Goal: Task Accomplishment & Management: Complete application form

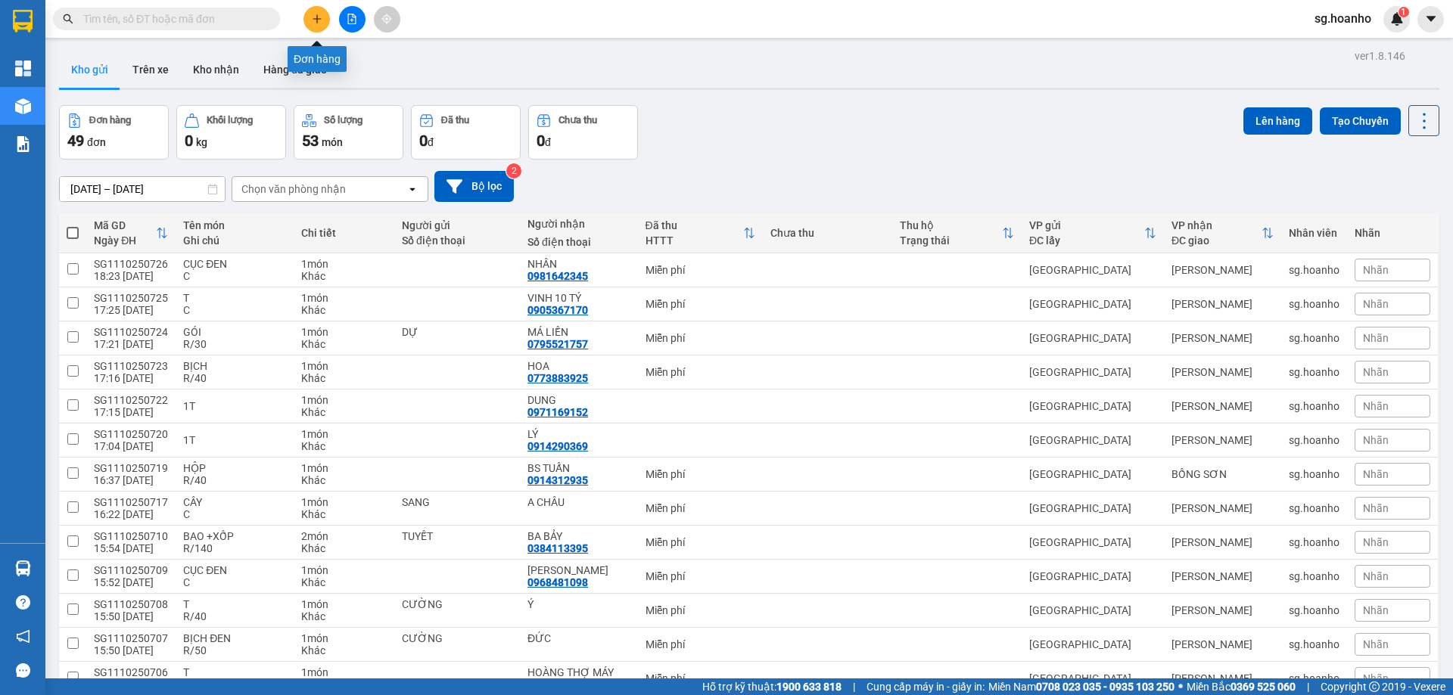
click at [320, 19] on icon "plus" at bounding box center [317, 19] width 11 height 11
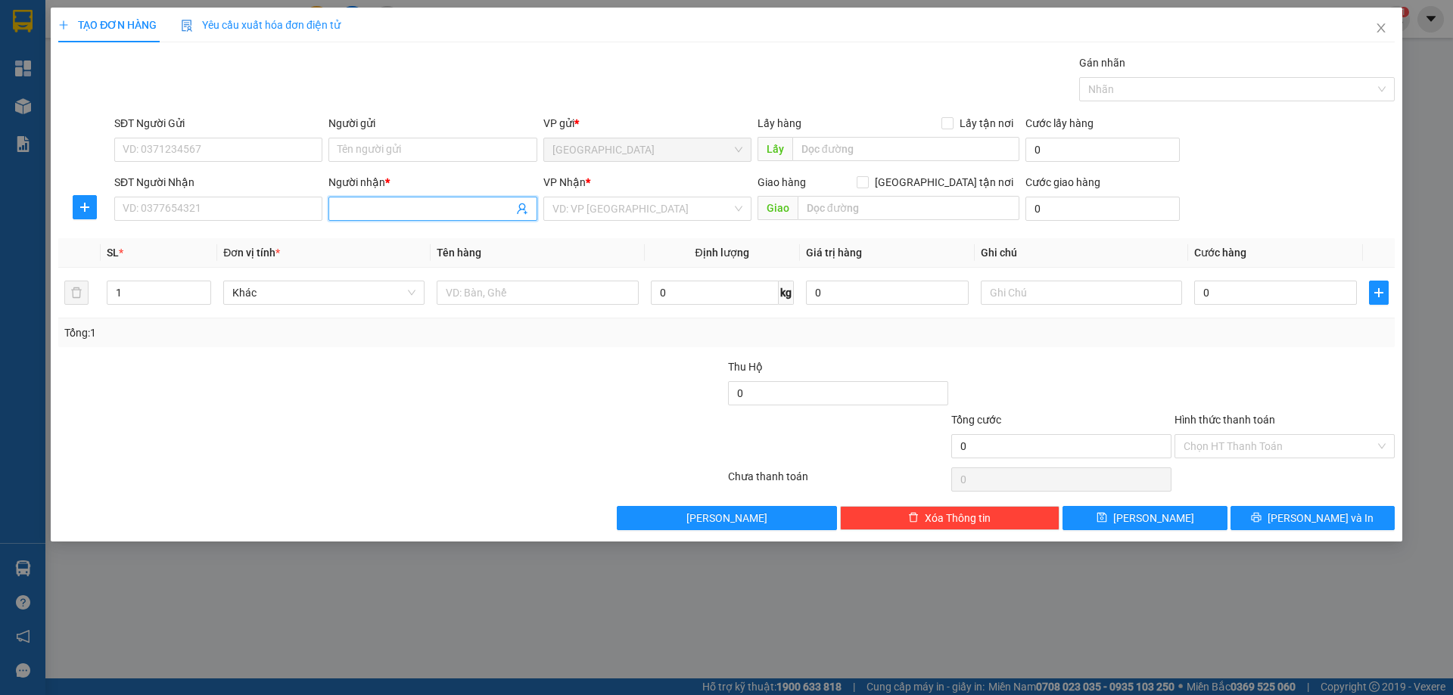
click at [378, 210] on input "Người nhận *" at bounding box center [425, 209] width 175 height 17
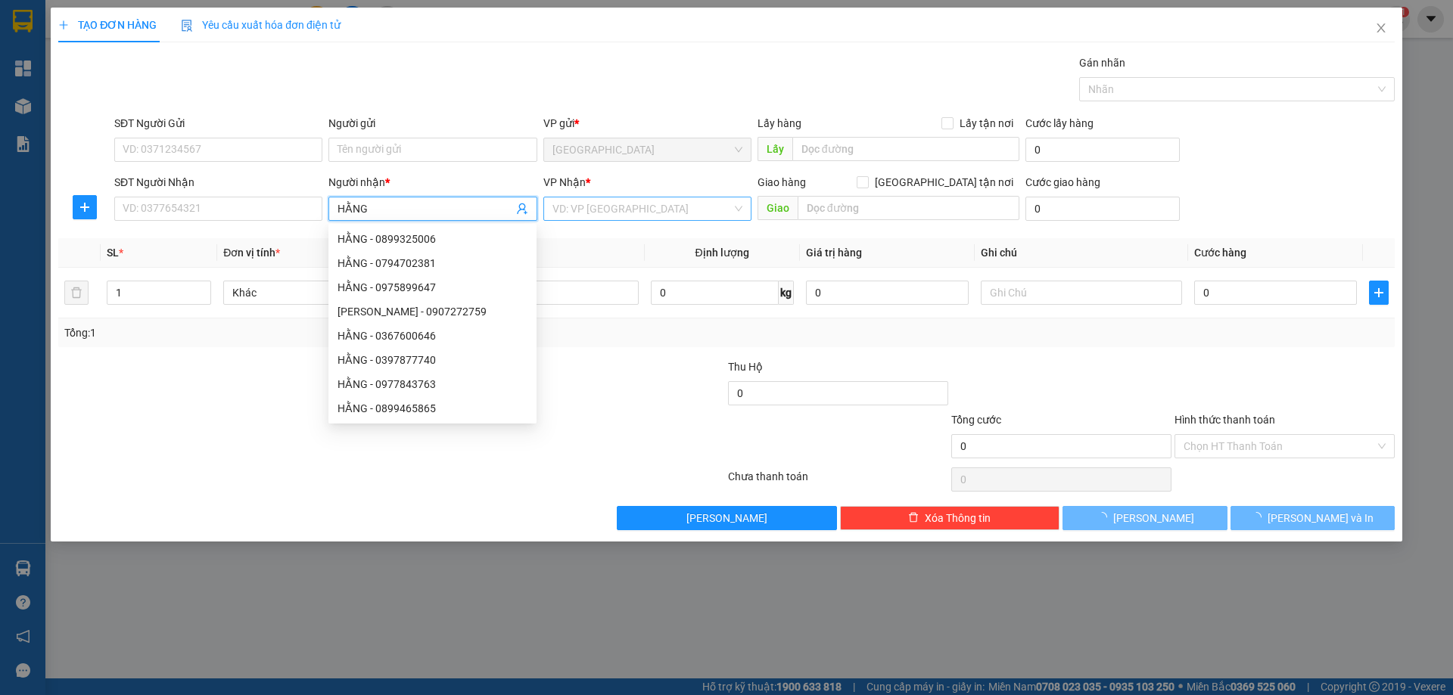
type input "HẰNG"
drag, startPoint x: 628, startPoint y: 203, endPoint x: 621, endPoint y: 213, distance: 13.0
click at [627, 204] on input "search" at bounding box center [641, 209] width 179 height 23
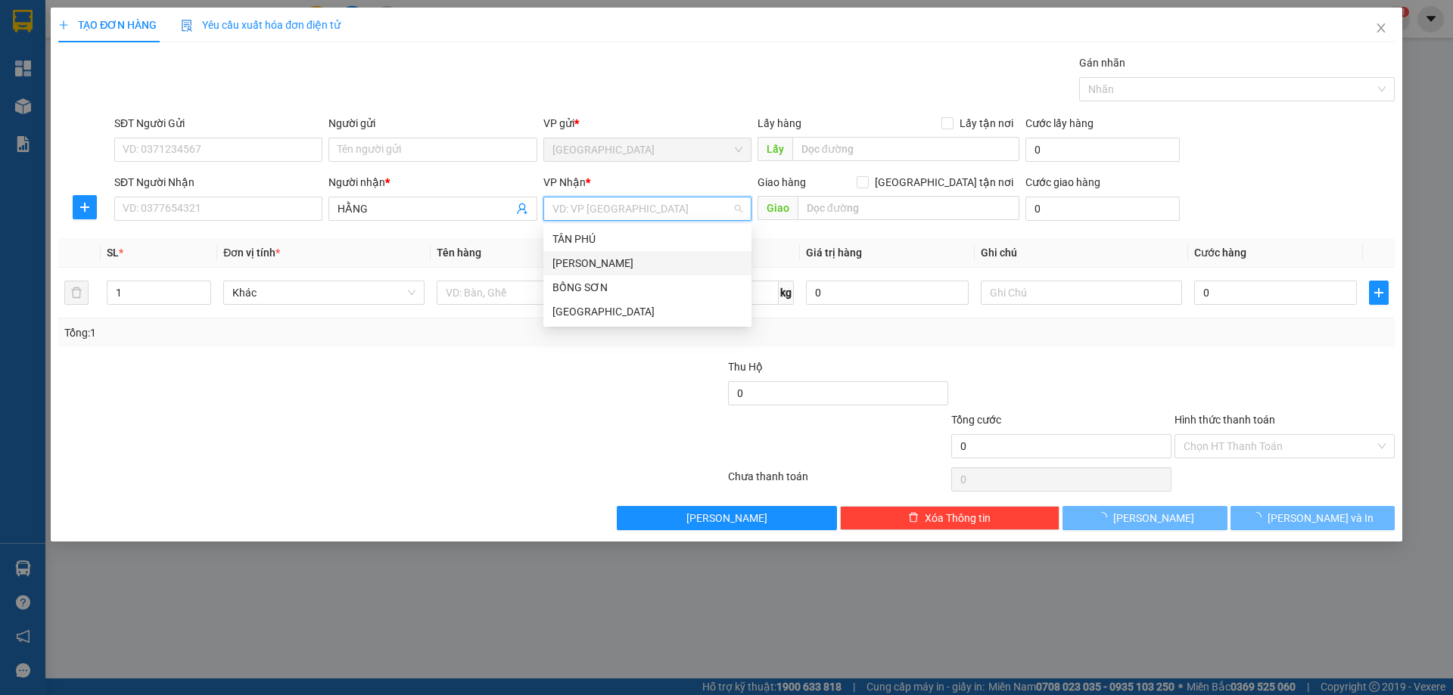
click at [599, 263] on div "[PERSON_NAME]" at bounding box center [647, 263] width 190 height 17
click at [203, 287] on icon "up" at bounding box center [203, 289] width 5 height 5
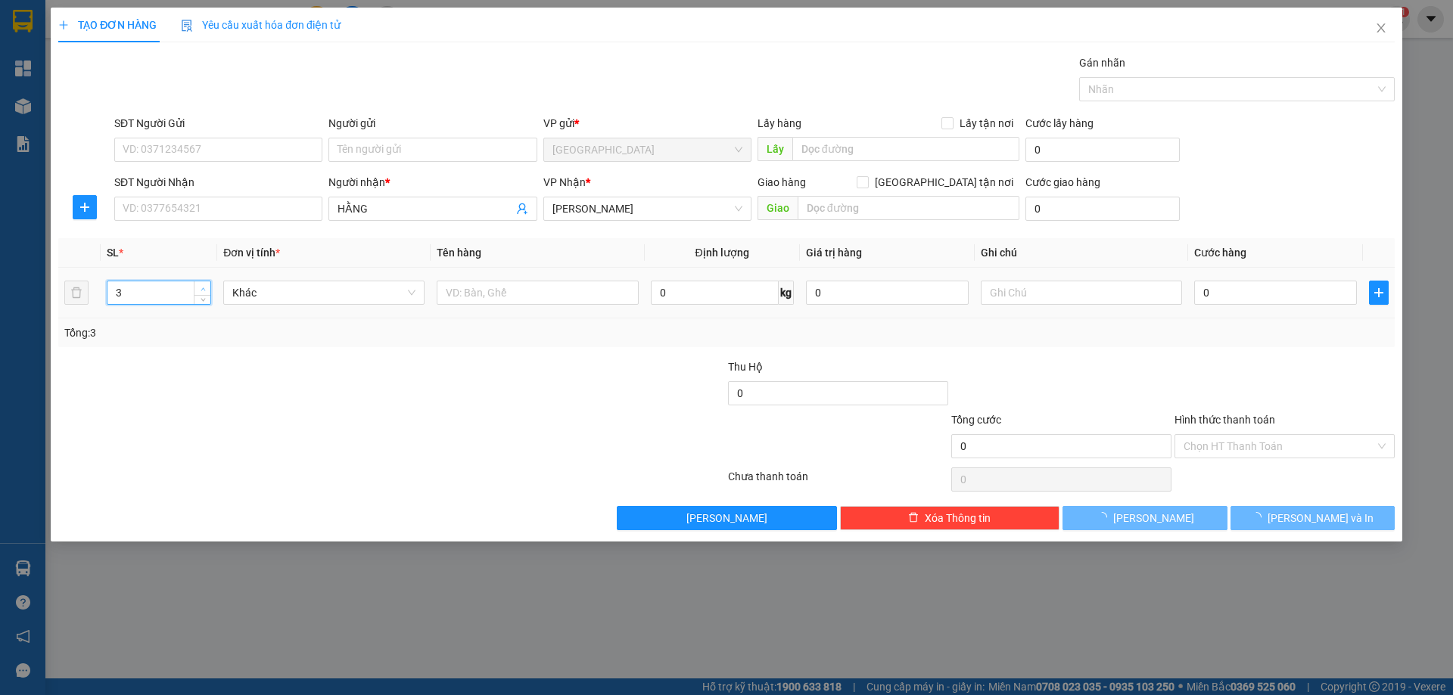
click at [203, 287] on icon "up" at bounding box center [203, 289] width 5 height 5
type input "4"
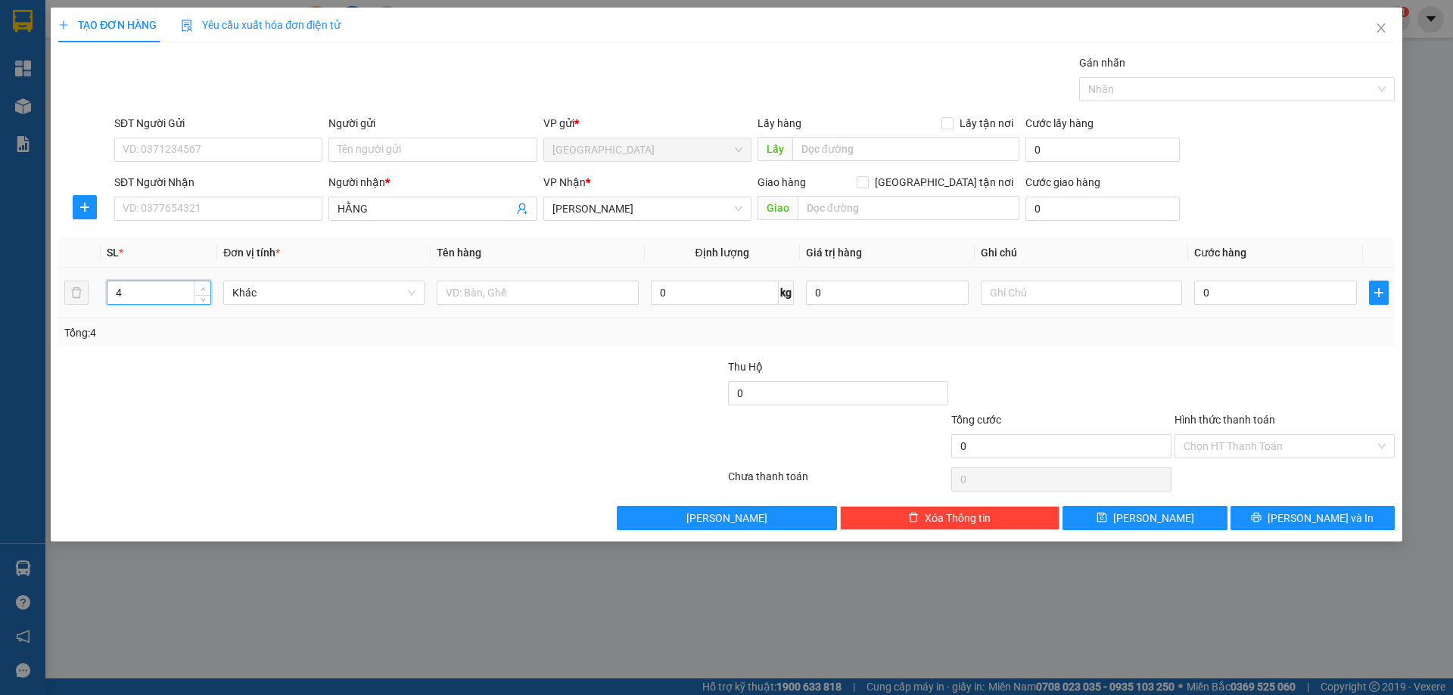
click at [203, 287] on icon "up" at bounding box center [203, 289] width 5 height 5
click at [473, 300] on input "text" at bounding box center [537, 293] width 201 height 24
type input "4K TRÁI CÂY"
click at [1069, 297] on input "text" at bounding box center [1081, 293] width 201 height 24
type input "C"
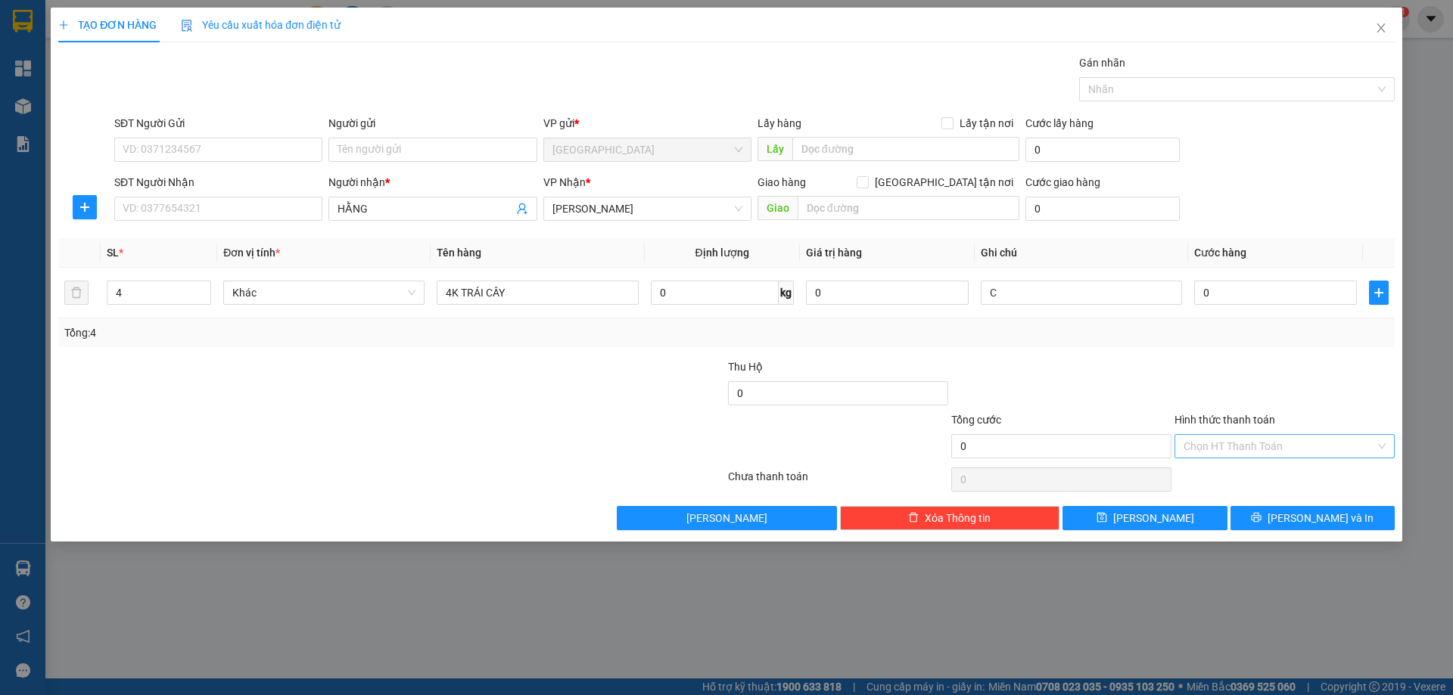
drag, startPoint x: 1221, startPoint y: 431, endPoint x: 1223, endPoint y: 441, distance: 10.0
click at [1223, 439] on div "Hình thức thanh toán Chọn HT Thanh Toán" at bounding box center [1285, 438] width 220 height 53
click at [1224, 454] on input "Hình thức thanh toán" at bounding box center [1279, 446] width 191 height 23
click at [1222, 498] on div "Miễn phí" at bounding box center [1285, 501] width 202 height 17
click at [1178, 529] on button "[PERSON_NAME]" at bounding box center [1145, 518] width 164 height 24
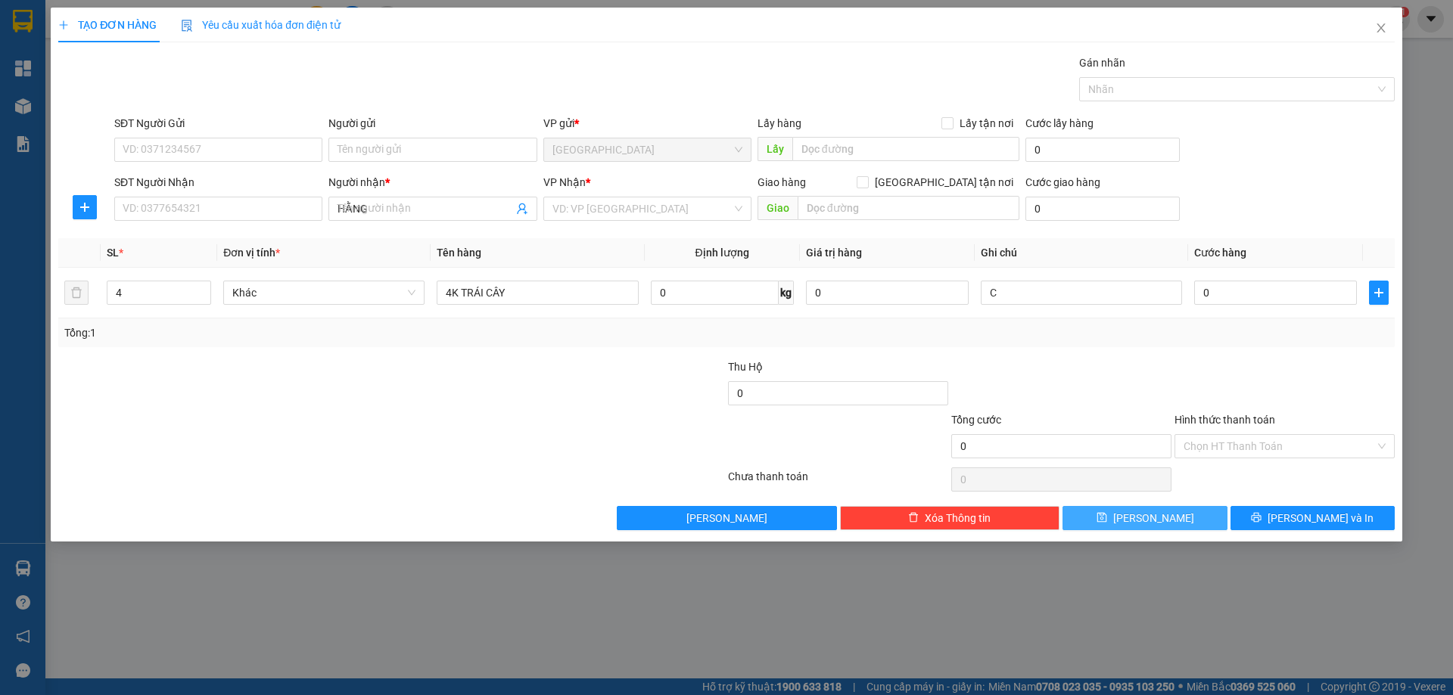
type input "1"
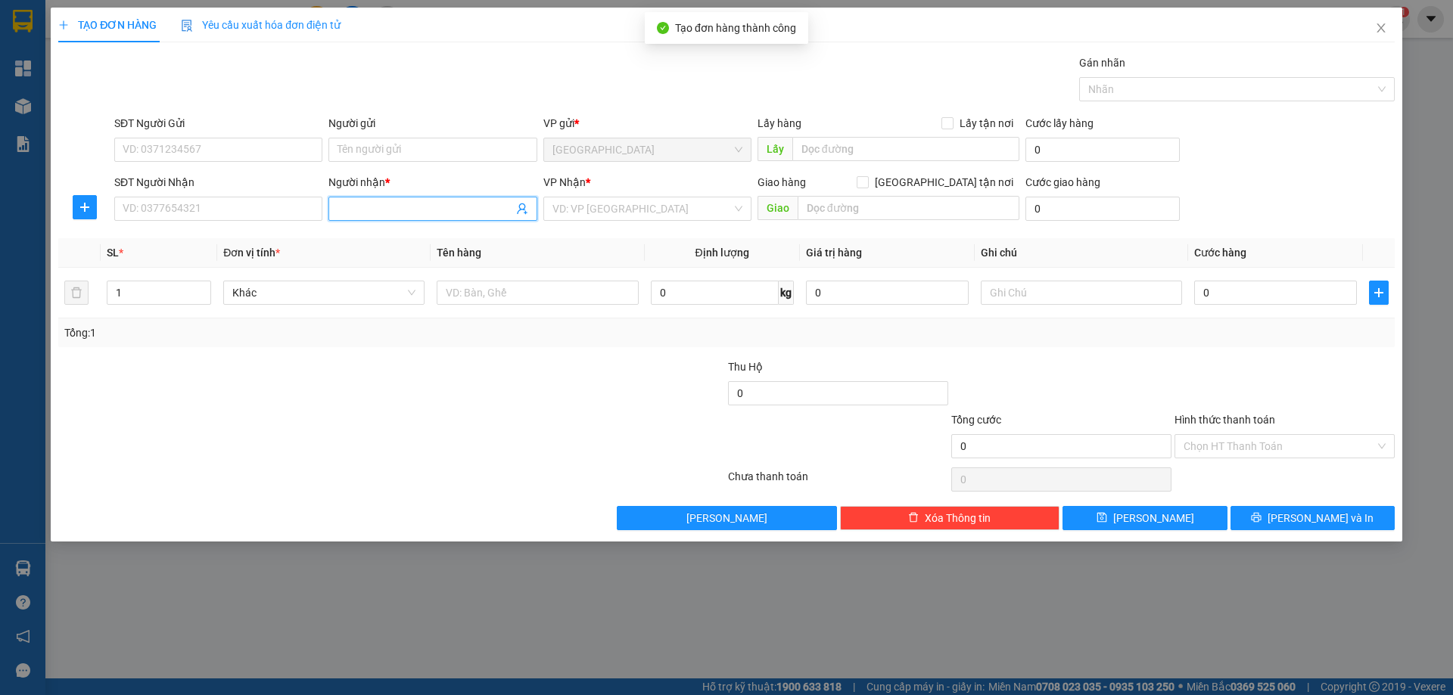
click at [422, 214] on input "Người nhận *" at bounding box center [425, 209] width 175 height 17
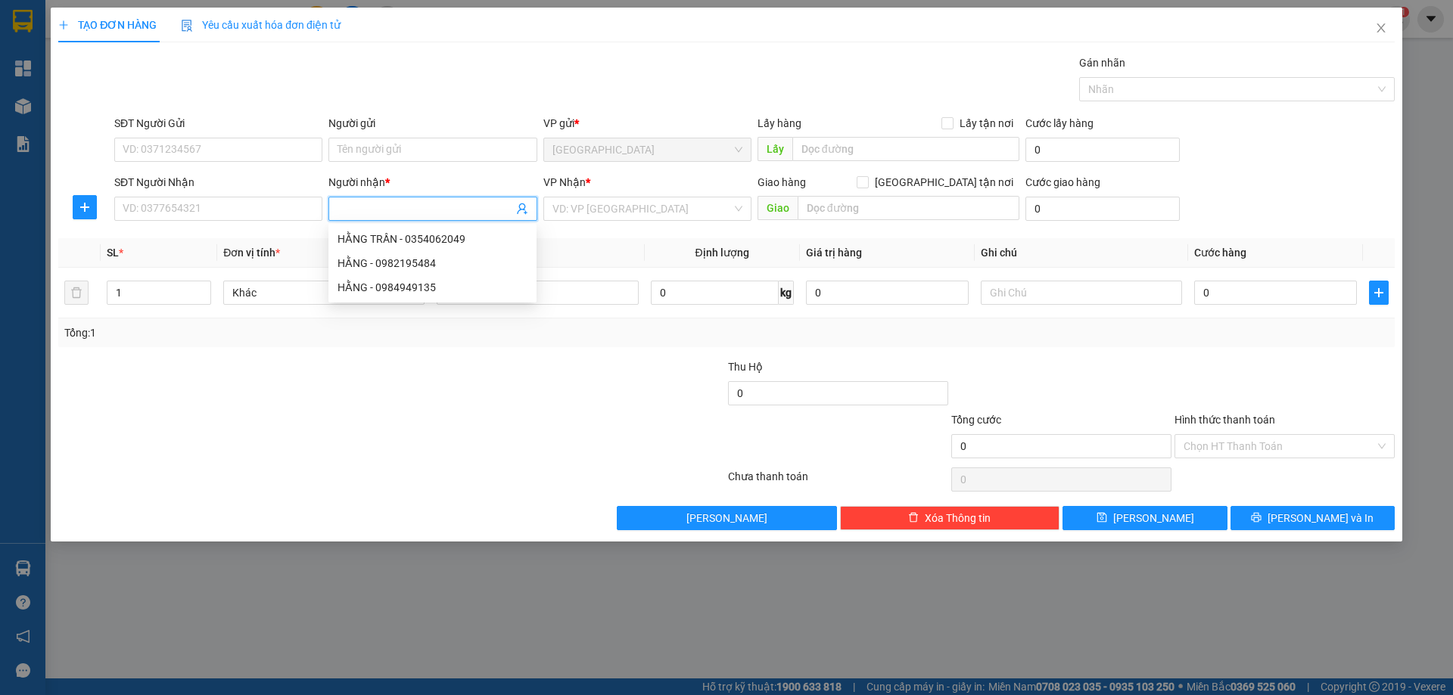
drag, startPoint x: 568, startPoint y: 191, endPoint x: 583, endPoint y: 209, distance: 23.1
click at [569, 194] on div "VP Nhận *" at bounding box center [647, 185] width 208 height 23
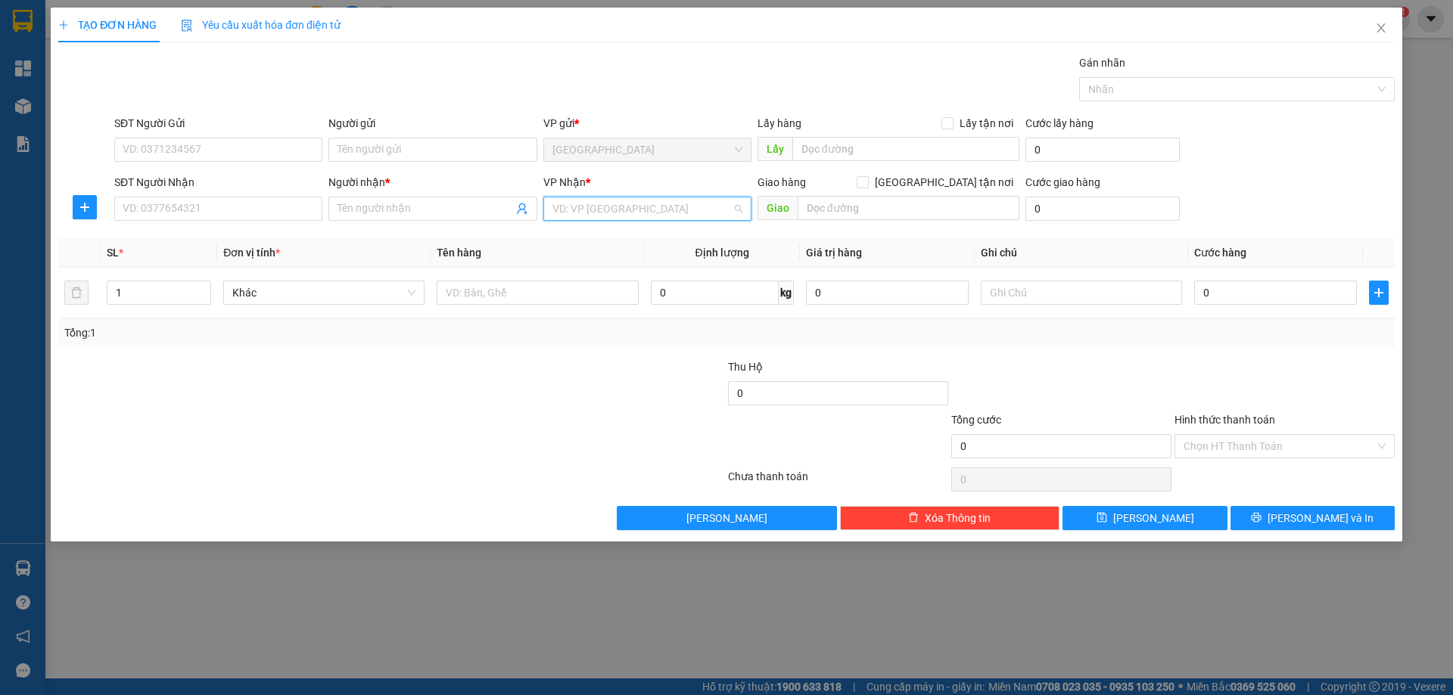
click at [585, 215] on input "search" at bounding box center [641, 209] width 179 height 23
click at [580, 263] on div "[PERSON_NAME]" at bounding box center [647, 263] width 190 height 17
click at [420, 204] on input "Người nhận *" at bounding box center [425, 209] width 175 height 17
type input "G"
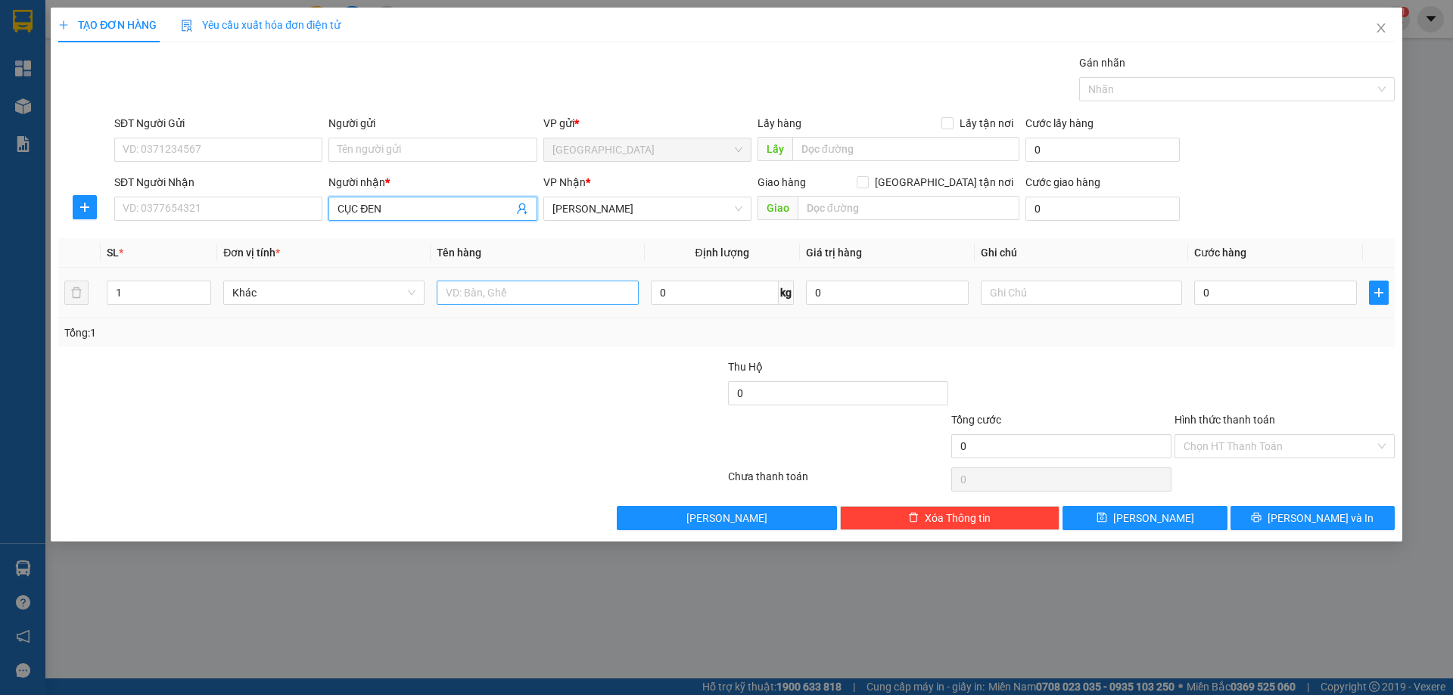
type input "CỤC ĐEN"
click at [524, 291] on input "text" at bounding box center [537, 293] width 201 height 24
click at [418, 208] on input "CỤC ĐEN" at bounding box center [425, 209] width 175 height 17
click at [502, 299] on input "C" at bounding box center [537, 293] width 201 height 24
type input "CỤC ĐEN"
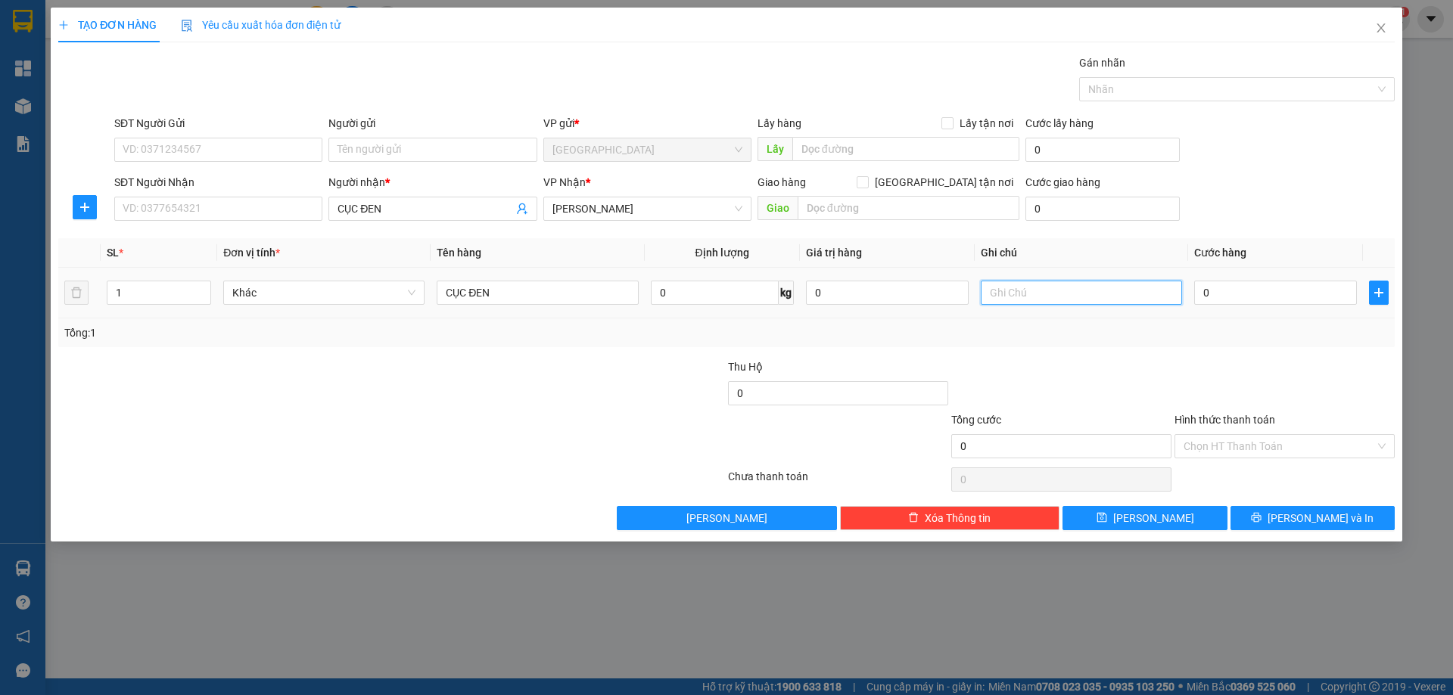
click at [1035, 301] on input "text" at bounding box center [1081, 293] width 201 height 24
type input "C"
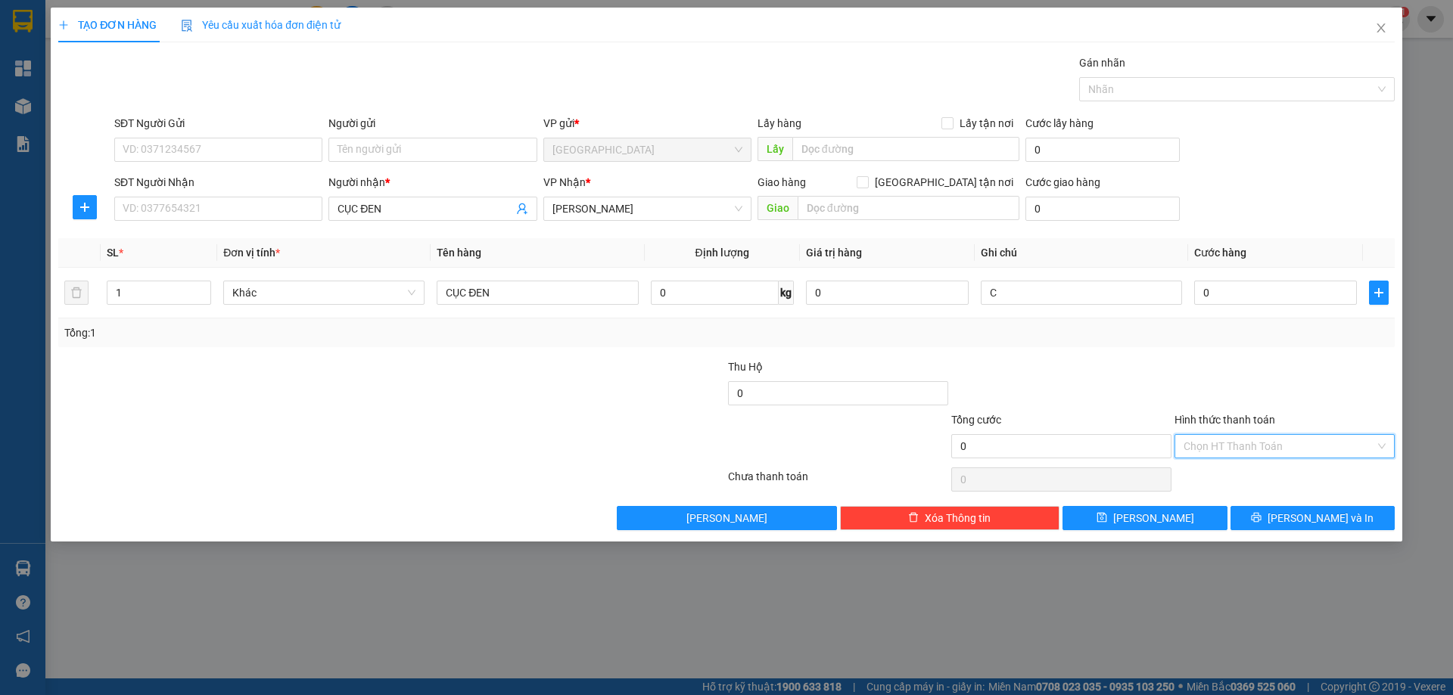
drag, startPoint x: 1224, startPoint y: 443, endPoint x: 1224, endPoint y: 464, distance: 20.4
click at [1225, 447] on input "Hình thức thanh toán" at bounding box center [1279, 446] width 191 height 23
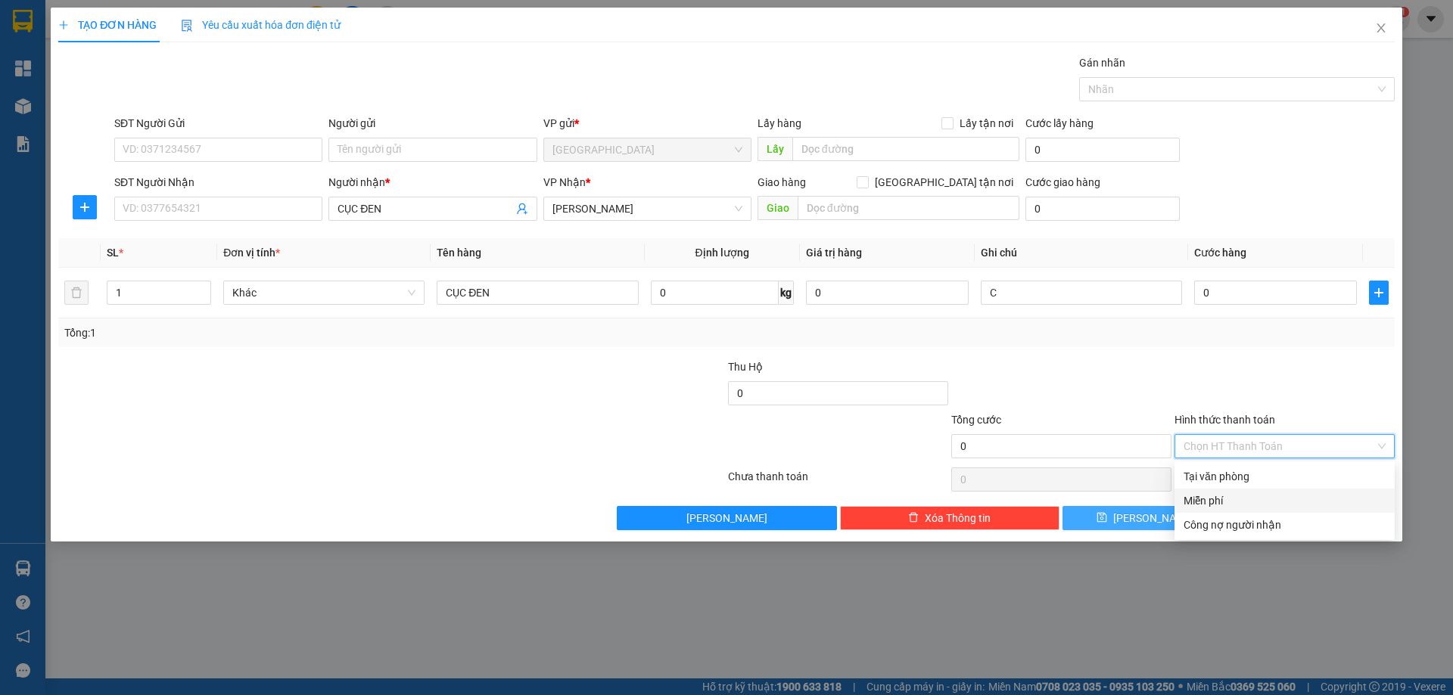
drag, startPoint x: 1225, startPoint y: 503, endPoint x: 1217, endPoint y: 510, distance: 11.3
click at [1225, 505] on div "Miễn phí" at bounding box center [1285, 501] width 202 height 17
drag, startPoint x: 1156, startPoint y: 521, endPoint x: 1151, endPoint y: 506, distance: 15.3
click at [1156, 520] on span "[PERSON_NAME]" at bounding box center [1153, 518] width 81 height 17
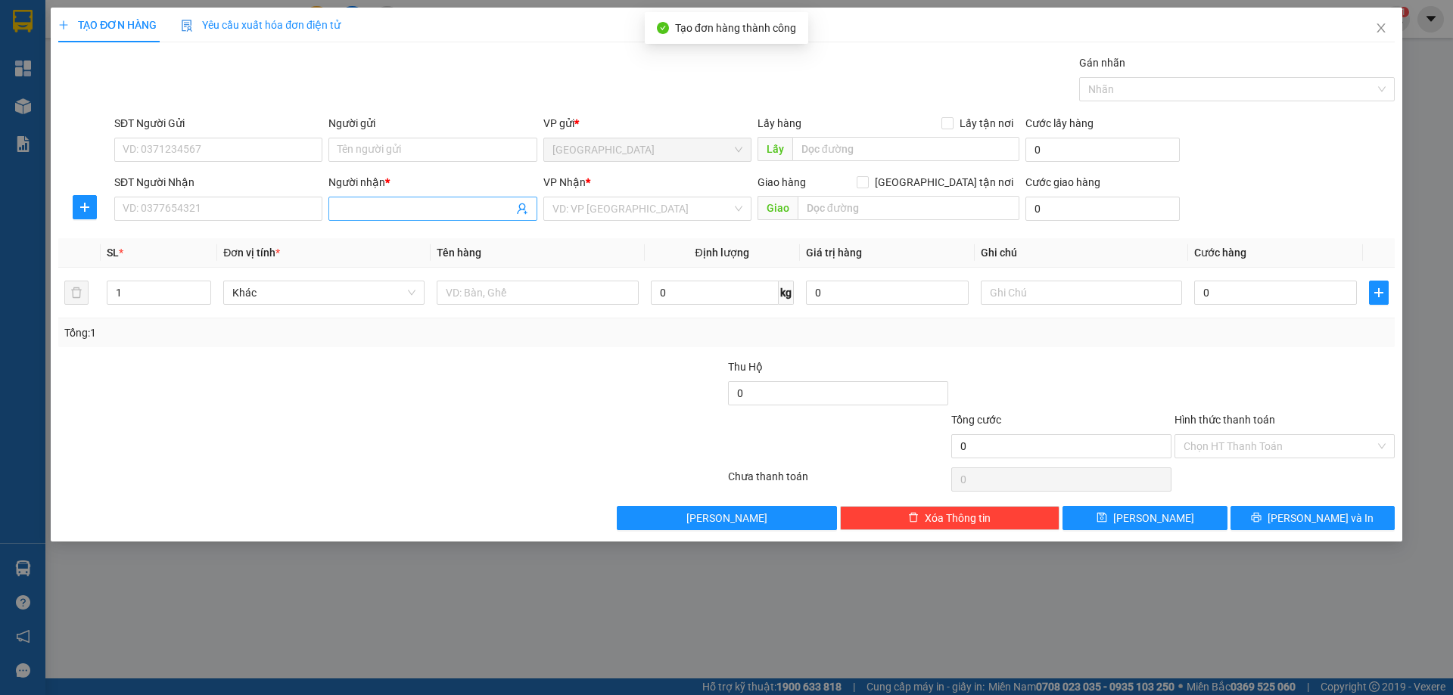
click at [404, 200] on span at bounding box center [432, 209] width 208 height 24
type input "2"
click at [207, 290] on span "up" at bounding box center [202, 289] width 9 height 9
click at [384, 204] on input "Người nhận *" at bounding box center [425, 209] width 175 height 17
type input "TOÀN NHÂN"
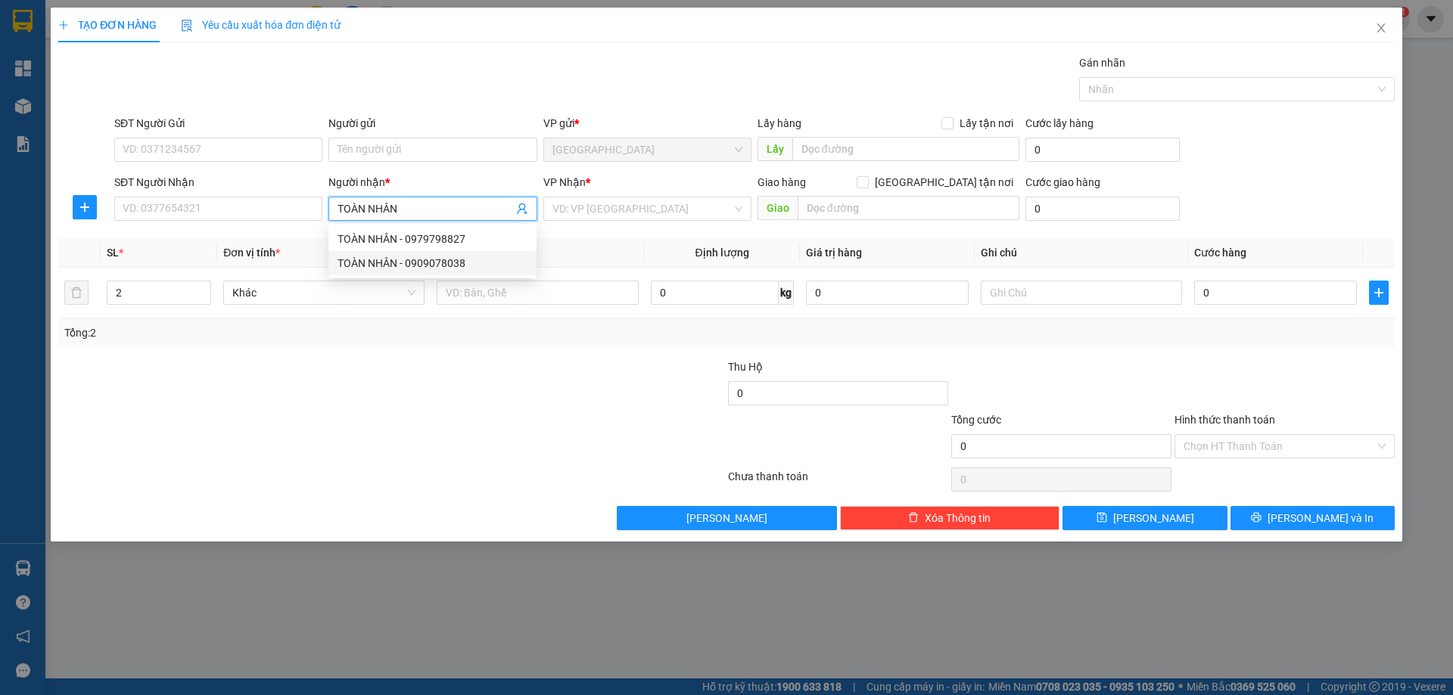
drag, startPoint x: 436, startPoint y: 263, endPoint x: 583, endPoint y: 214, distance: 154.8
click at [437, 263] on div "TOÀN NHÂN - 0909078038" at bounding box center [433, 263] width 190 height 17
type input "0909078038"
type input "TOÀN NHÂN"
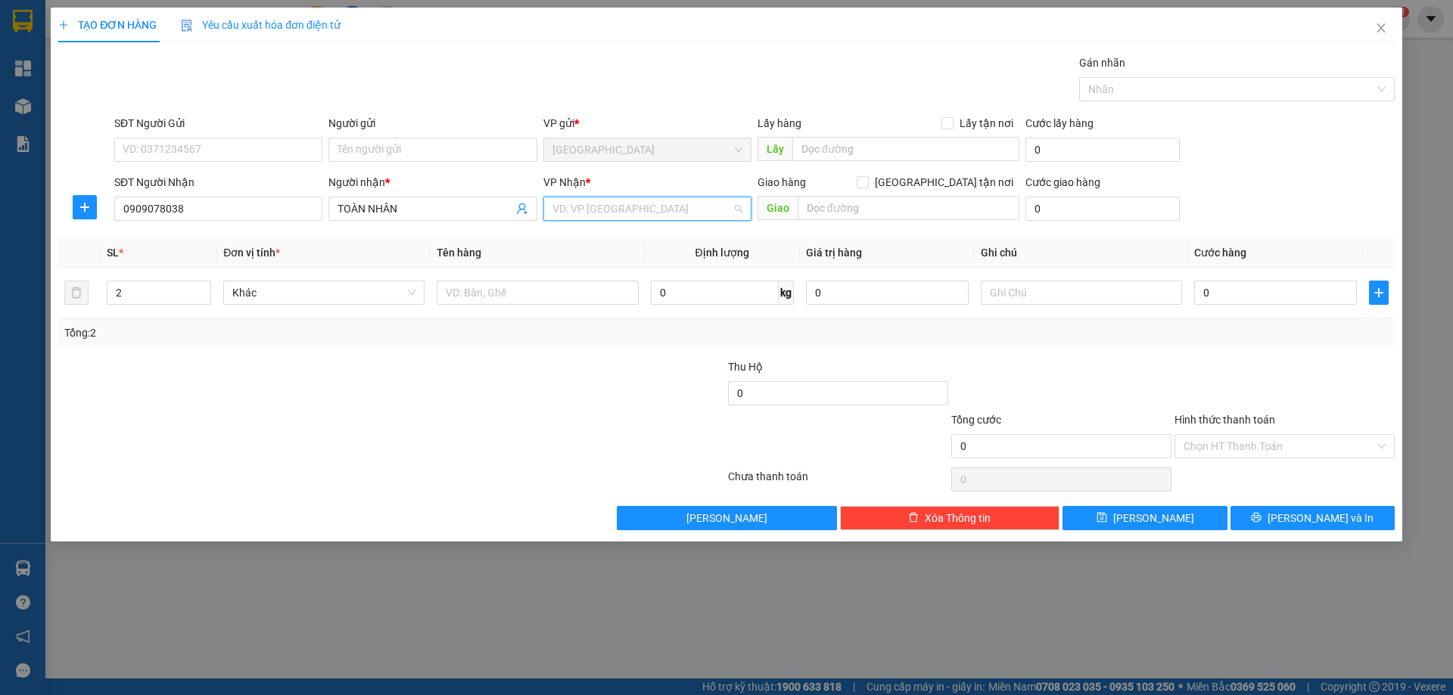
drag, startPoint x: 605, startPoint y: 204, endPoint x: 600, endPoint y: 250, distance: 46.5
click at [605, 204] on input "search" at bounding box center [641, 209] width 179 height 23
click at [598, 266] on div "[PERSON_NAME]" at bounding box center [647, 263] width 190 height 17
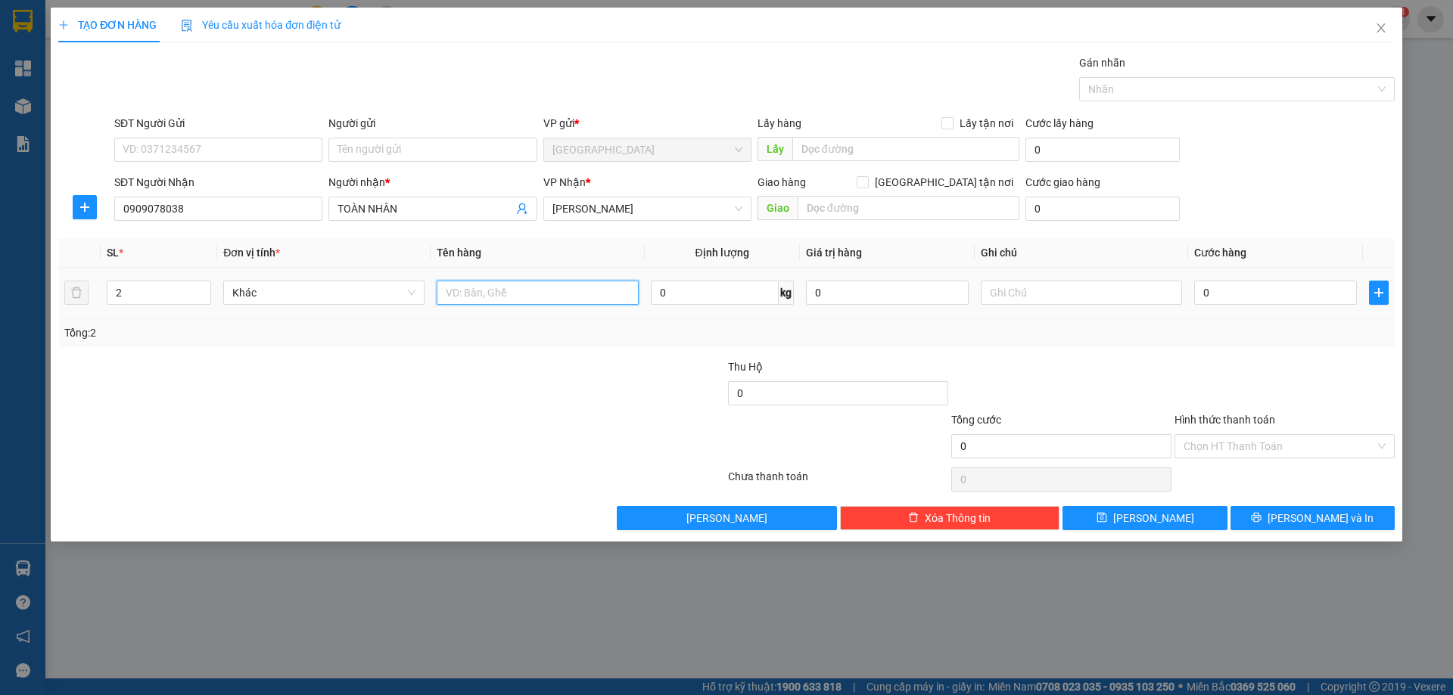
click at [493, 296] on input "text" at bounding box center [537, 293] width 201 height 24
type input "3"
type input "2K"
click at [1037, 295] on input "text" at bounding box center [1081, 293] width 201 height 24
type input "C"
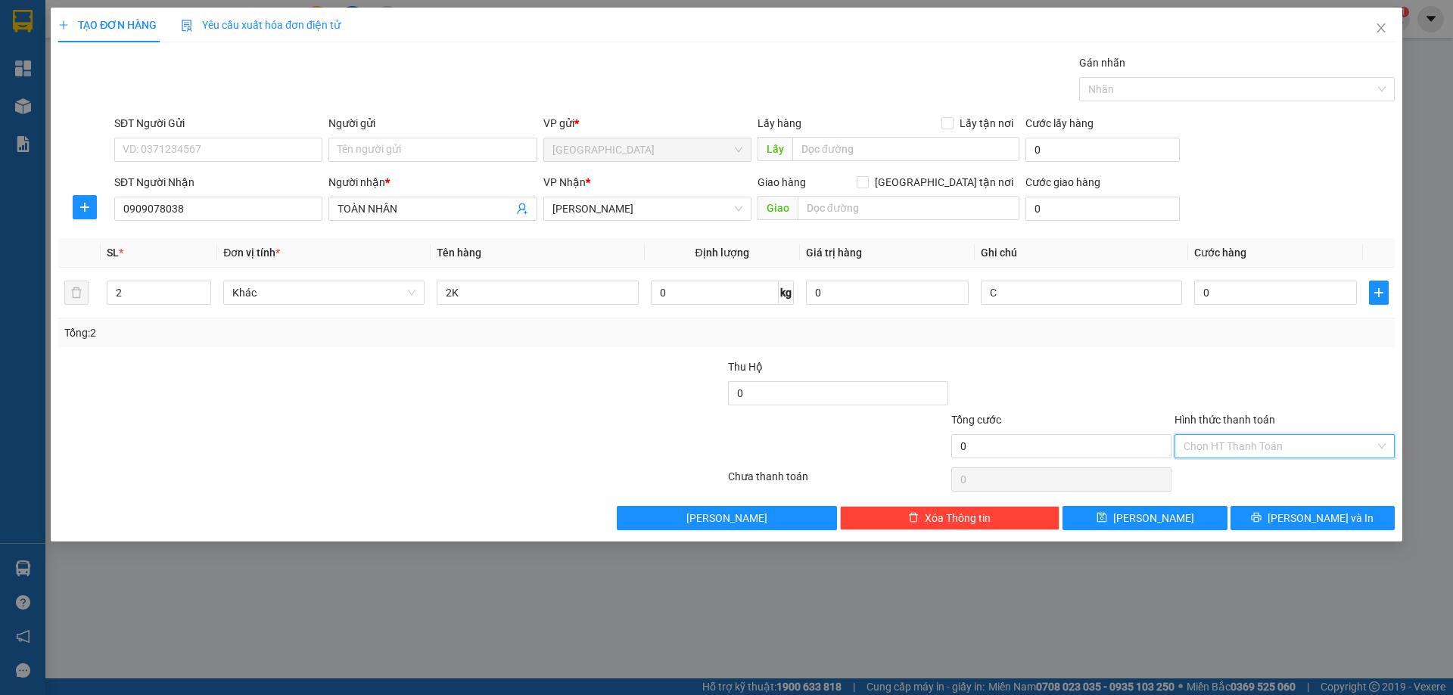
click at [1217, 442] on input "Hình thức thanh toán" at bounding box center [1279, 446] width 191 height 23
click at [1200, 496] on div "Miễn phí" at bounding box center [1285, 501] width 202 height 17
click at [1150, 521] on span "[PERSON_NAME]" at bounding box center [1153, 518] width 81 height 17
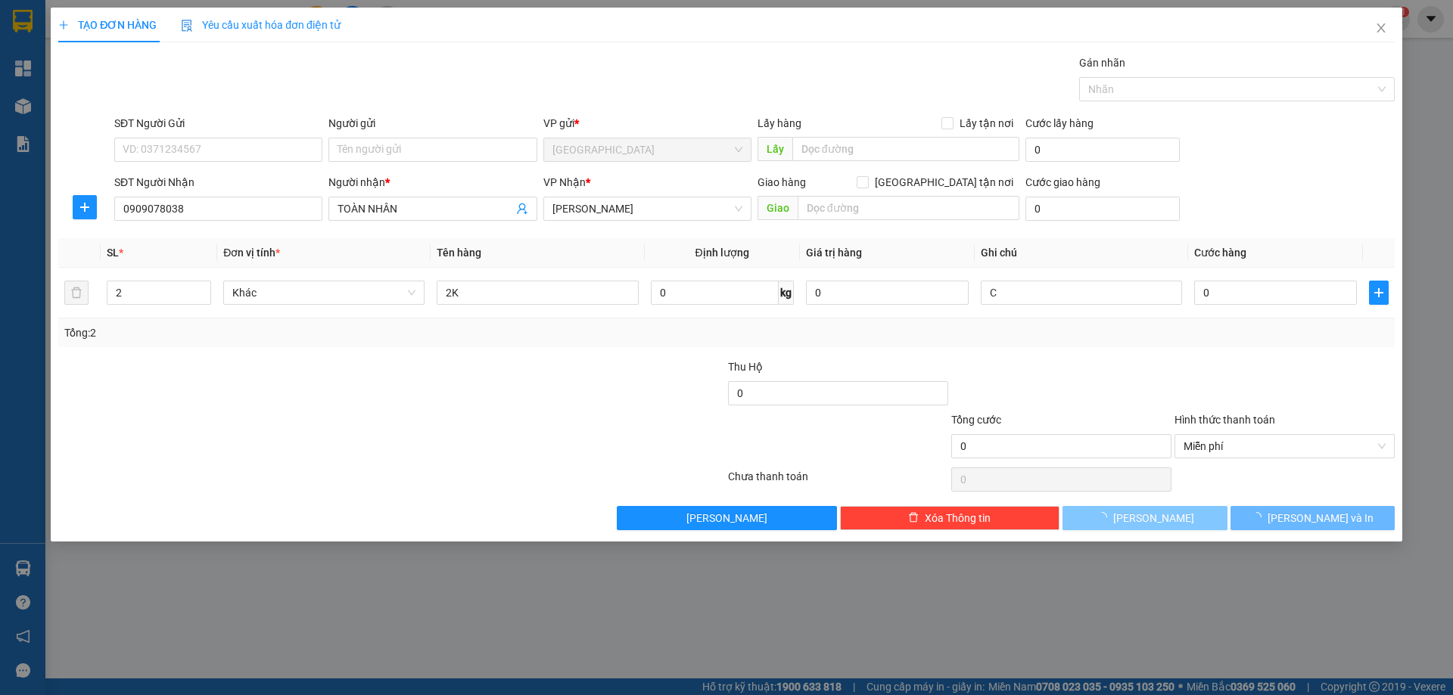
type input "1"
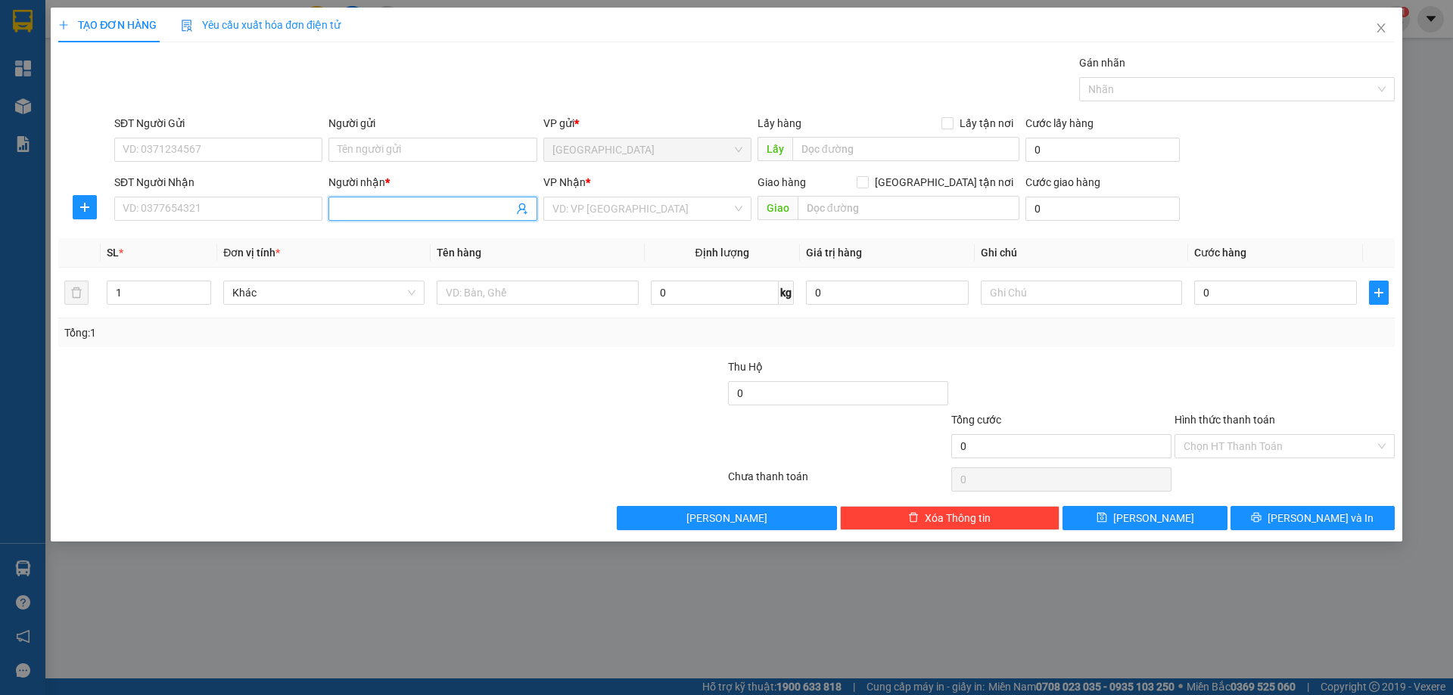
click at [376, 214] on input "Người nhận *" at bounding box center [425, 209] width 175 height 17
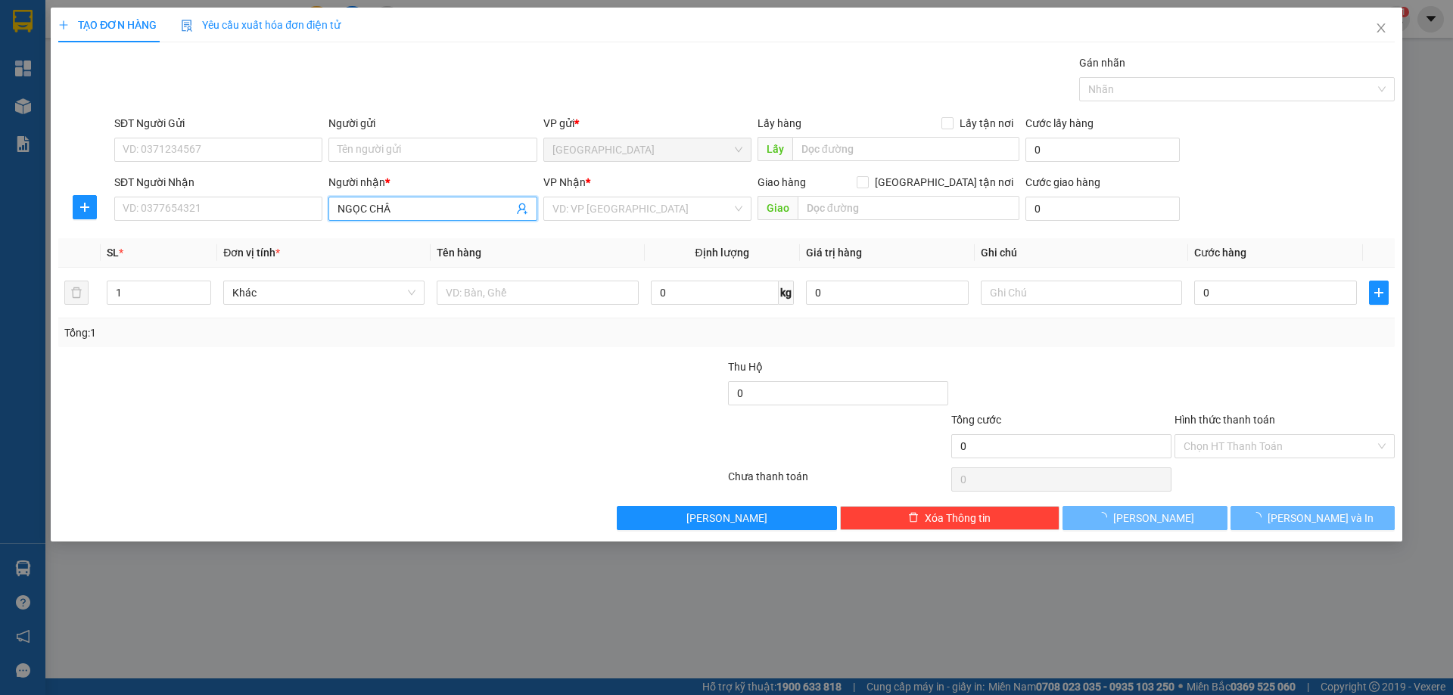
type input "[PERSON_NAME]"
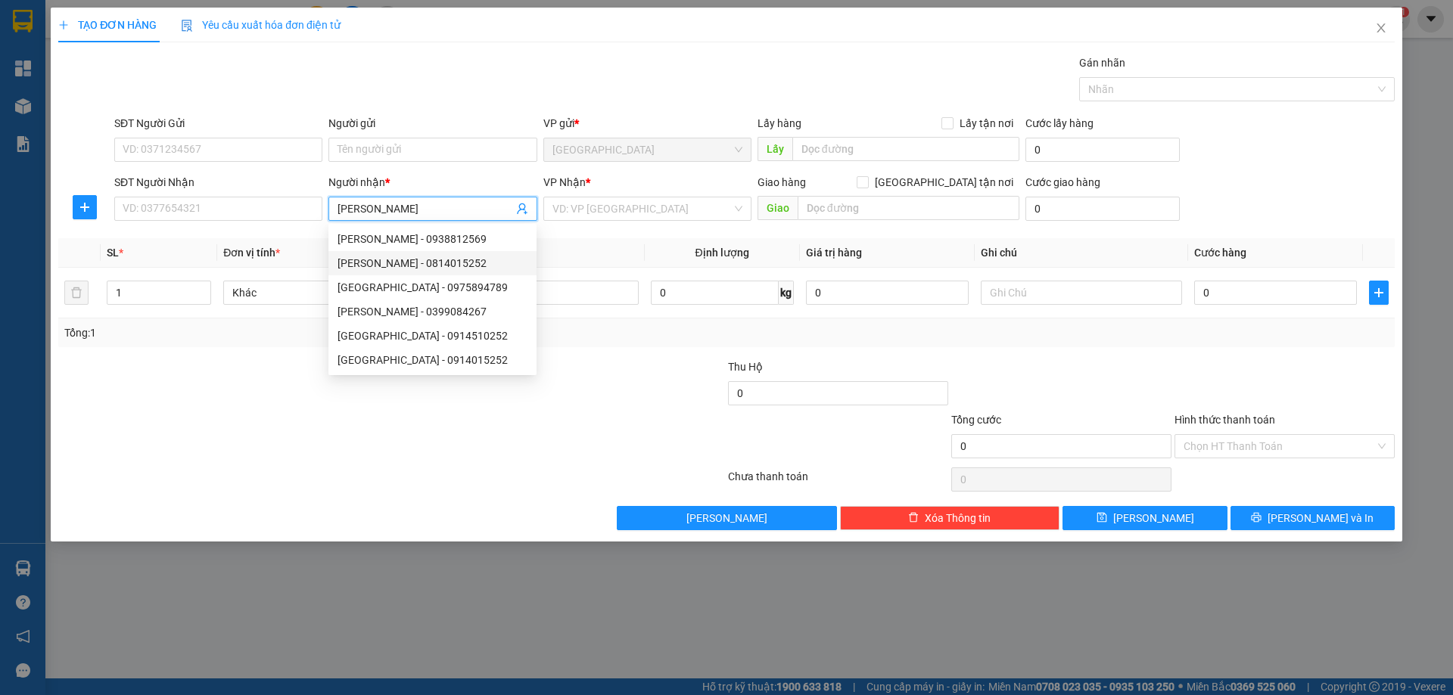
click at [481, 270] on div "[PERSON_NAME] - 0814015252" at bounding box center [433, 263] width 190 height 17
type input "0814015252"
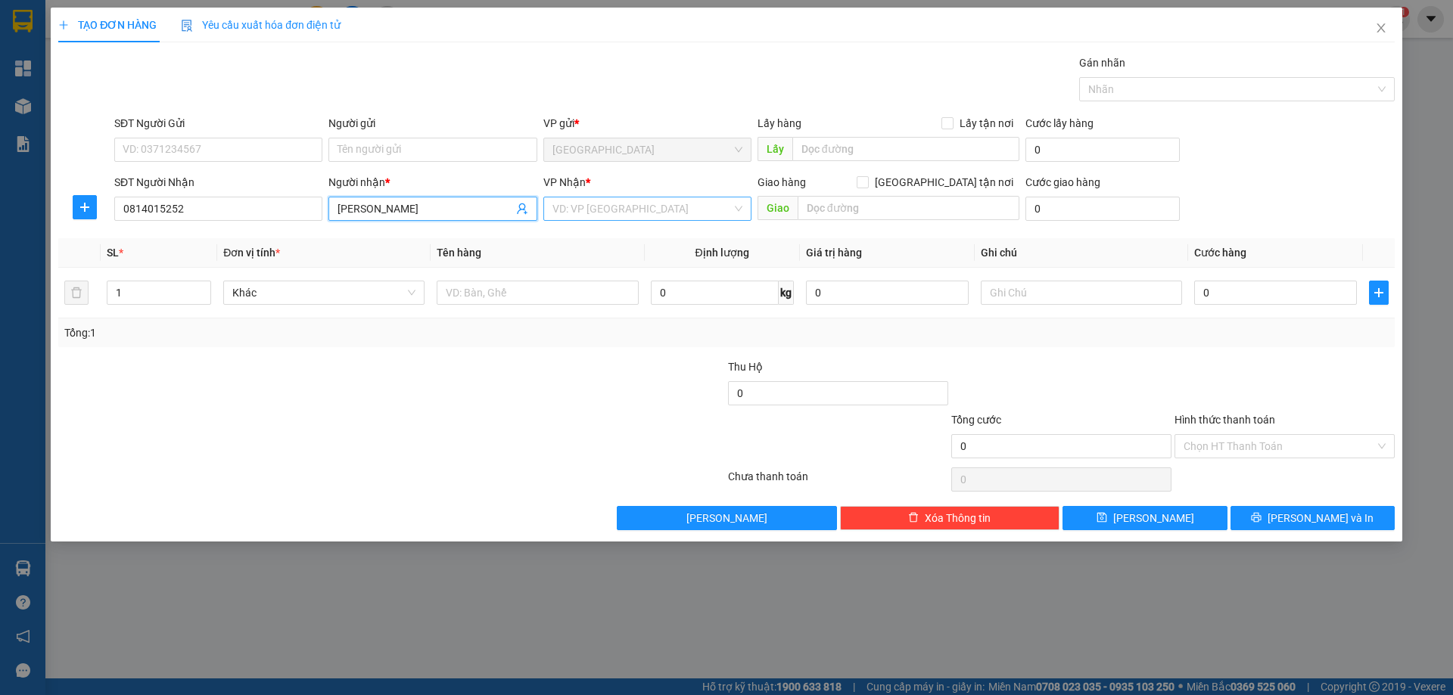
type input "[PERSON_NAME]"
click at [571, 209] on input "search" at bounding box center [641, 209] width 179 height 23
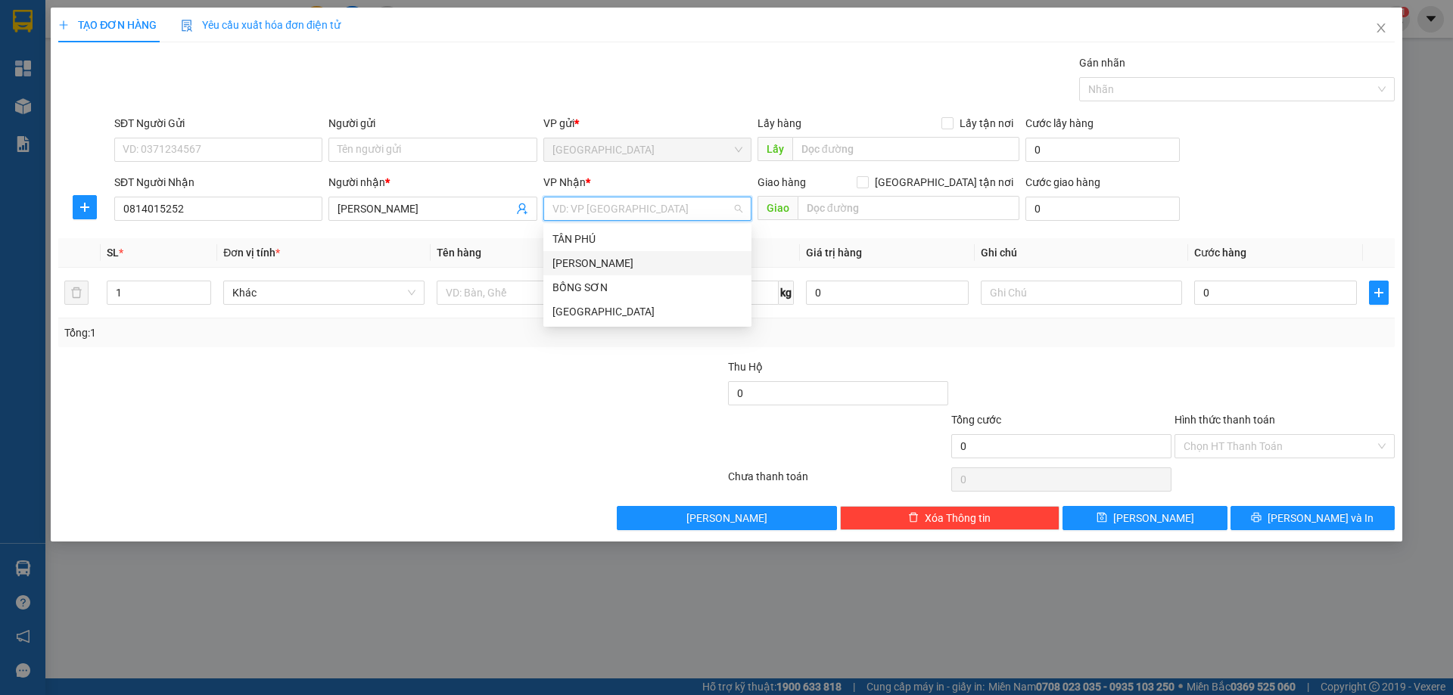
click at [582, 260] on div "[PERSON_NAME]" at bounding box center [647, 263] width 190 height 17
type input "2"
click at [201, 285] on span "up" at bounding box center [202, 289] width 9 height 9
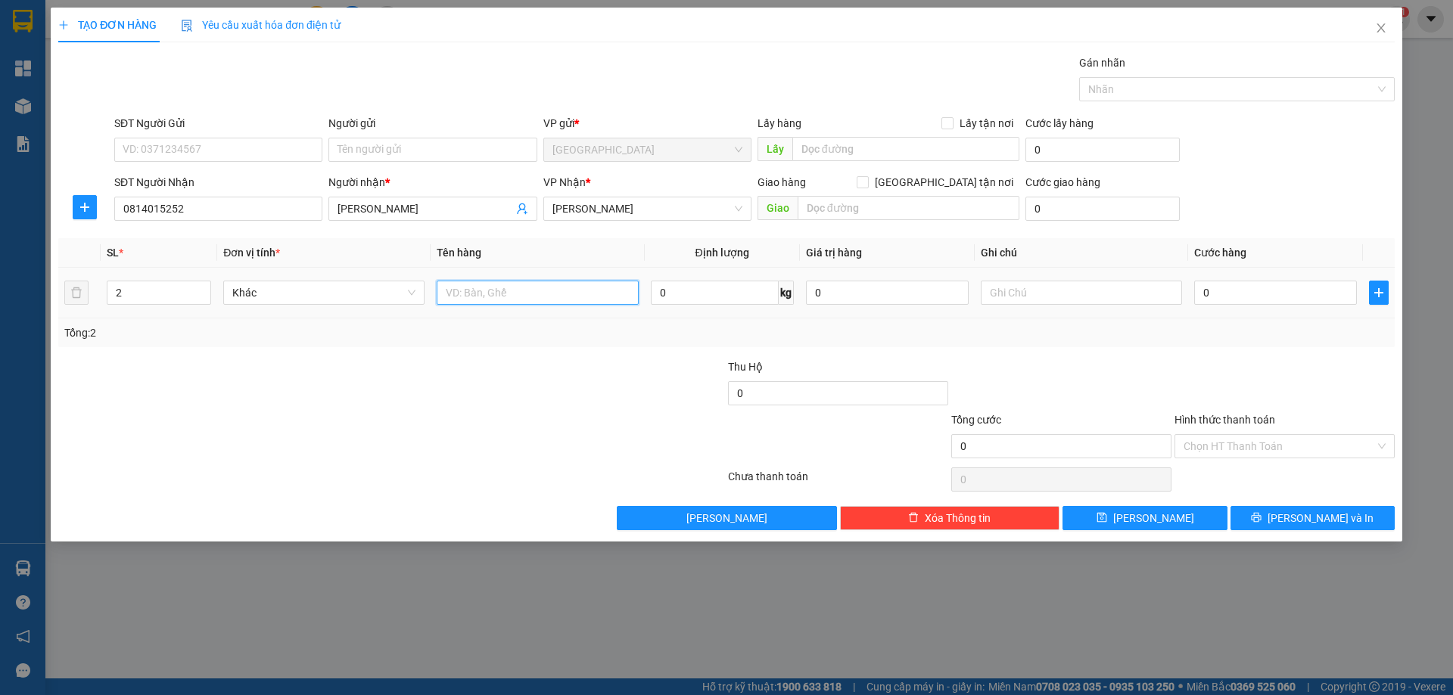
click at [560, 300] on input "text" at bounding box center [537, 293] width 201 height 24
type input "2 BAO"
click at [1053, 292] on input "text" at bounding box center [1081, 293] width 201 height 24
type input "C"
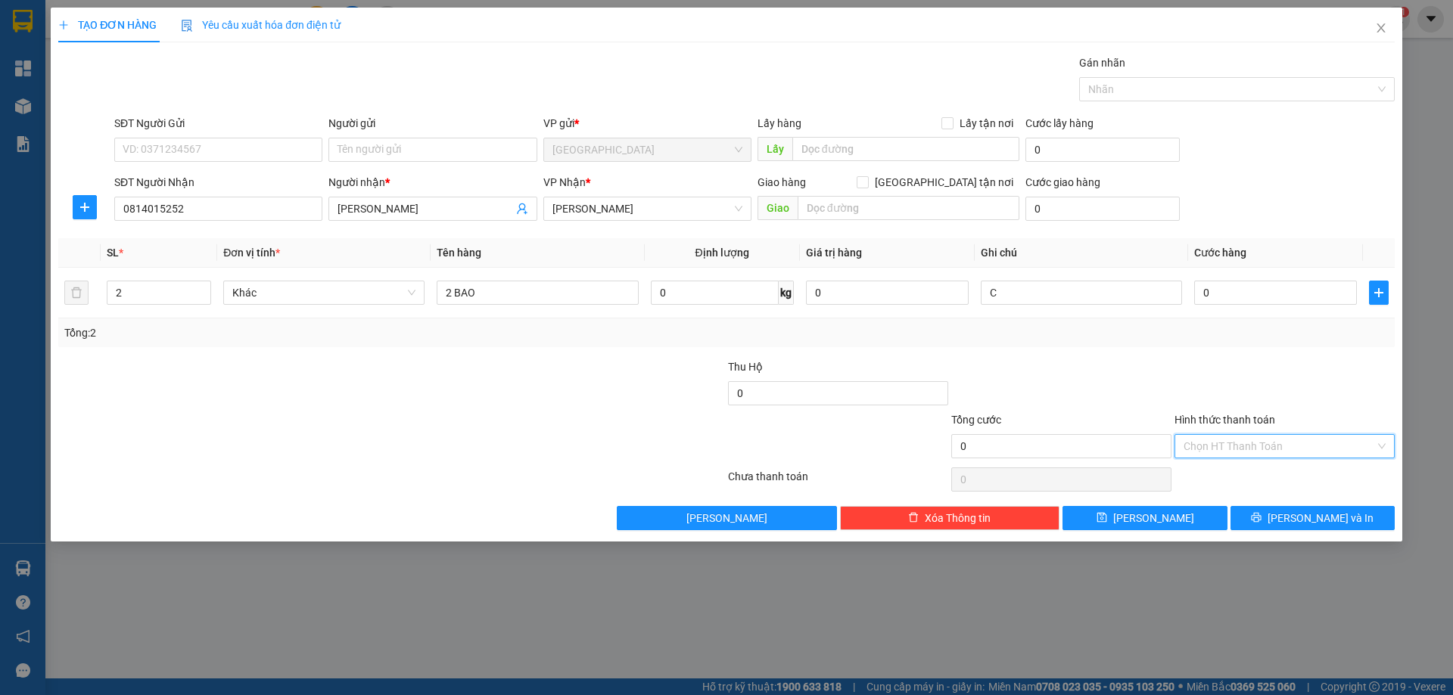
drag, startPoint x: 1221, startPoint y: 444, endPoint x: 1215, endPoint y: 481, distance: 36.8
click at [1220, 446] on input "Hình thức thanh toán" at bounding box center [1279, 446] width 191 height 23
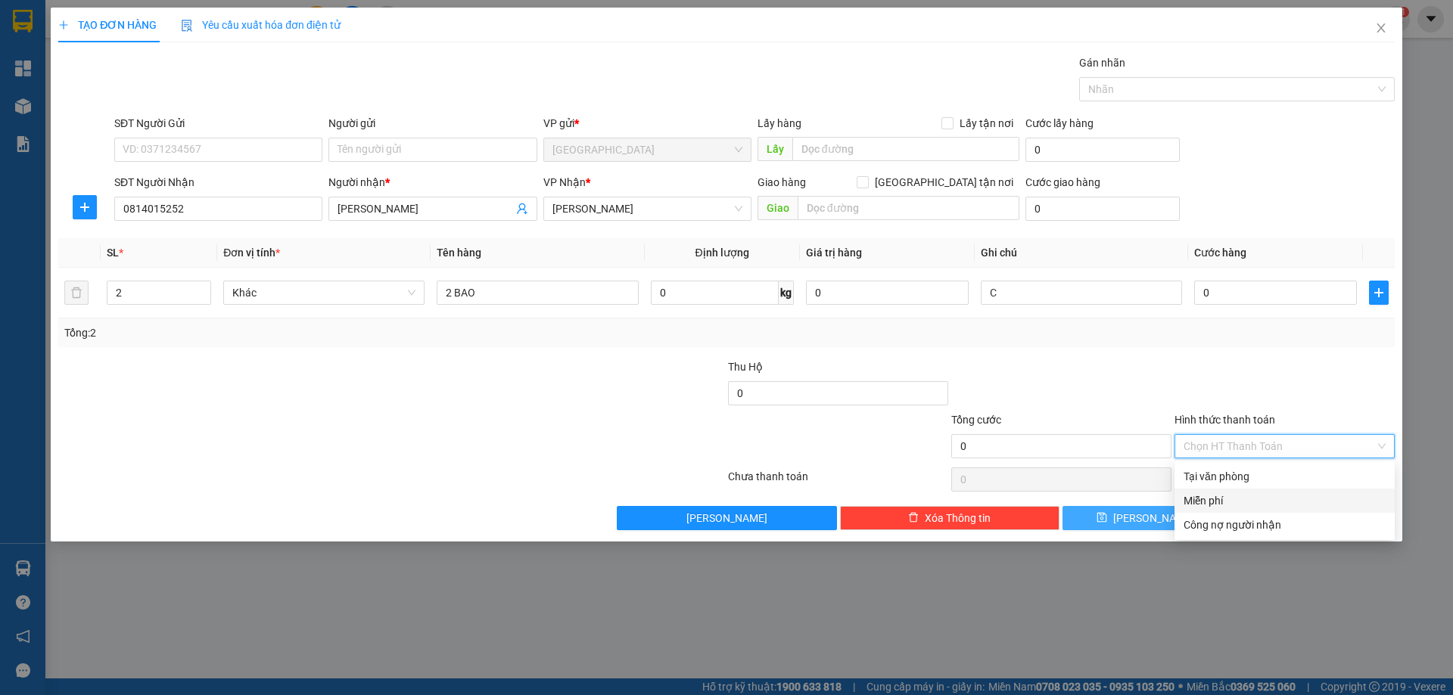
drag, startPoint x: 1215, startPoint y: 493, endPoint x: 1165, endPoint y: 518, distance: 55.2
click at [1215, 495] on div "Miễn phí" at bounding box center [1285, 501] width 202 height 17
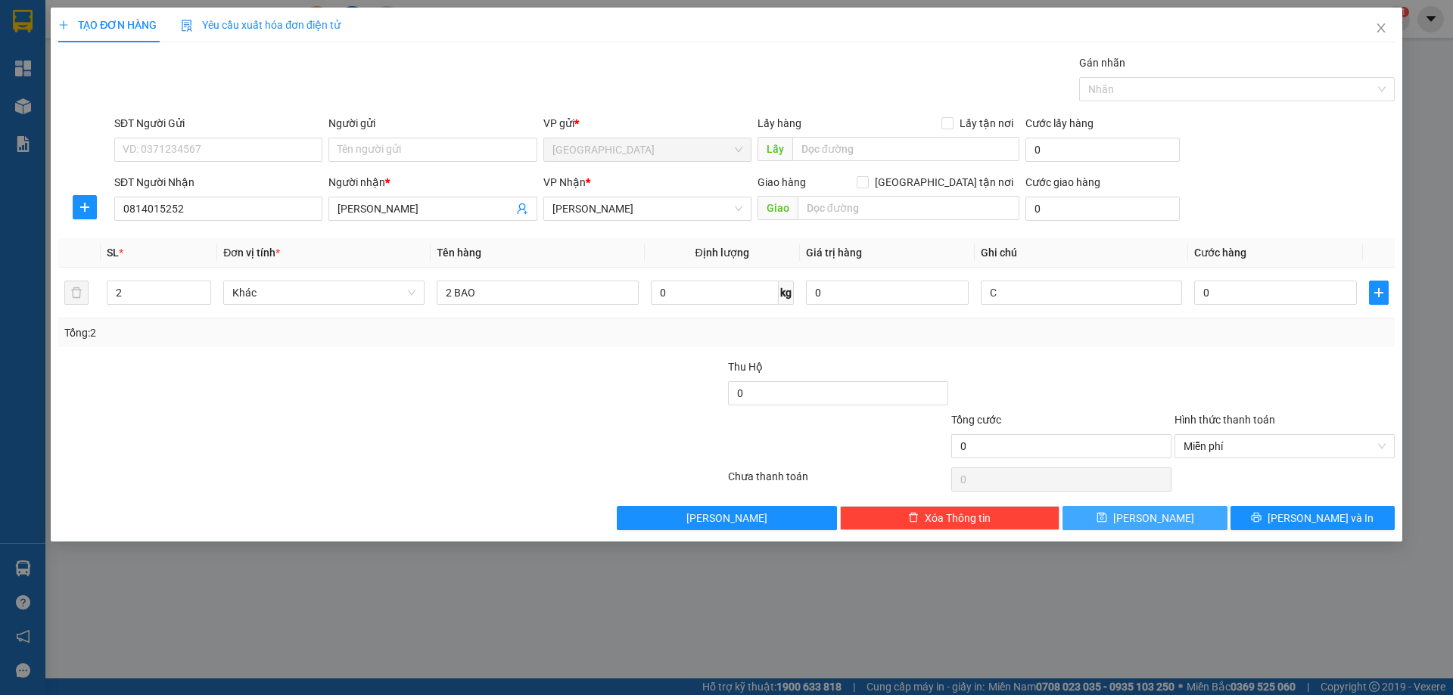
click at [1161, 521] on span "[PERSON_NAME]" at bounding box center [1153, 518] width 81 height 17
type input "1"
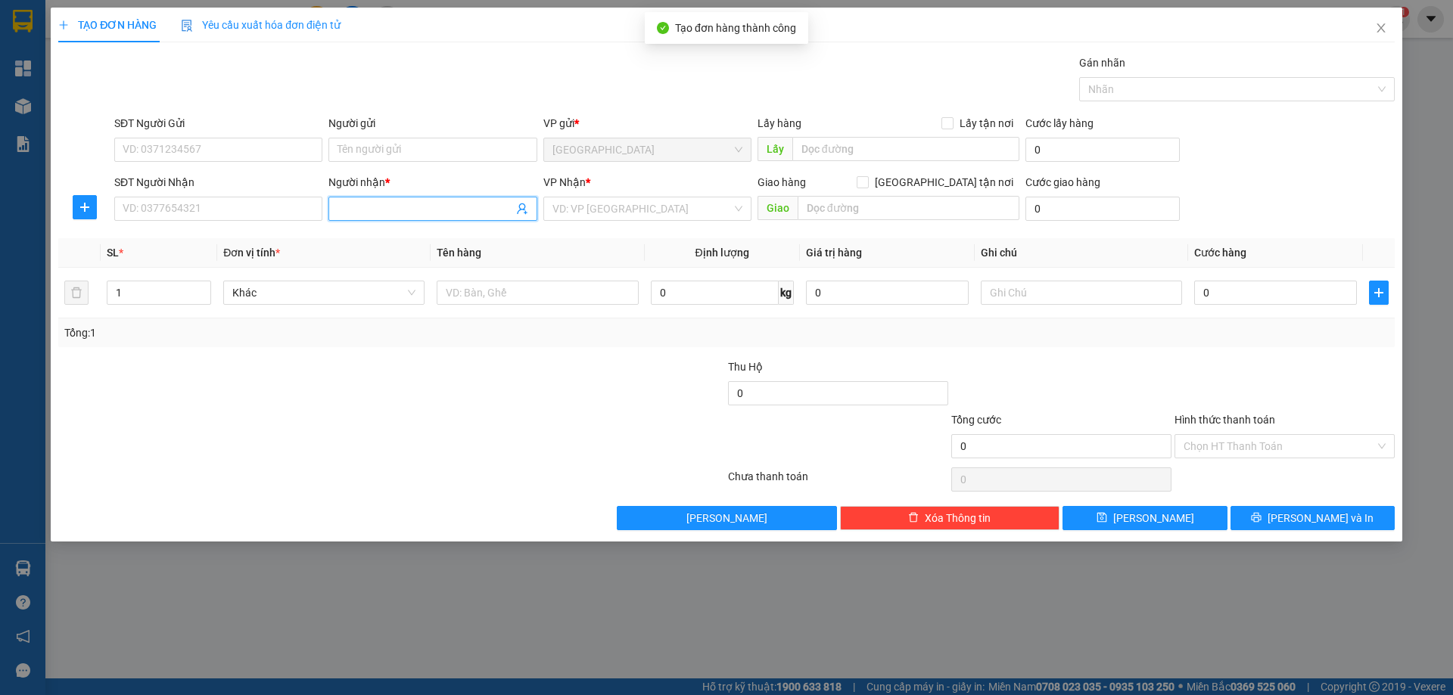
click at [409, 212] on input "Người nhận *" at bounding box center [425, 209] width 175 height 17
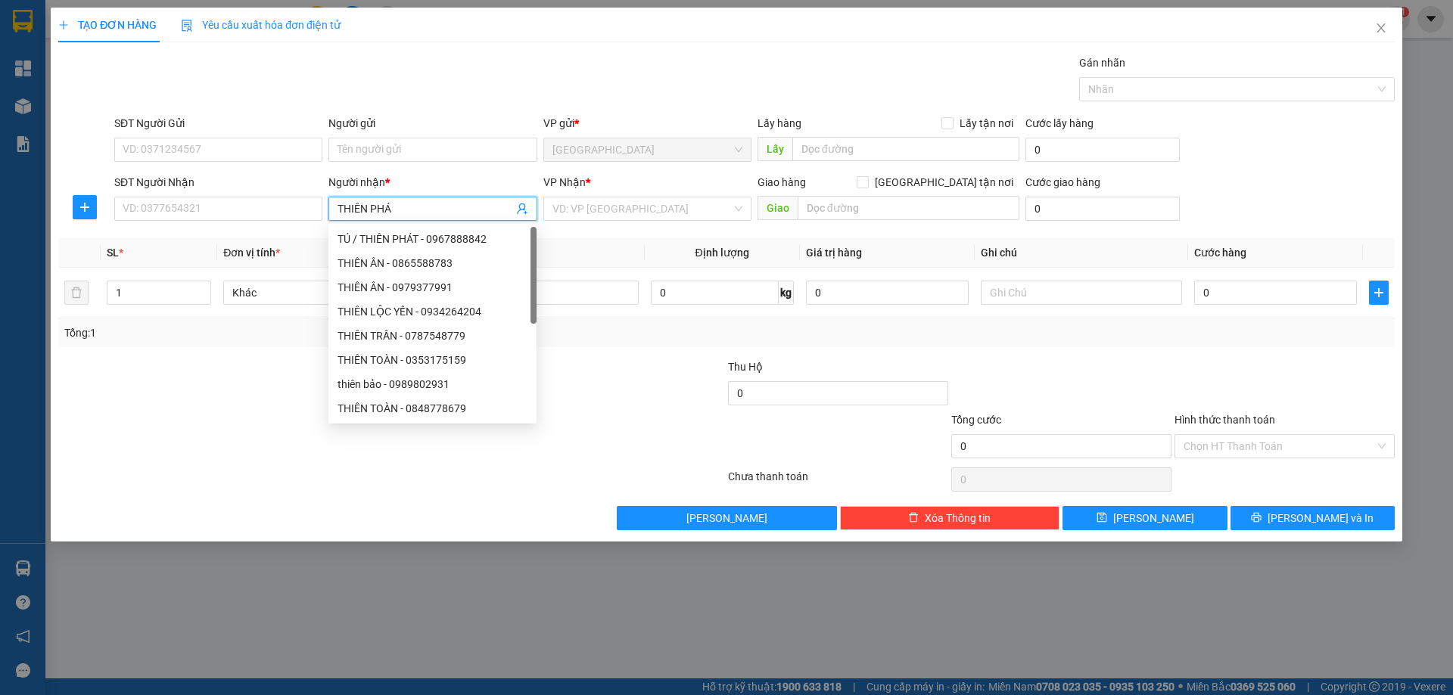
type input "THIÊN PHÁT"
click at [454, 265] on div "VY/CTY THIÊN PHÁT - 0905733058" at bounding box center [433, 263] width 191 height 17
type input "0905733058"
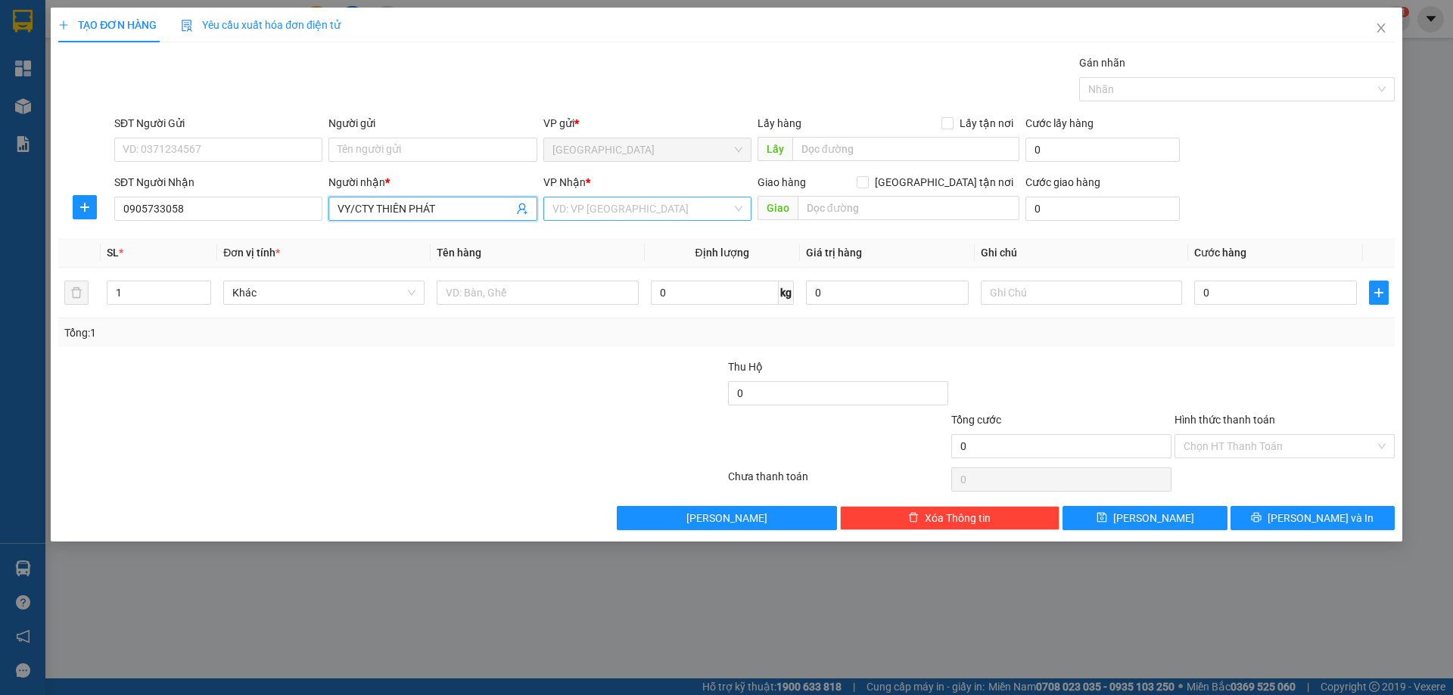
type input "VY/CTY THIÊN PHÁT"
click at [585, 205] on input "search" at bounding box center [641, 209] width 179 height 23
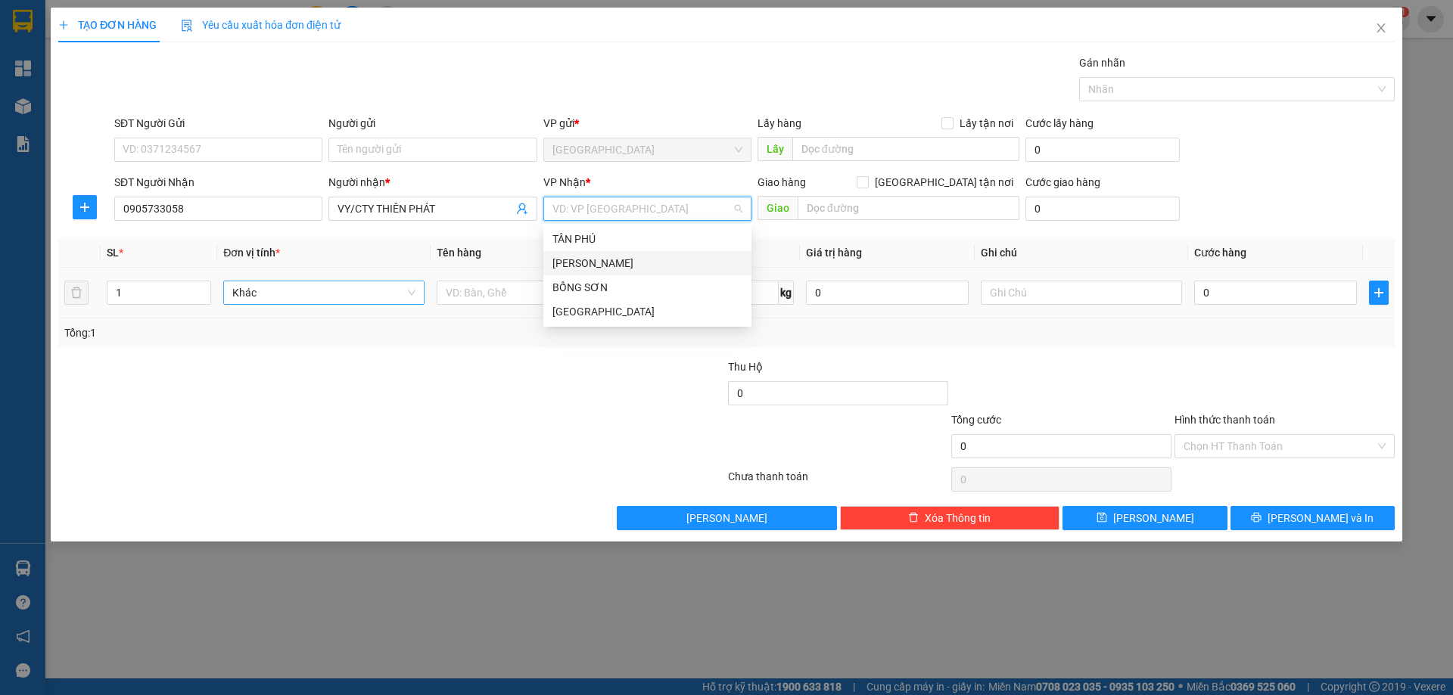
drag, startPoint x: 592, startPoint y: 266, endPoint x: 398, endPoint y: 296, distance: 196.0
click at [587, 268] on div "[PERSON_NAME]" at bounding box center [647, 263] width 190 height 17
click at [555, 289] on input "text" at bounding box center [537, 293] width 201 height 24
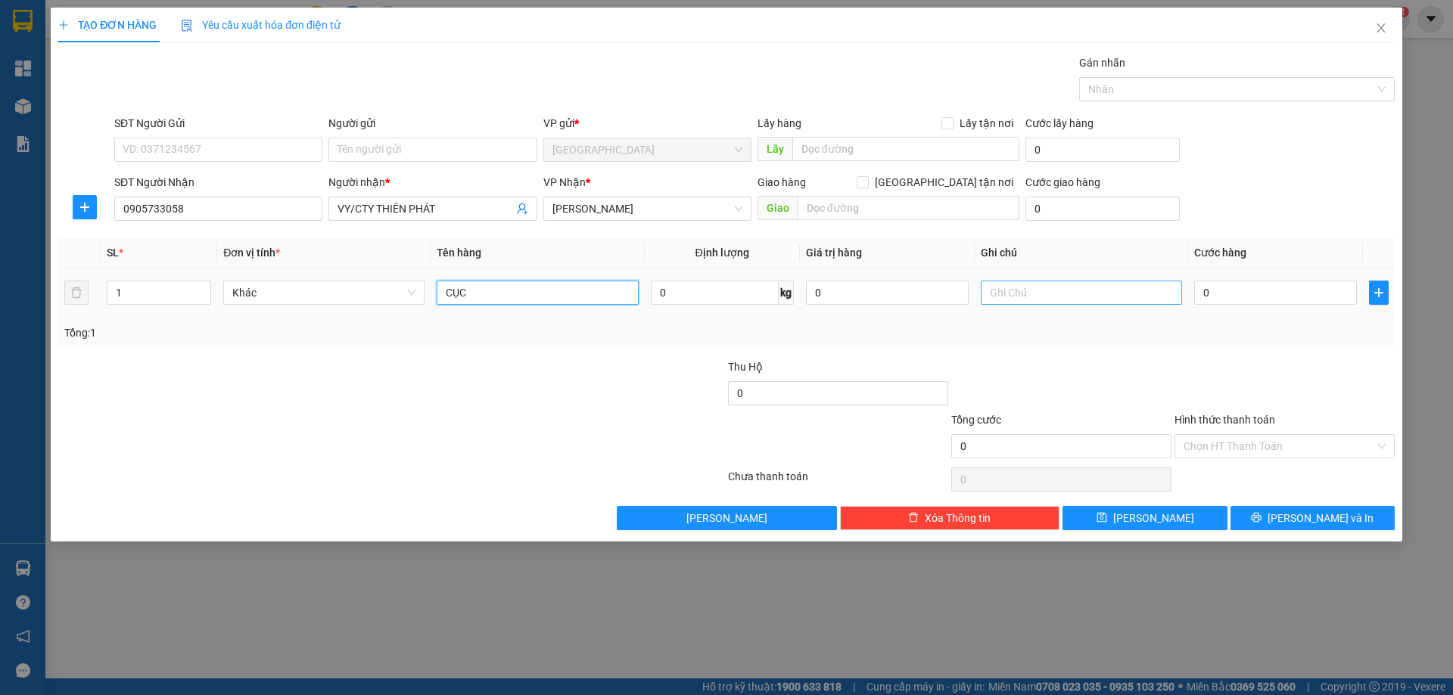
type input "CỤC"
click at [991, 291] on input "text" at bounding box center [1081, 293] width 201 height 24
type input "C"
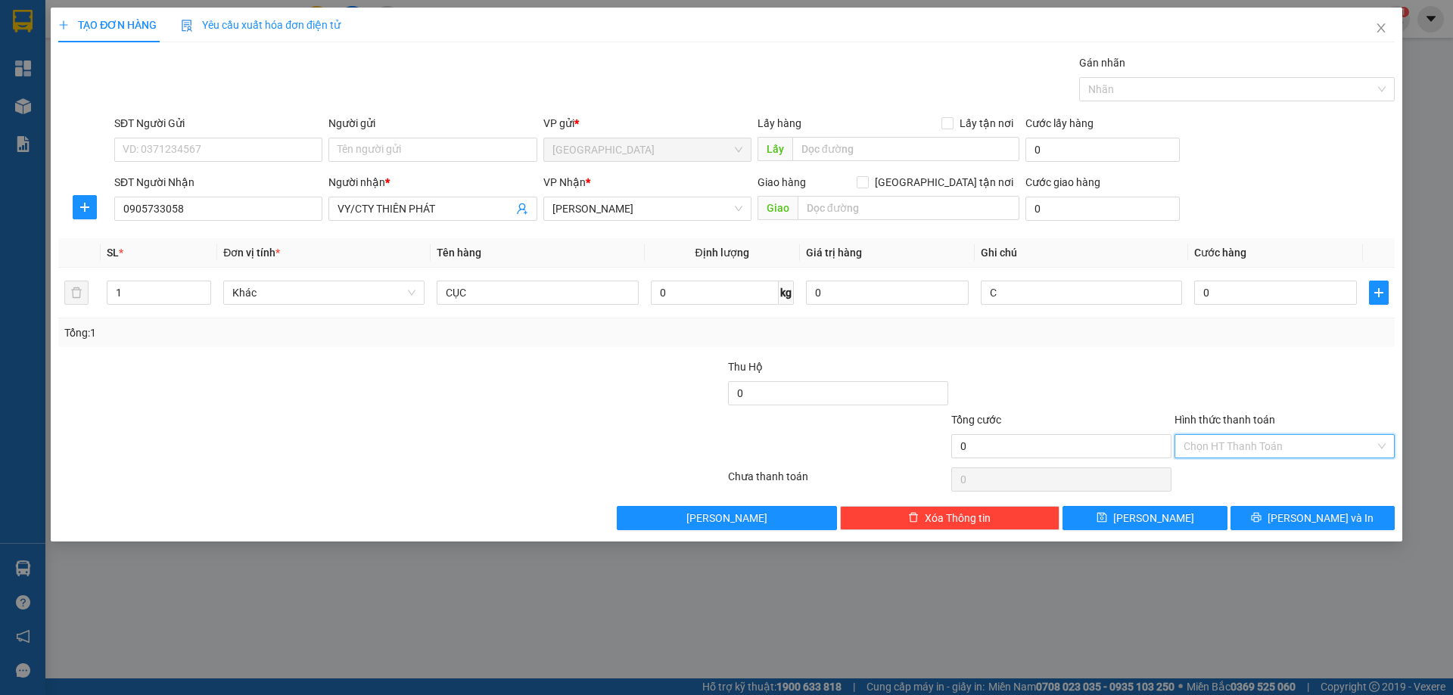
click at [1244, 453] on input "Hình thức thanh toán" at bounding box center [1279, 446] width 191 height 23
click at [1234, 493] on div "Miễn phí" at bounding box center [1285, 501] width 202 height 17
click at [1190, 515] on button "[PERSON_NAME]" at bounding box center [1145, 518] width 164 height 24
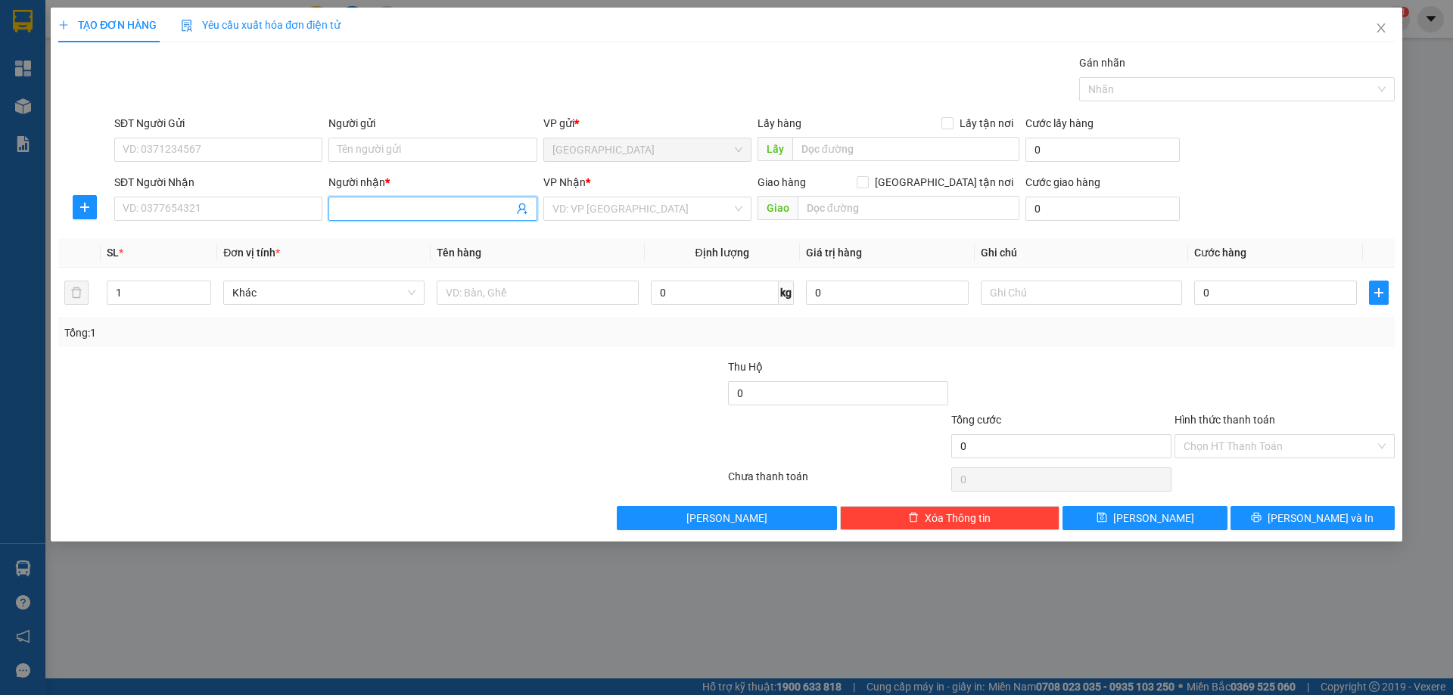
click at [406, 210] on input "Người nhận *" at bounding box center [425, 209] width 175 height 17
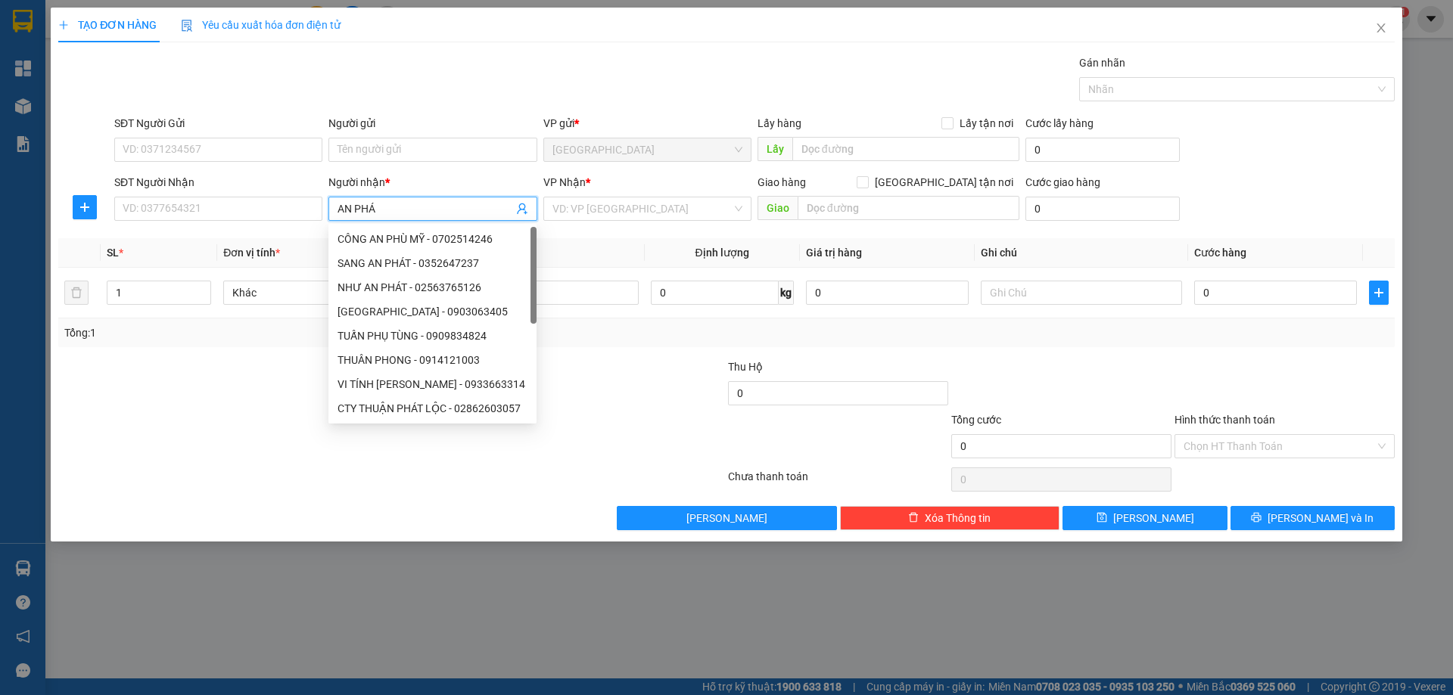
type input "AN PHÁT"
click at [419, 290] on div "AN PHÁT - 0917017256" at bounding box center [433, 287] width 190 height 17
type input "0917017256"
type input "AN PHÁT"
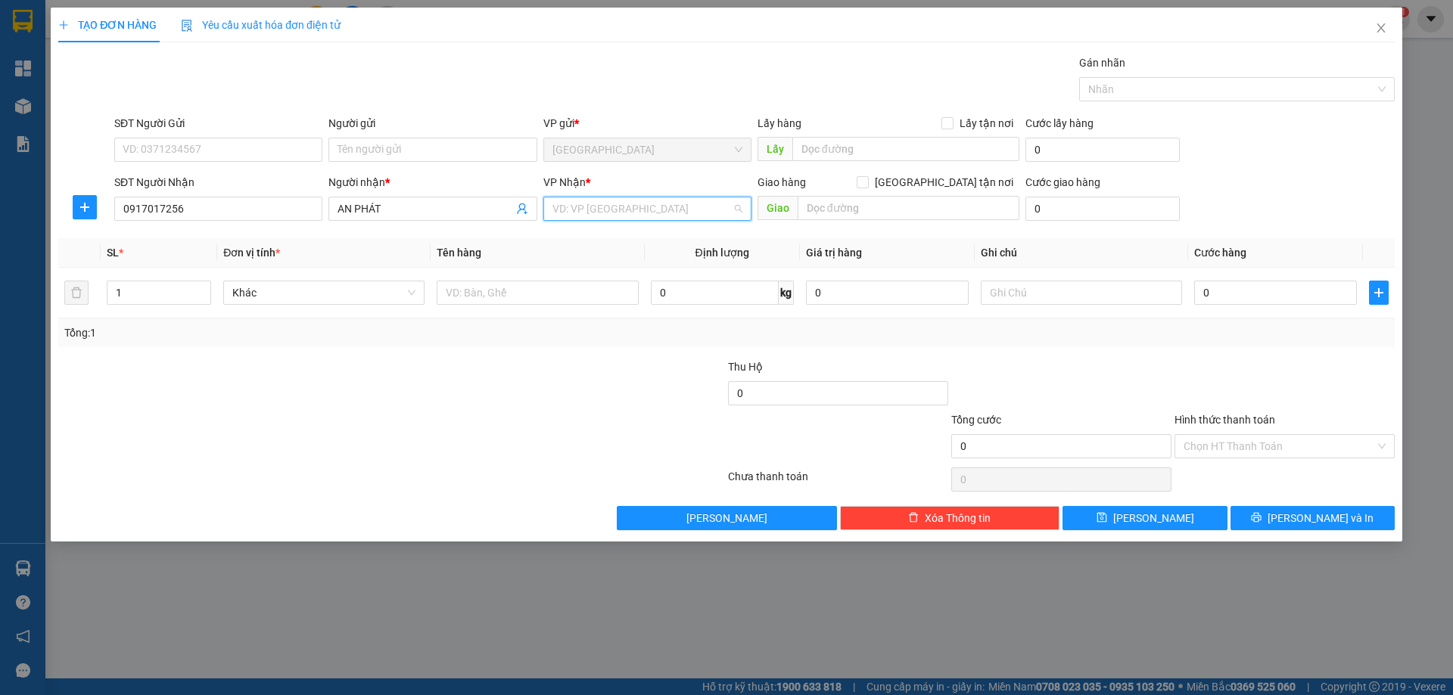
drag, startPoint x: 584, startPoint y: 201, endPoint x: 582, endPoint y: 223, distance: 22.1
click at [584, 204] on input "search" at bounding box center [641, 209] width 179 height 23
drag, startPoint x: 580, startPoint y: 254, endPoint x: 418, endPoint y: 302, distance: 169.5
click at [579, 257] on div "[PERSON_NAME]" at bounding box center [647, 263] width 208 height 24
click at [473, 297] on input "text" at bounding box center [537, 293] width 201 height 24
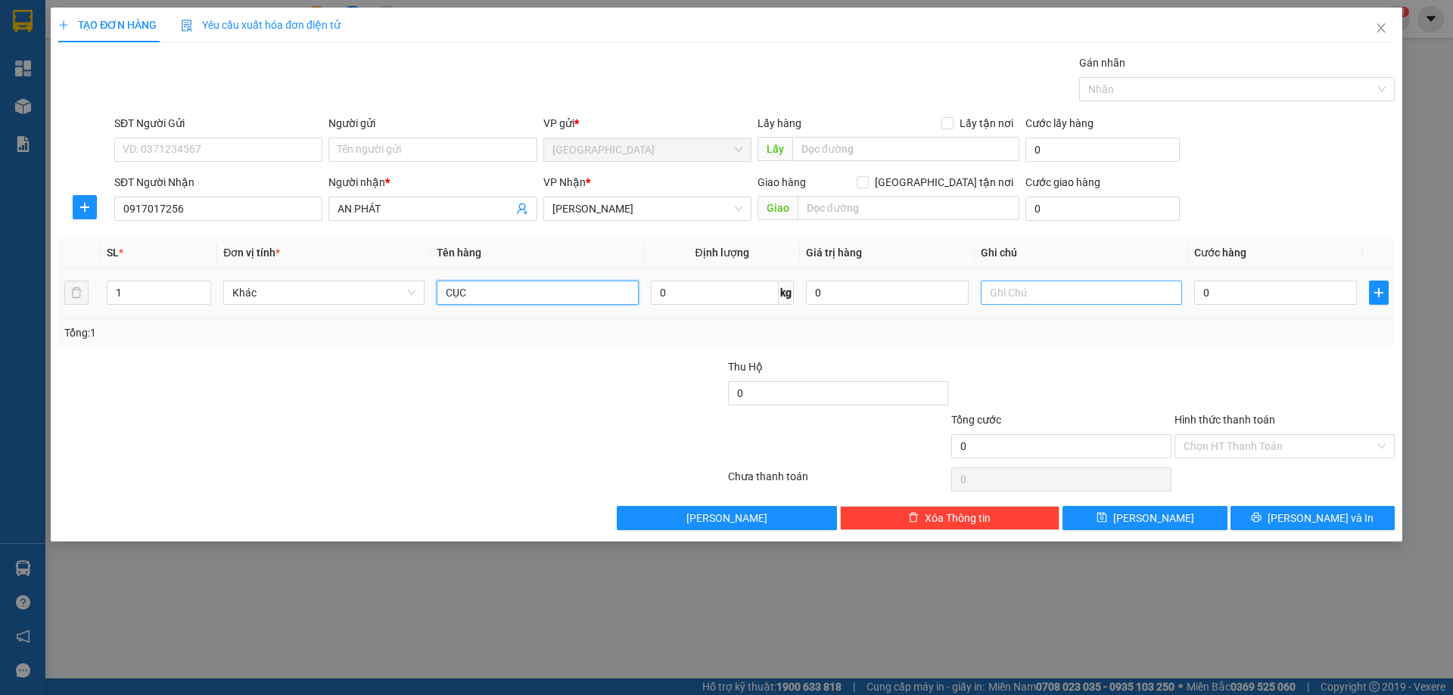
type input "CỤC"
click at [1010, 296] on input "text" at bounding box center [1081, 293] width 201 height 24
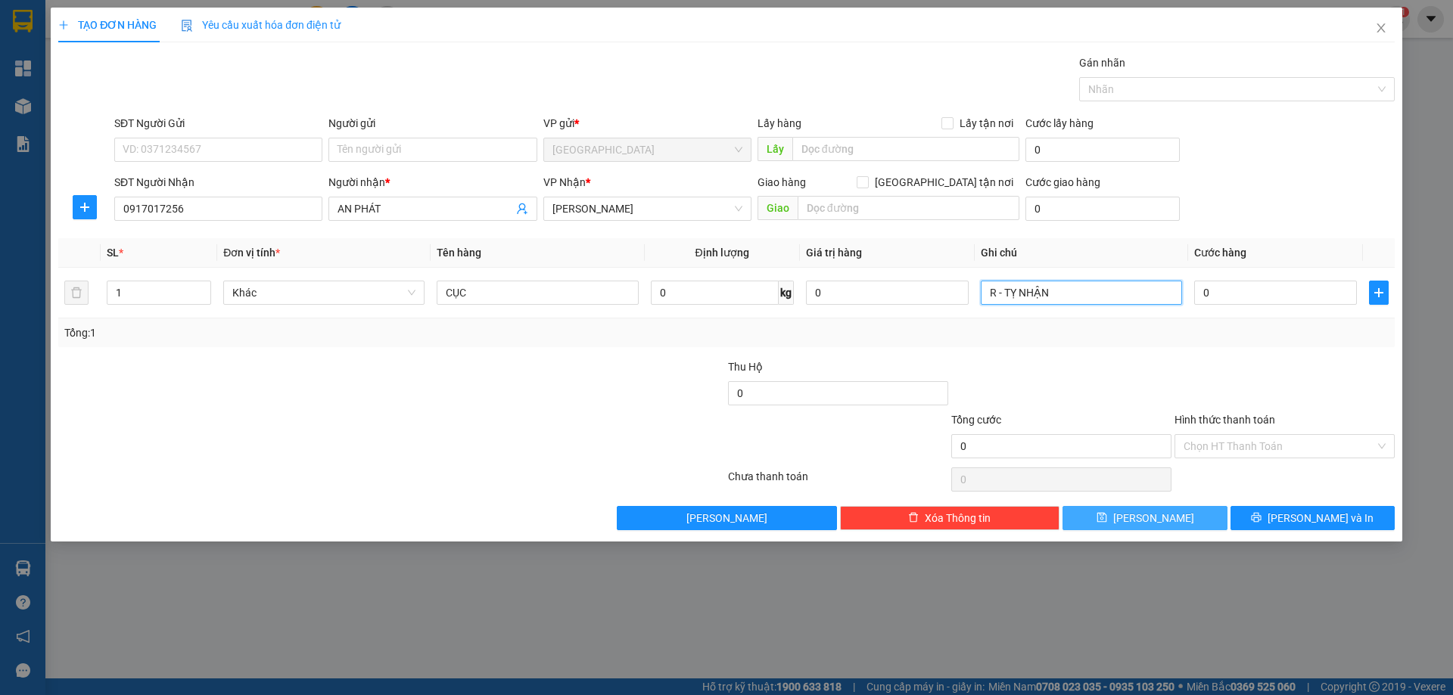
type input "R - TỴ NHẬN"
click at [1107, 519] on icon "save" at bounding box center [1102, 517] width 11 height 11
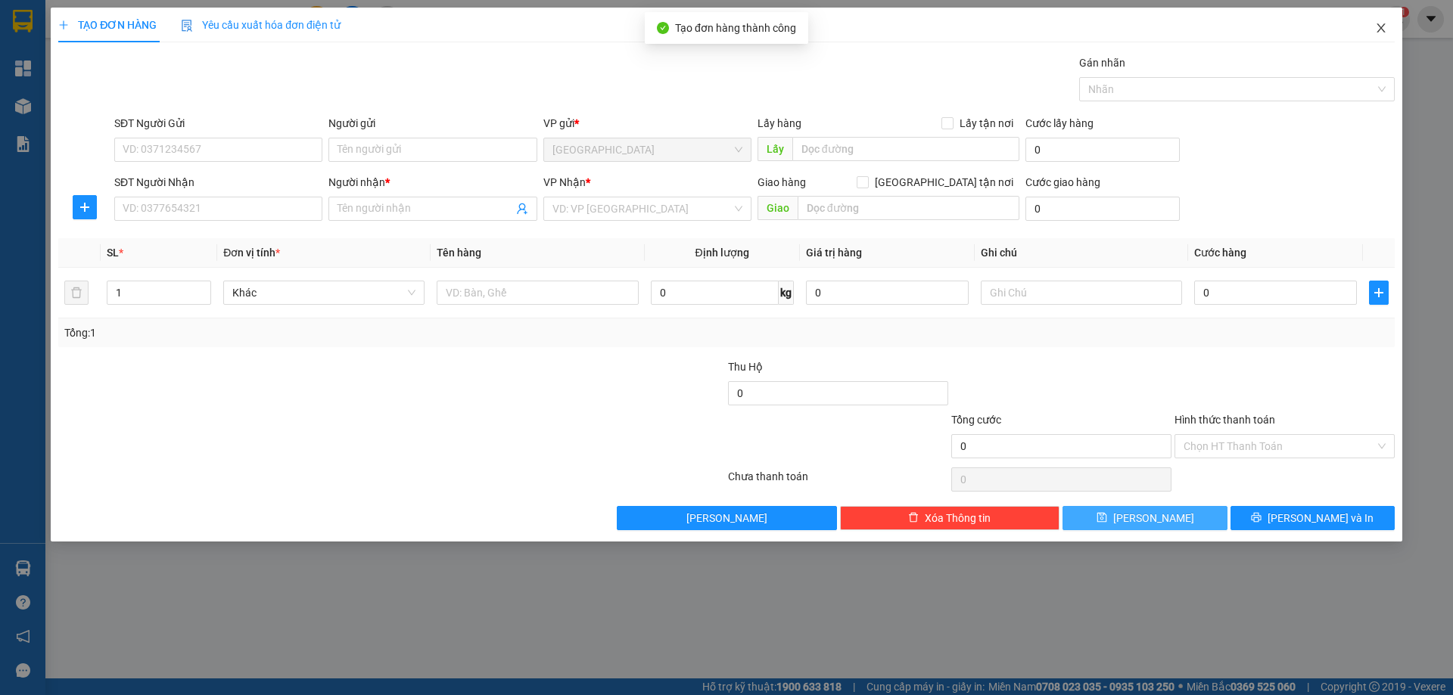
click at [1386, 23] on icon "close" at bounding box center [1381, 28] width 12 height 12
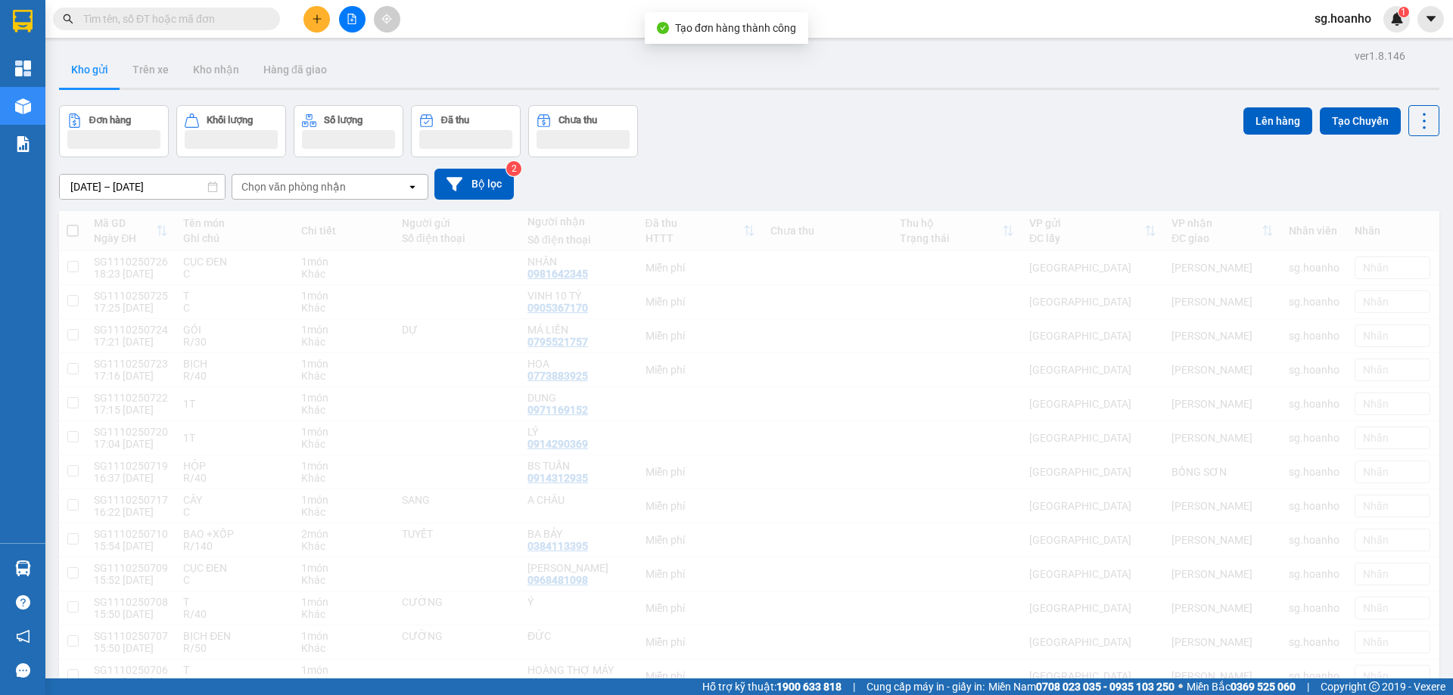
click at [1382, 24] on span "sg.hoanho" at bounding box center [1342, 18] width 81 height 19
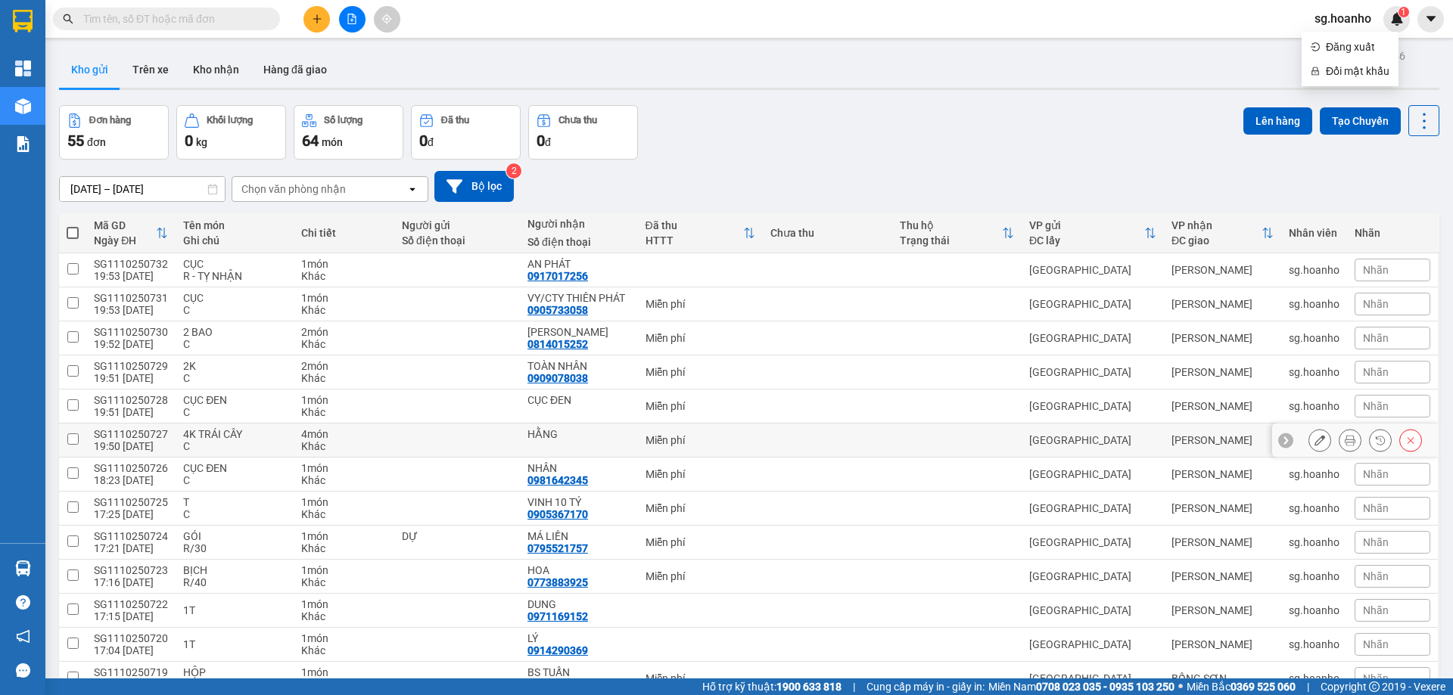
click at [1312, 447] on button at bounding box center [1319, 441] width 21 height 26
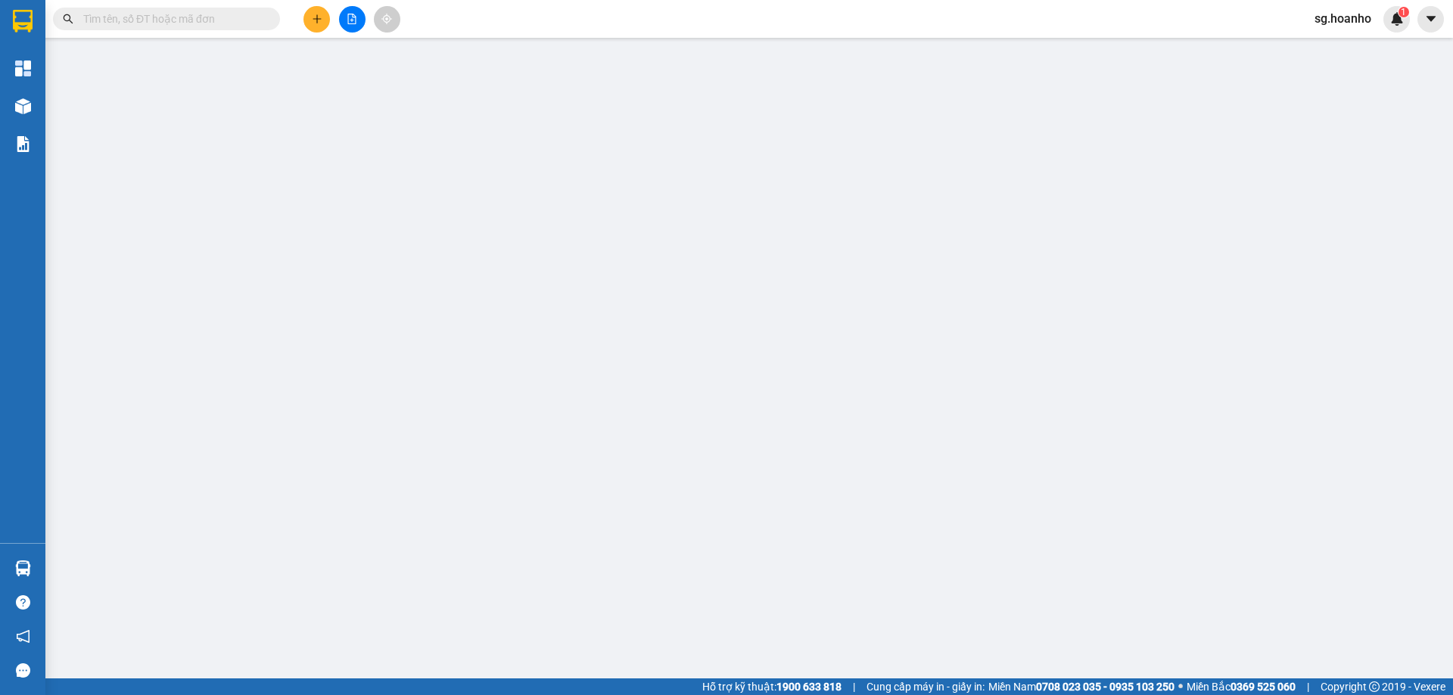
type input "HẰNG"
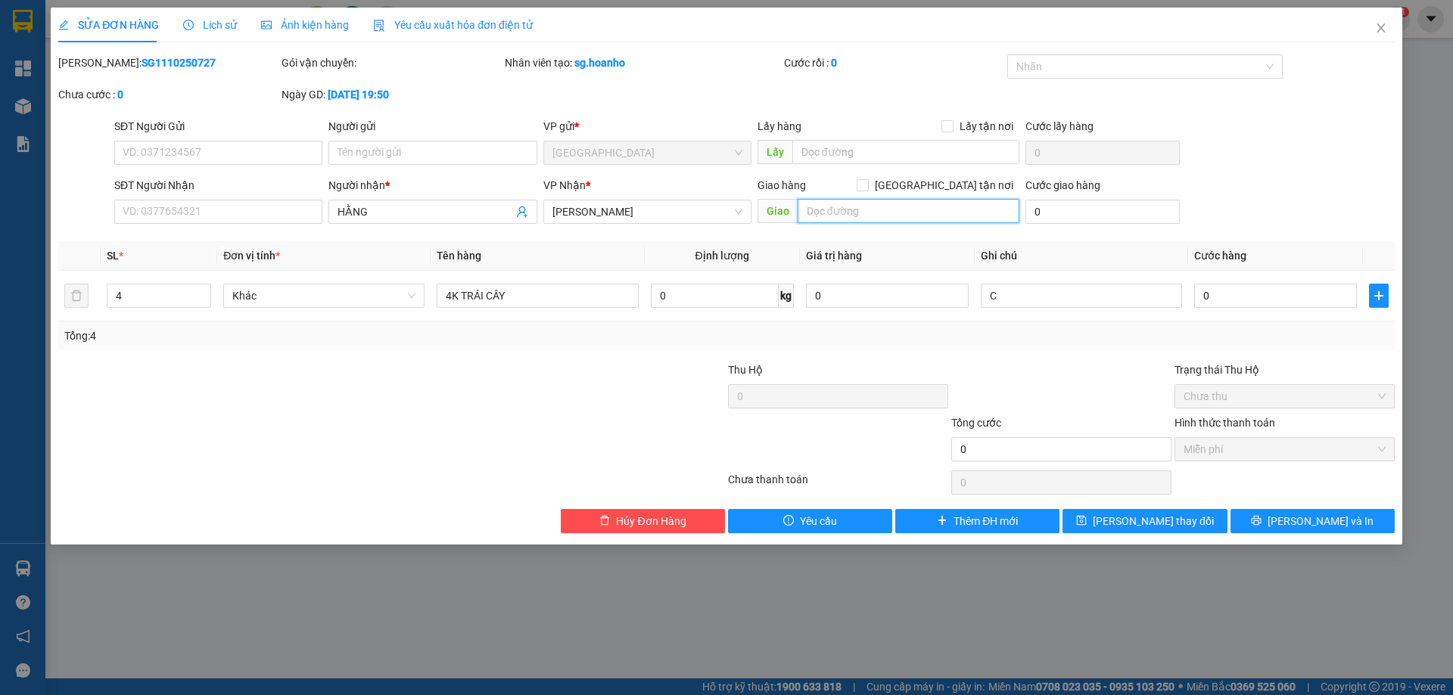
click at [847, 210] on input "text" at bounding box center [909, 211] width 222 height 24
type input "PHÙ MỸ"
drag, startPoint x: 1138, startPoint y: 527, endPoint x: 1263, endPoint y: 450, distance: 147.2
click at [1139, 525] on span "[PERSON_NAME] thay đổi" at bounding box center [1153, 521] width 121 height 17
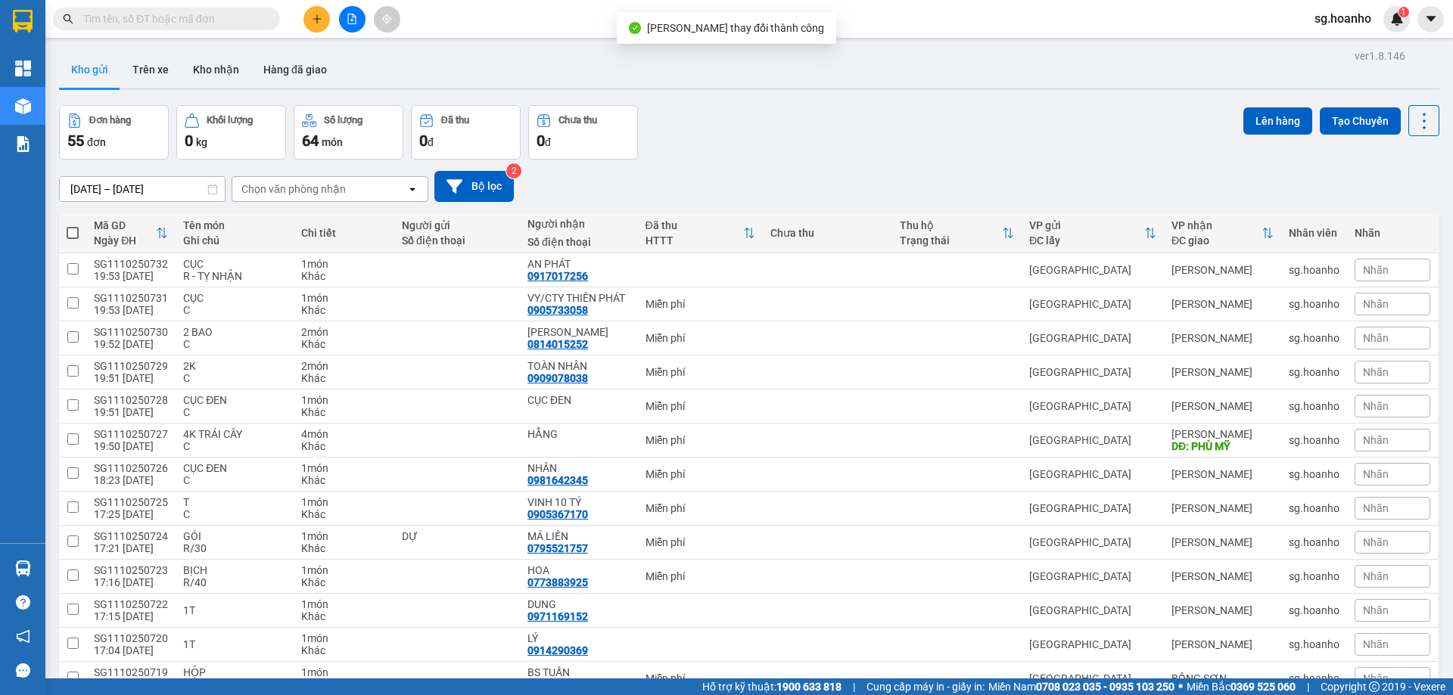
click at [1378, 26] on span "sg.hoanho" at bounding box center [1342, 18] width 81 height 19
click at [73, 230] on span at bounding box center [73, 233] width 12 height 12
click at [73, 226] on input "checkbox" at bounding box center [73, 226] width 0 height 0
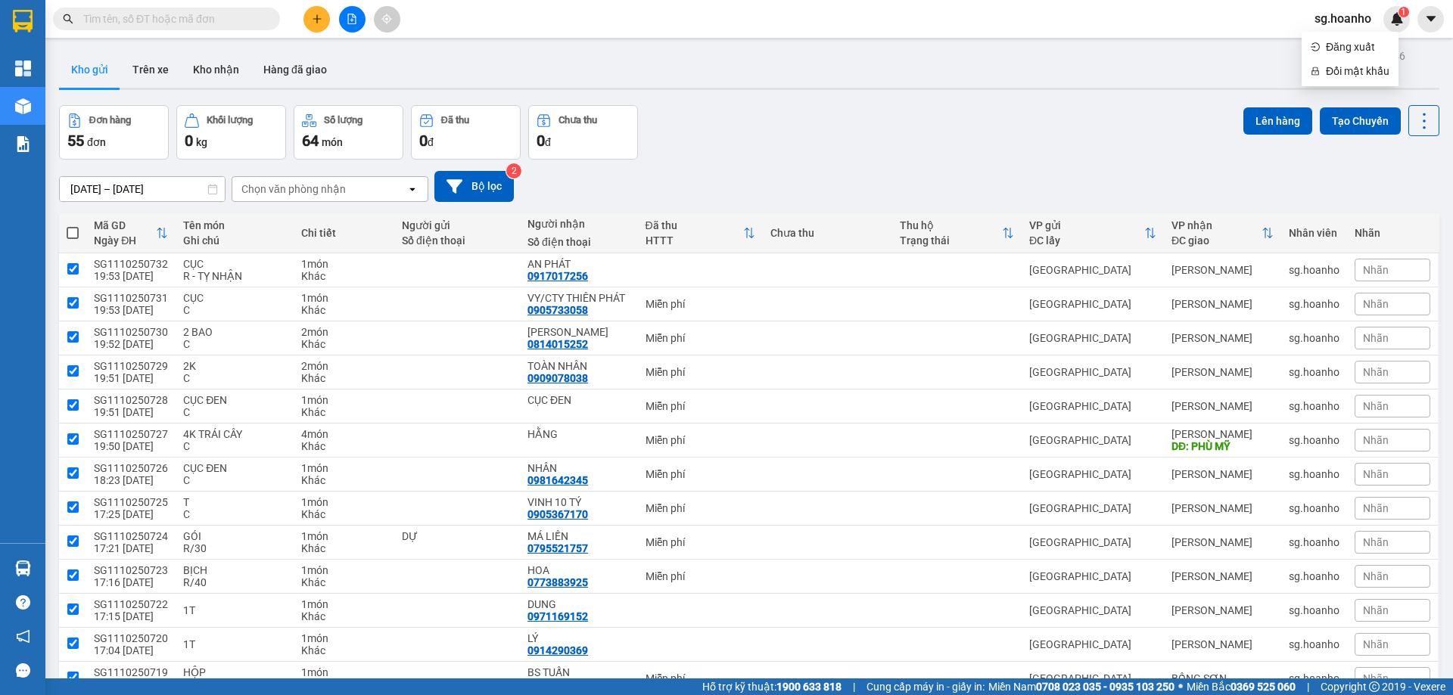
checkbox input "true"
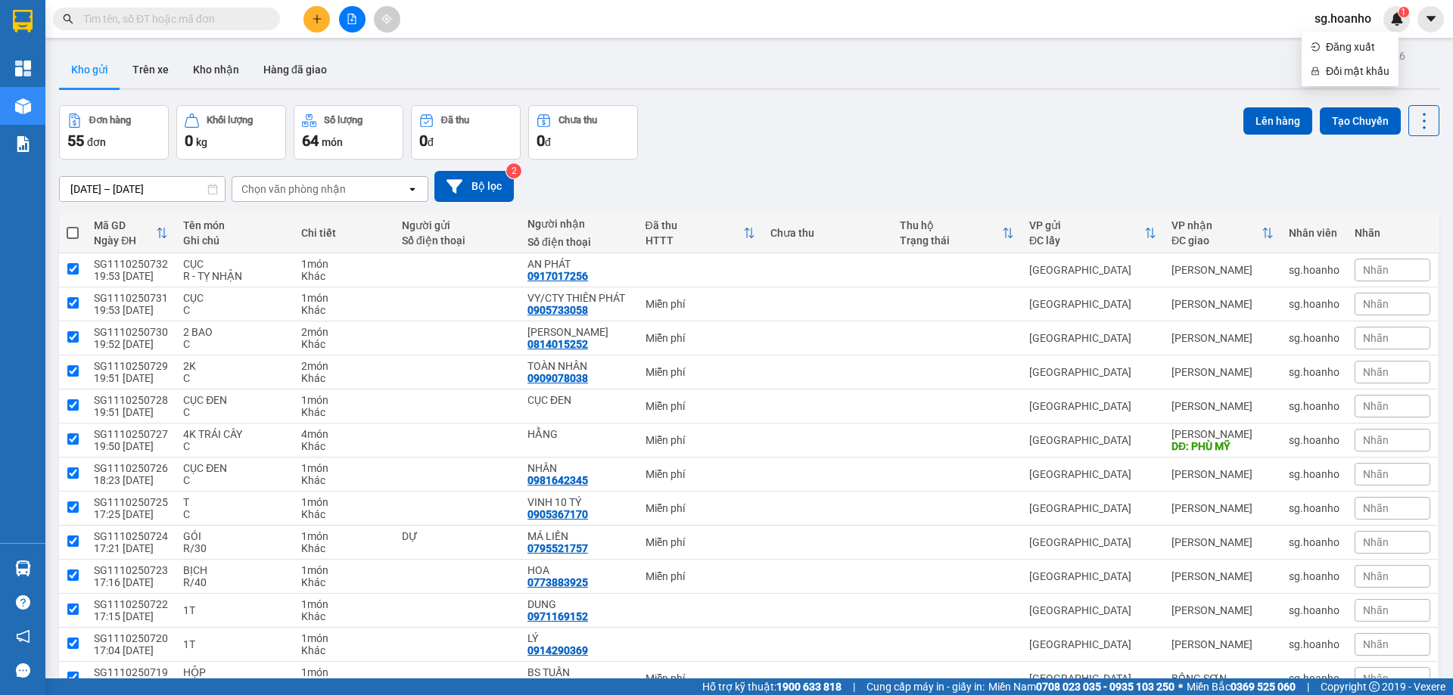
checkbox input "true"
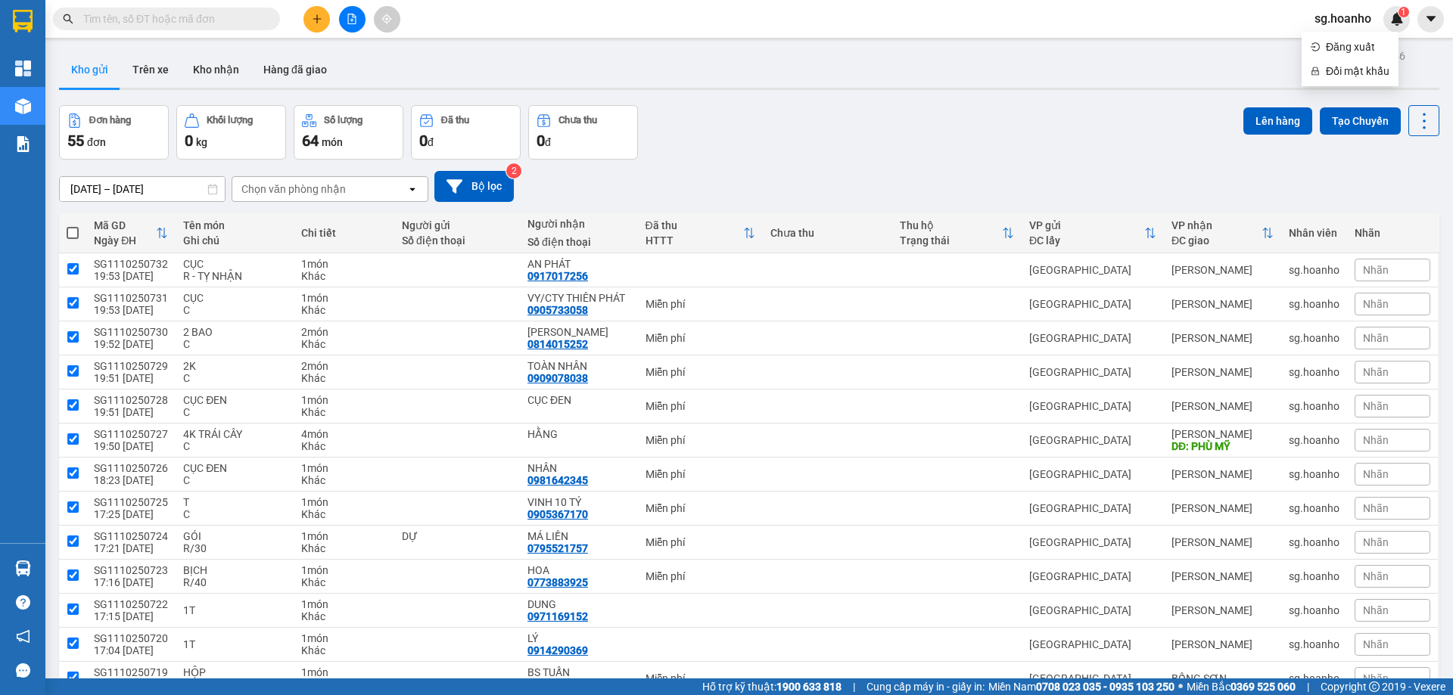
checkbox input "true"
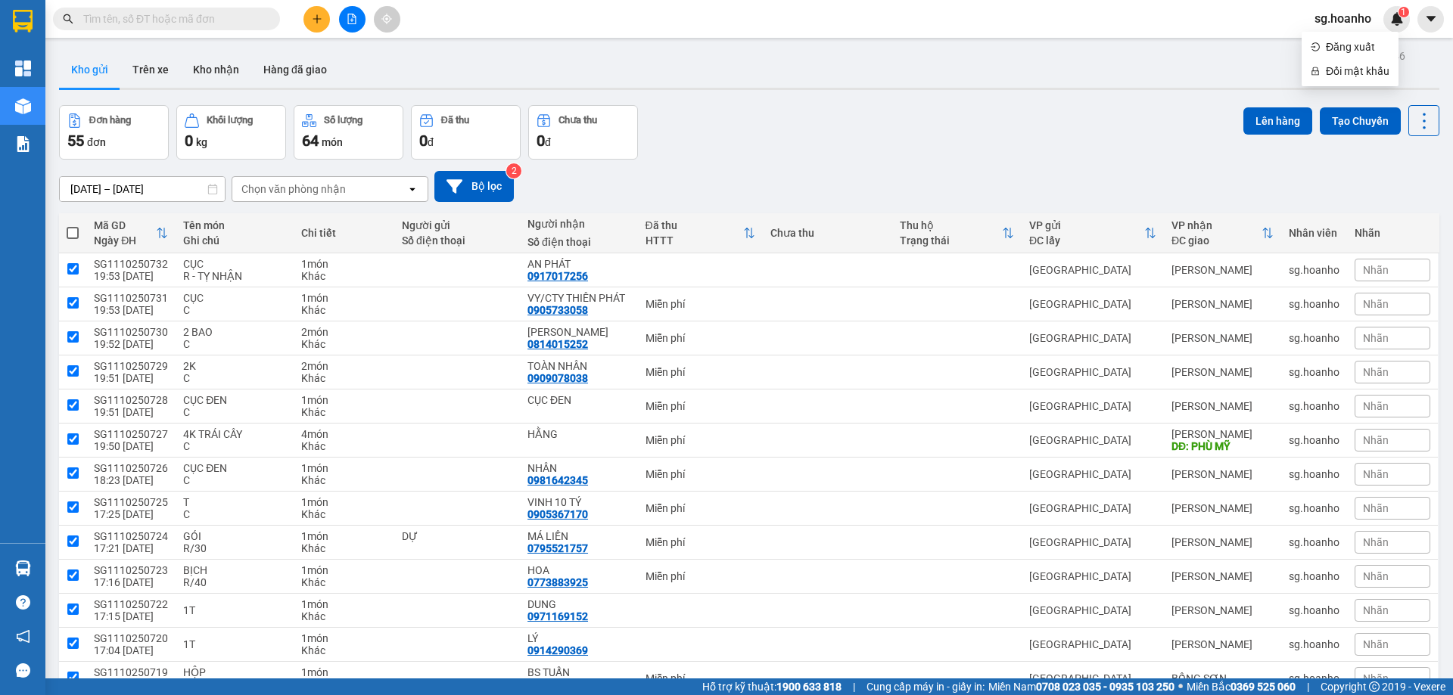
checkbox input "true"
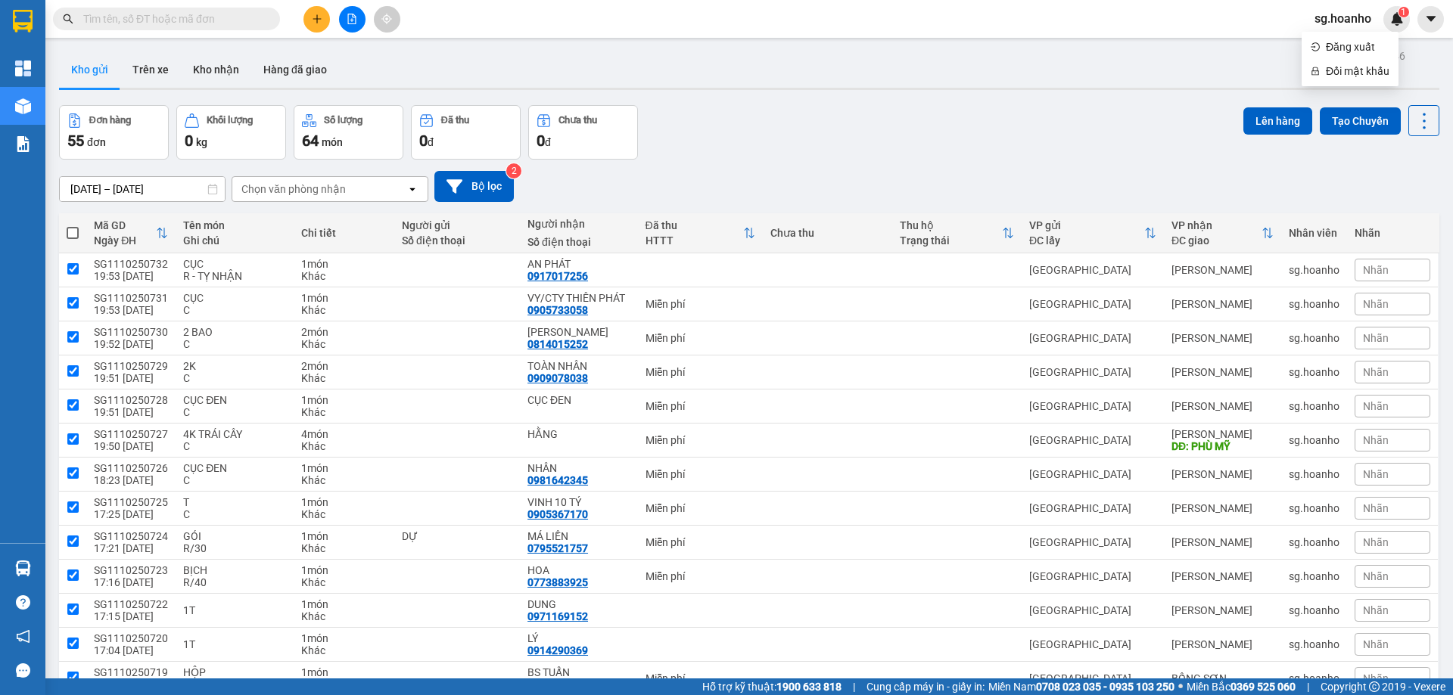
checkbox input "true"
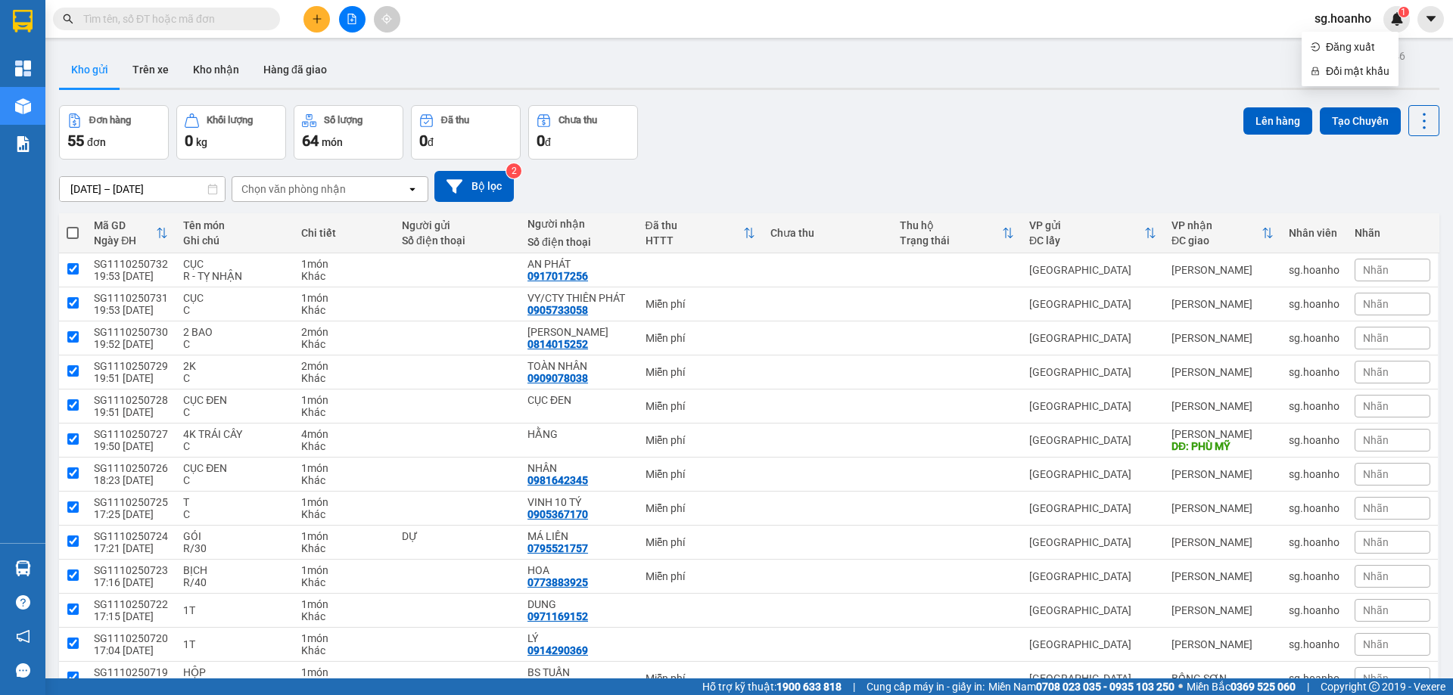
checkbox input "true"
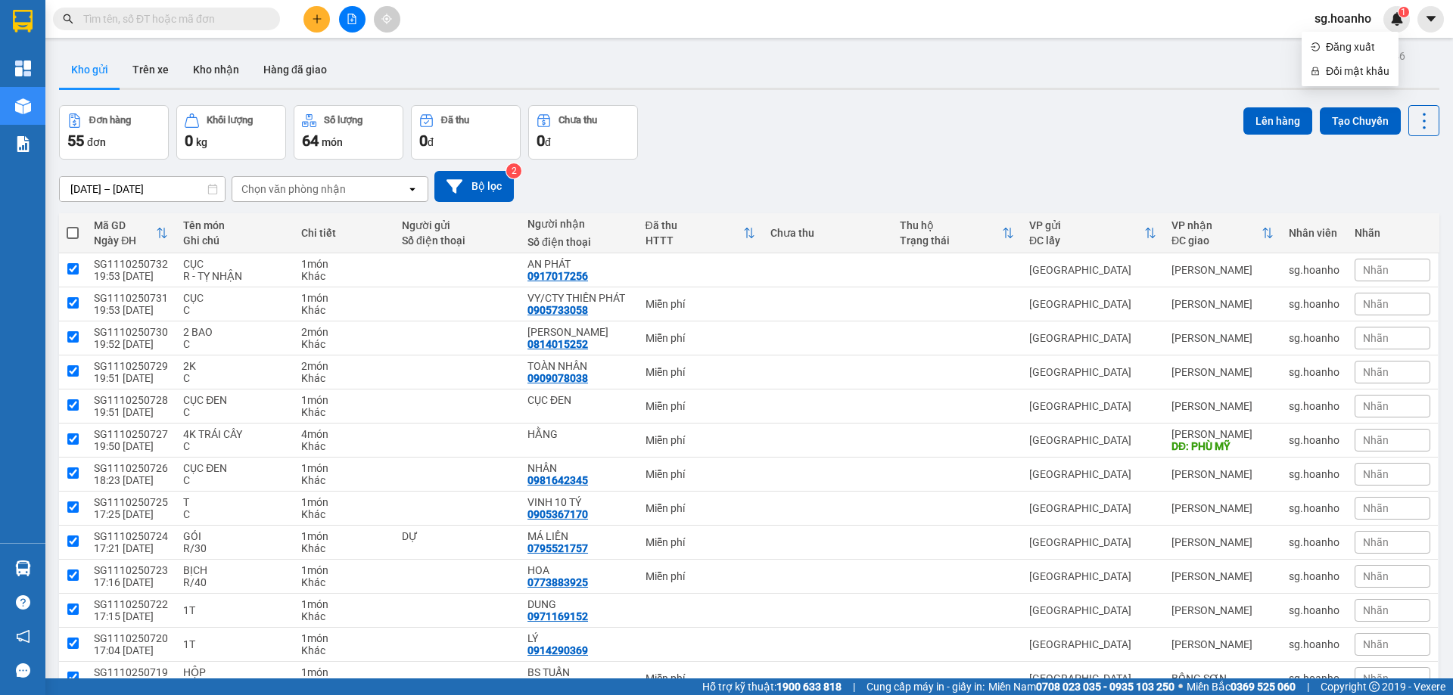
checkbox input "true"
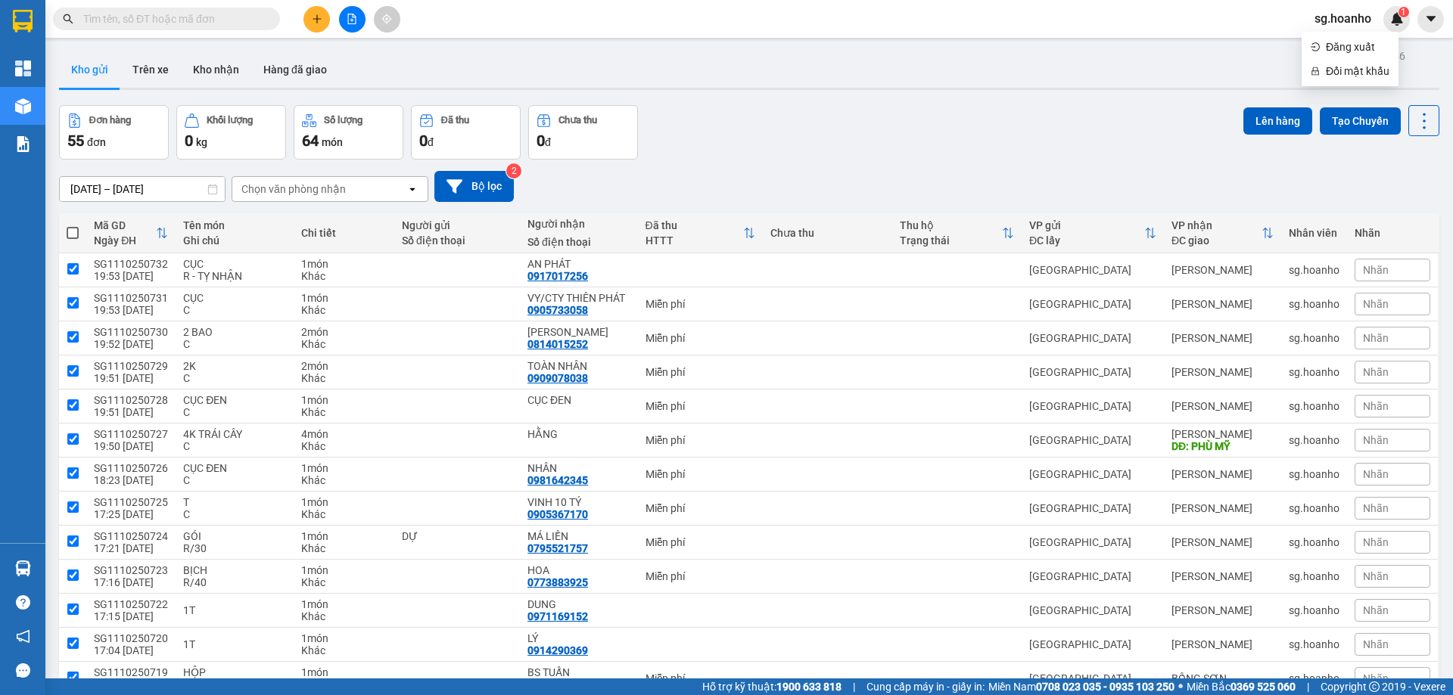
checkbox input "true"
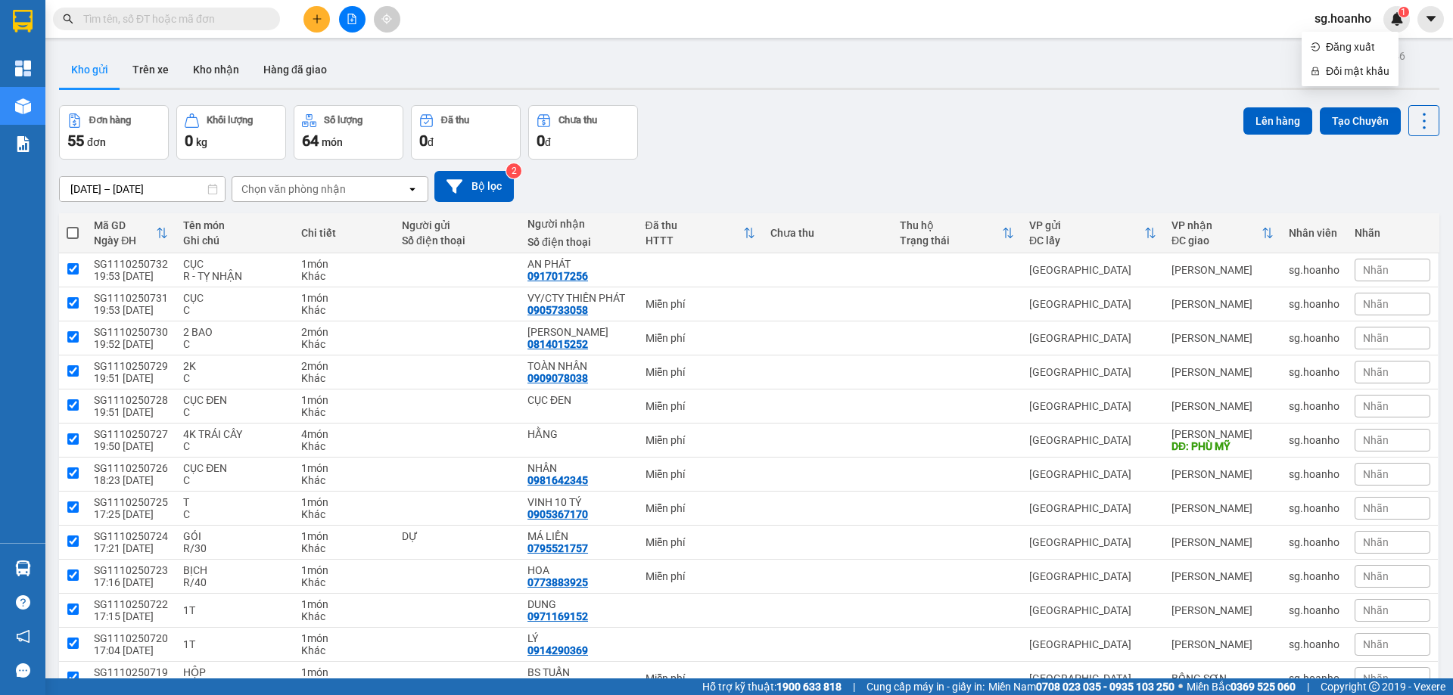
checkbox input "true"
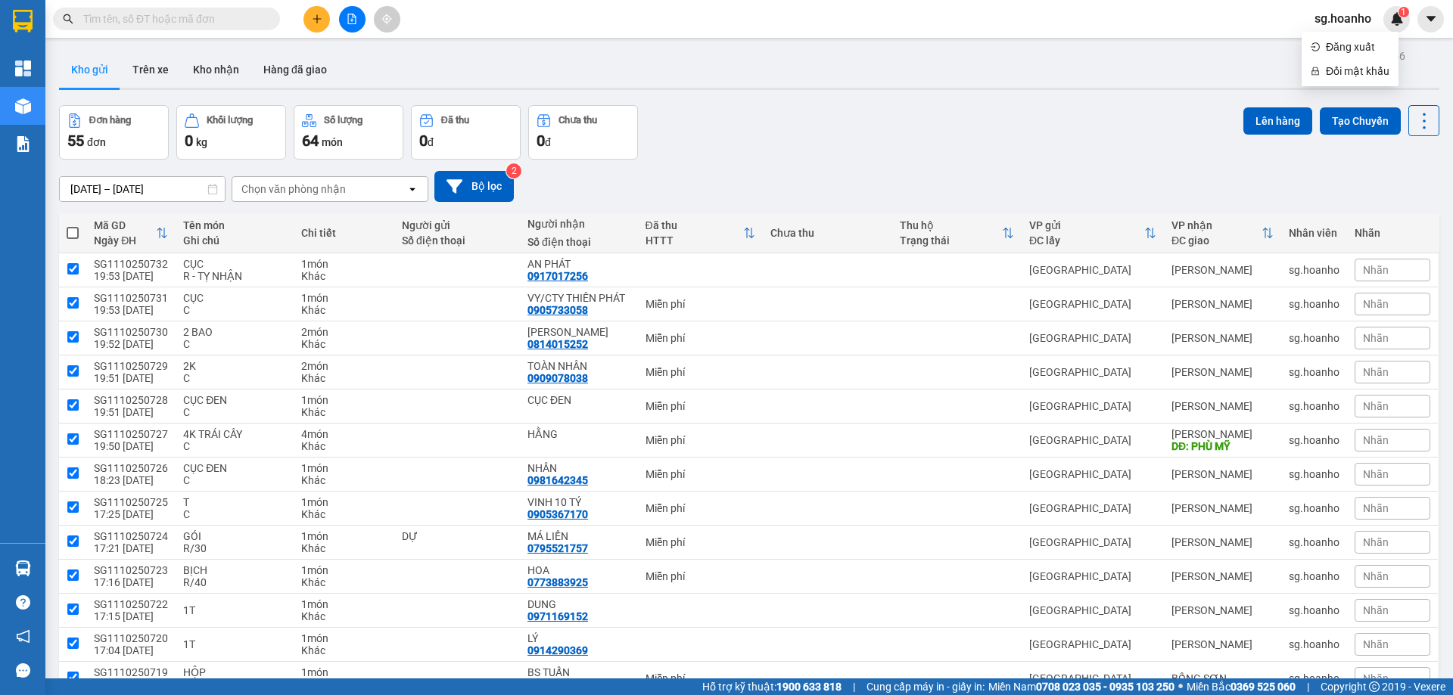
checkbox input "true"
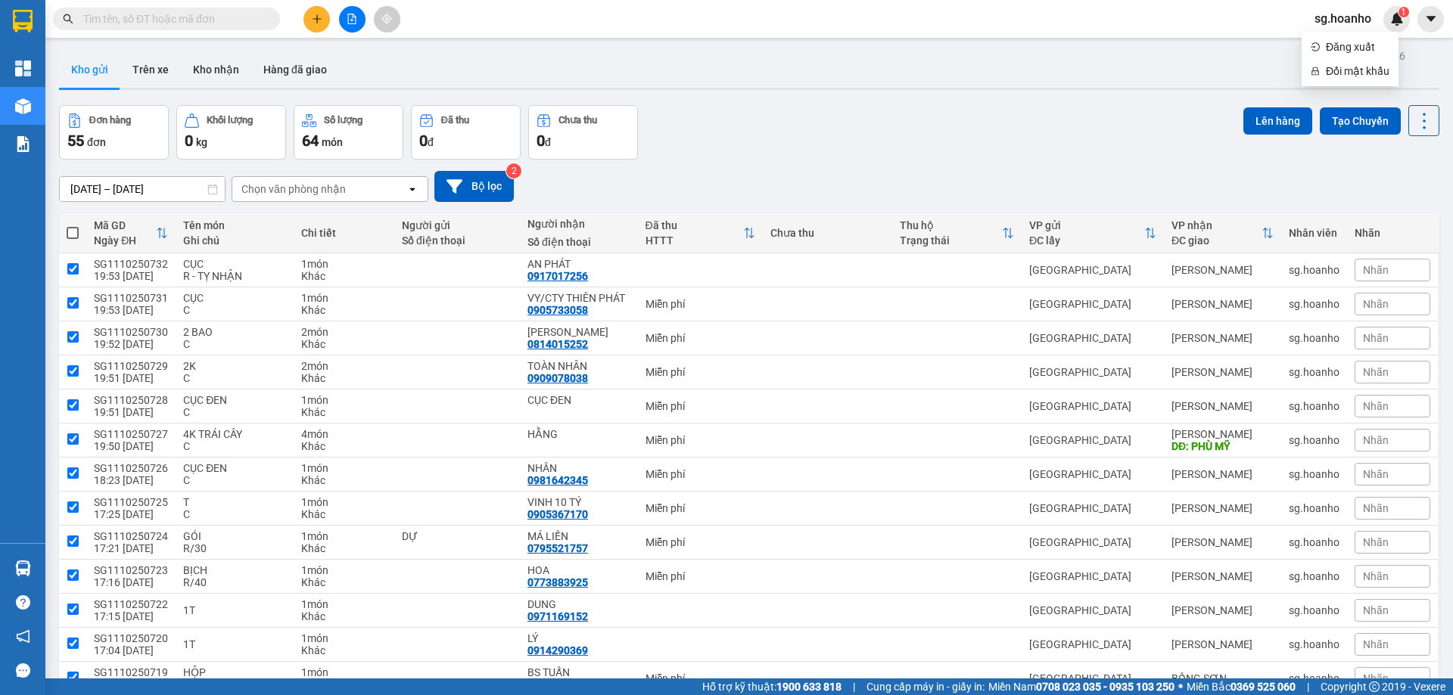
checkbox input "true"
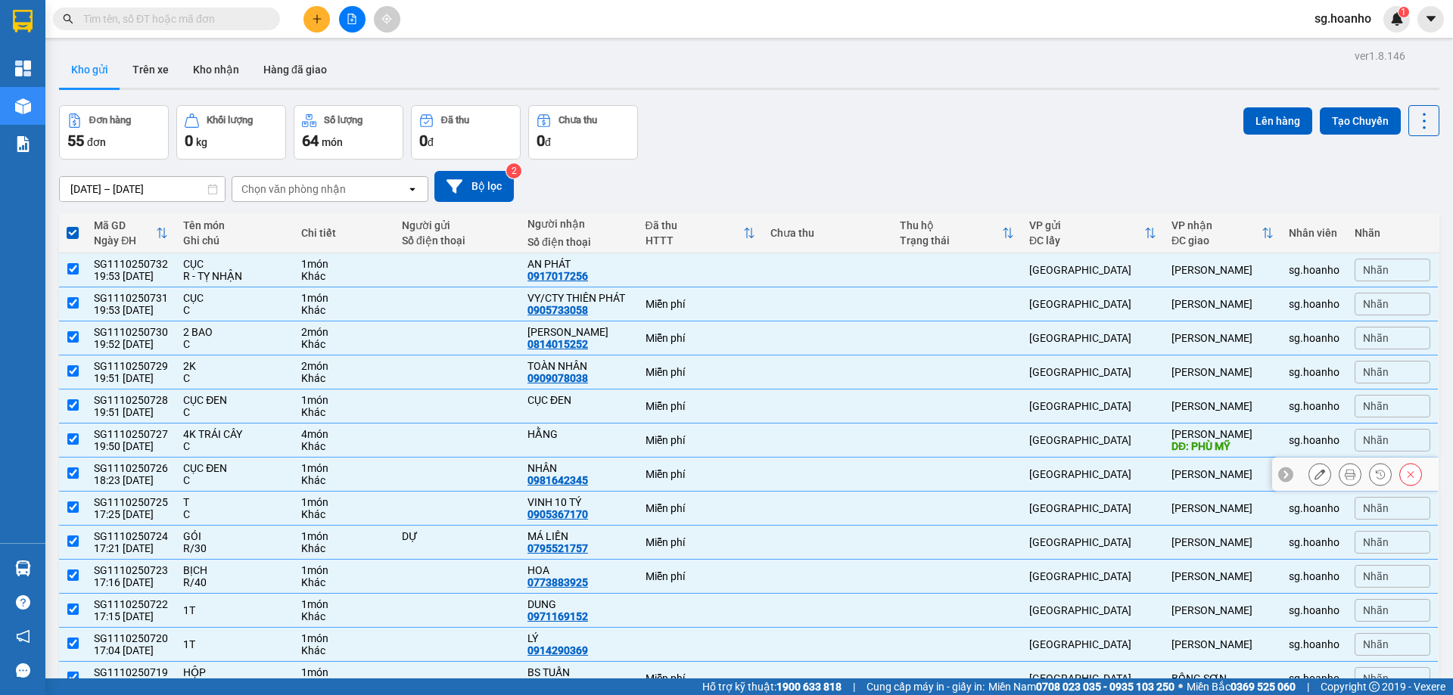
click at [68, 471] on input "checkbox" at bounding box center [72, 473] width 11 height 11
checkbox input "false"
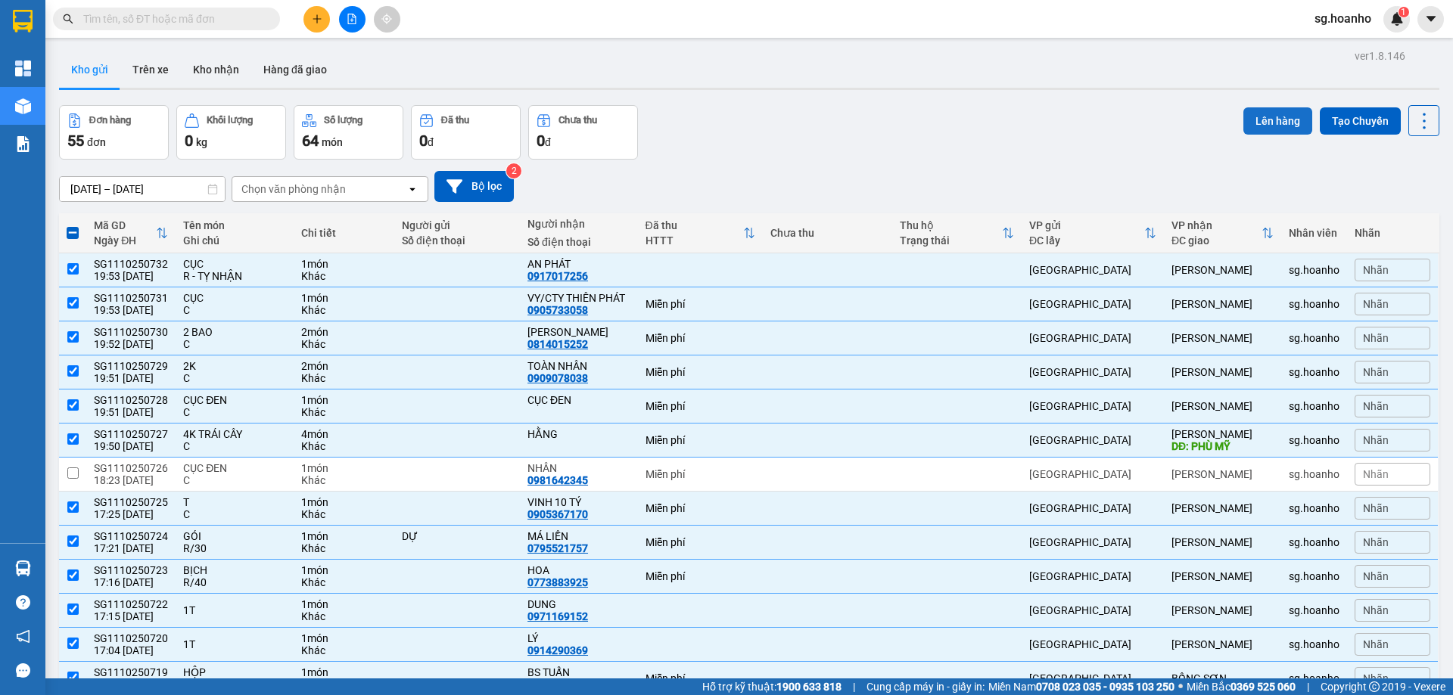
click at [1259, 119] on button "Lên hàng" at bounding box center [1277, 120] width 69 height 27
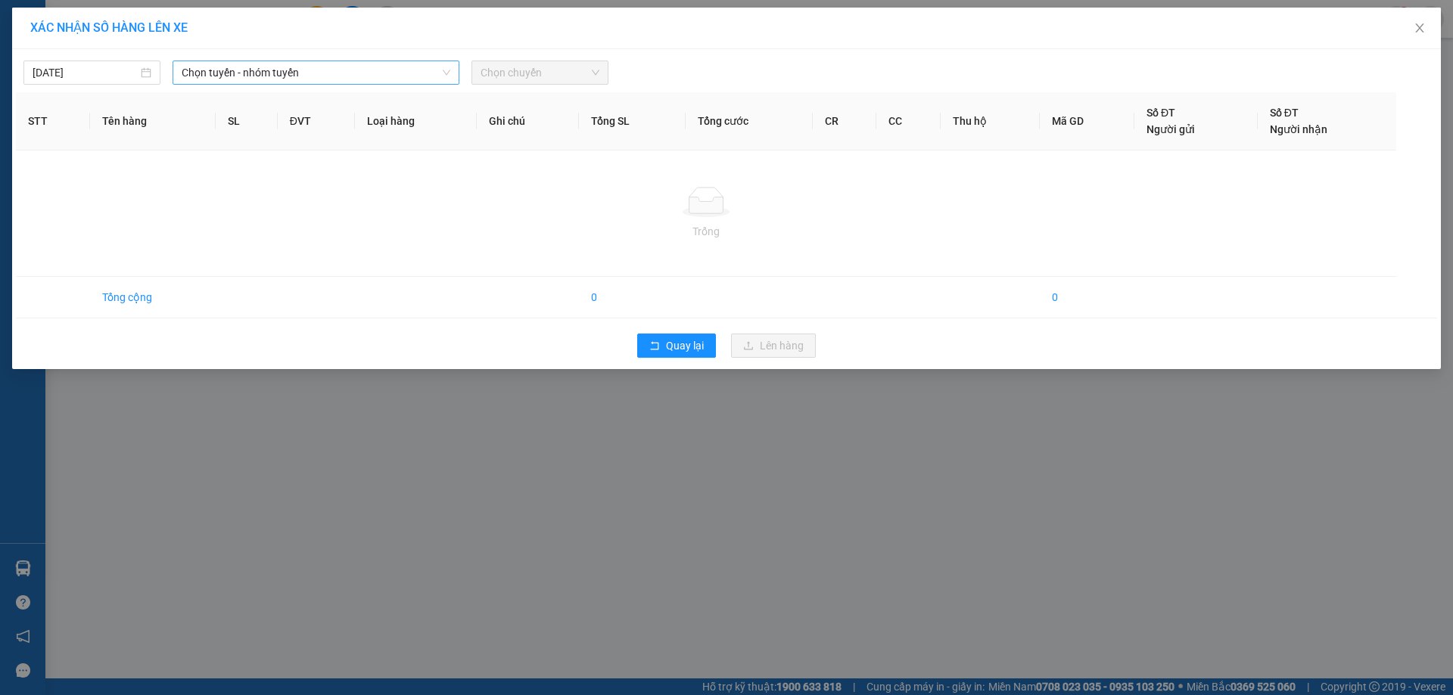
click at [264, 75] on span "Chọn tuyến - nhóm tuyến" at bounding box center [316, 72] width 269 height 23
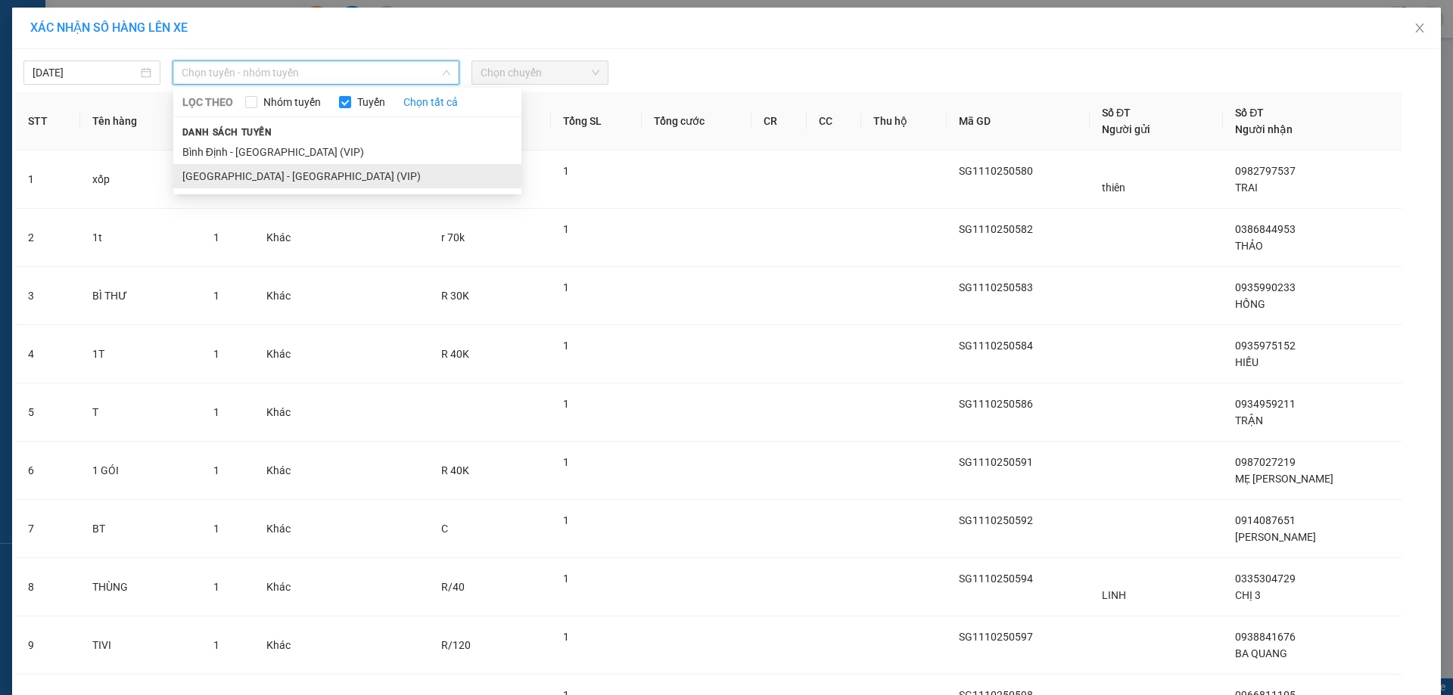
click at [244, 177] on li "[GEOGRAPHIC_DATA] - [GEOGRAPHIC_DATA] (VIP)" at bounding box center [347, 176] width 348 height 24
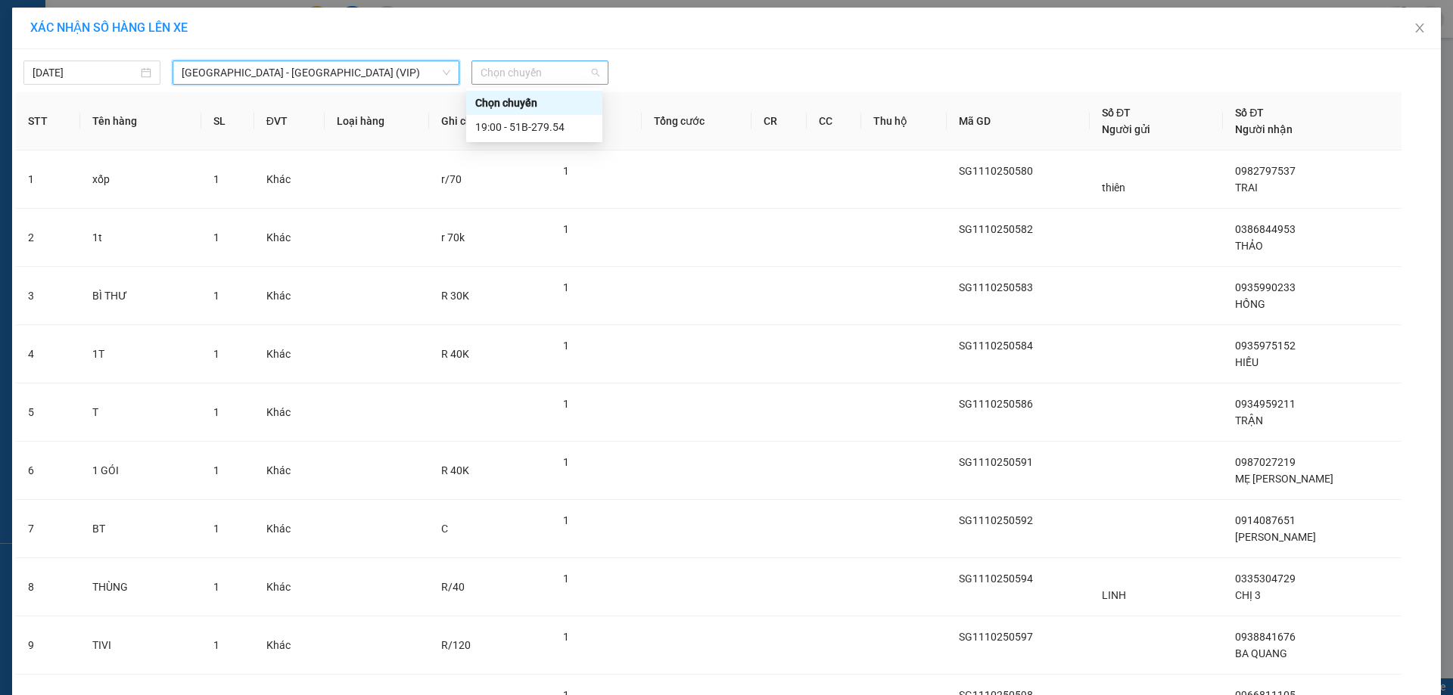
click at [503, 67] on span "Chọn chuyến" at bounding box center [540, 72] width 119 height 23
click at [514, 122] on div "19:00 - 51B-279.54" at bounding box center [534, 127] width 118 height 17
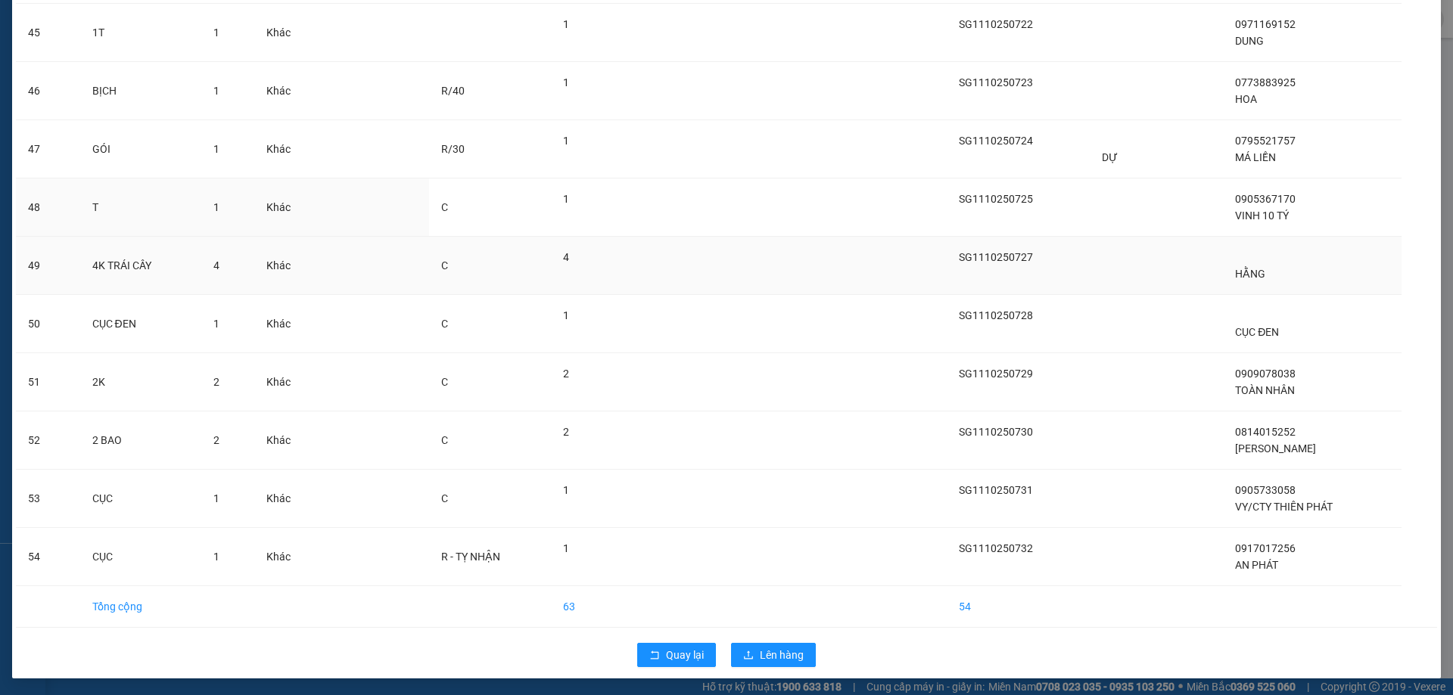
scroll to position [2721, 0]
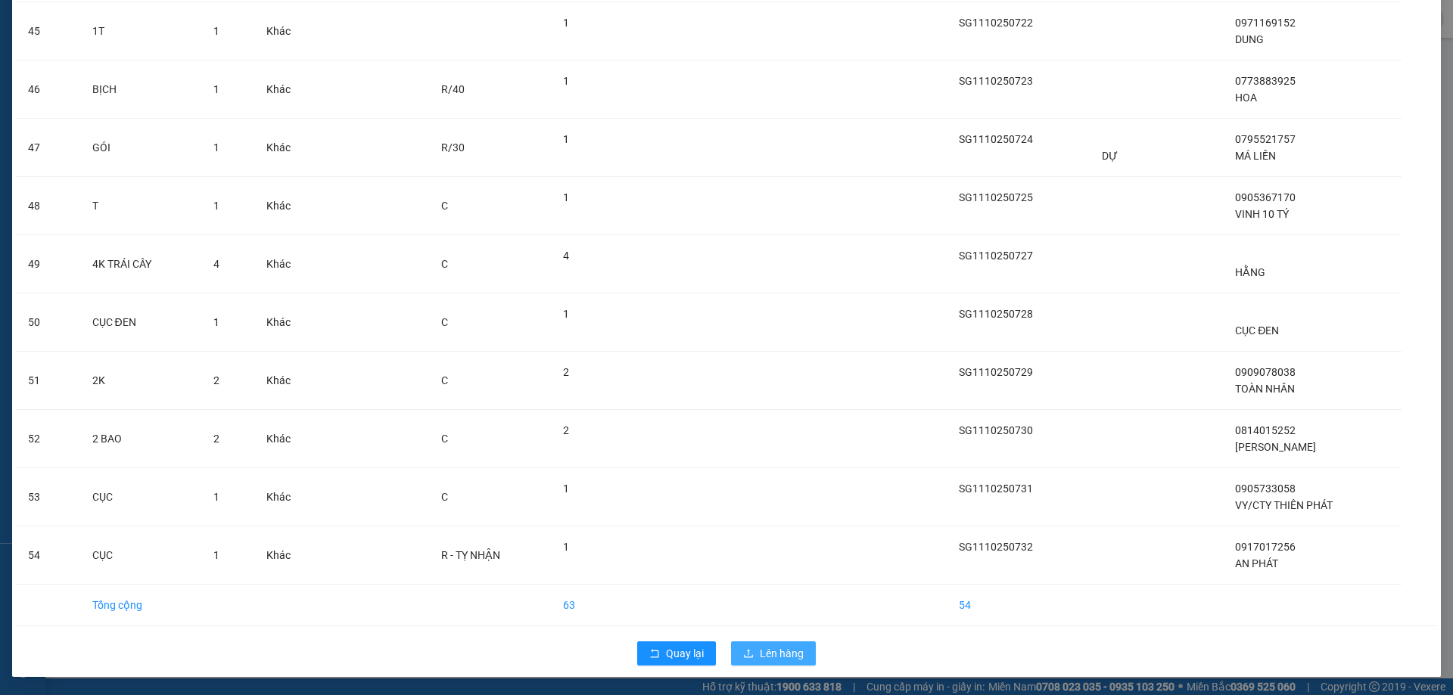
click at [779, 659] on span "Lên hàng" at bounding box center [782, 654] width 44 height 17
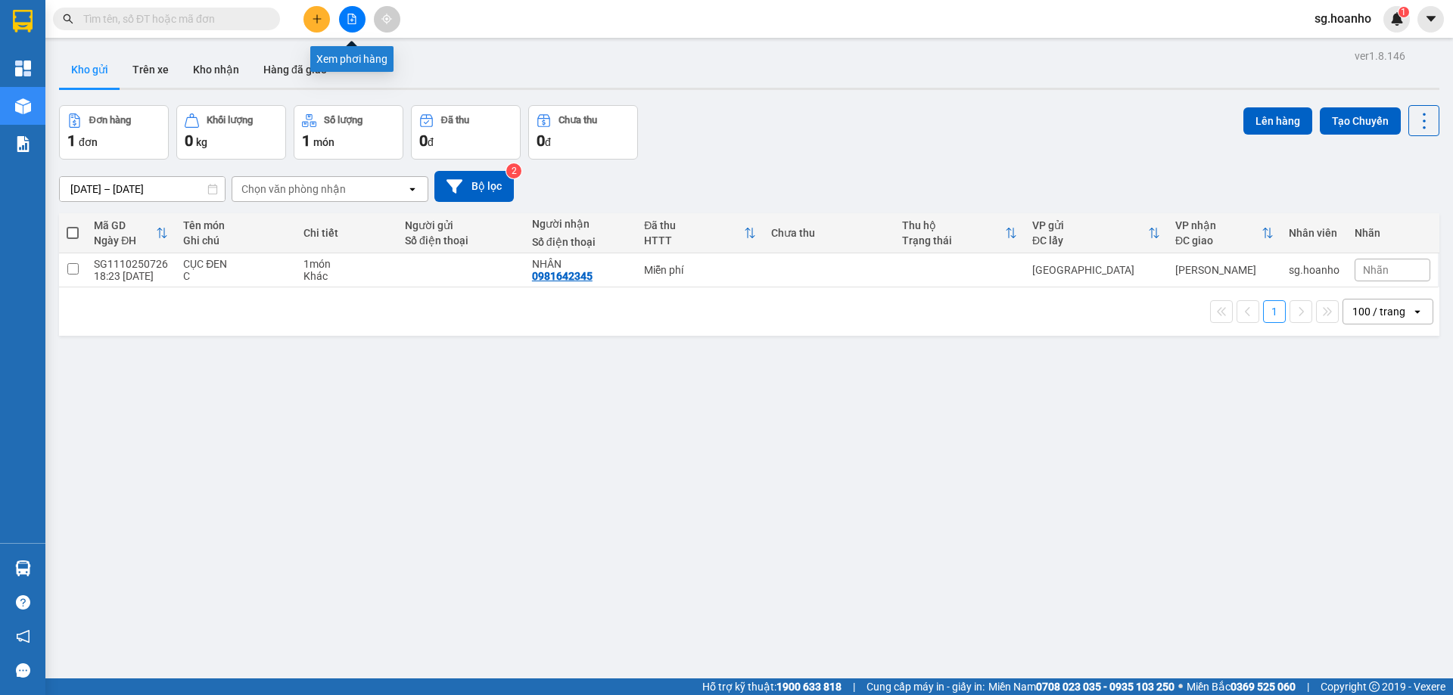
click at [351, 17] on icon "file-add" at bounding box center [352, 19] width 11 height 11
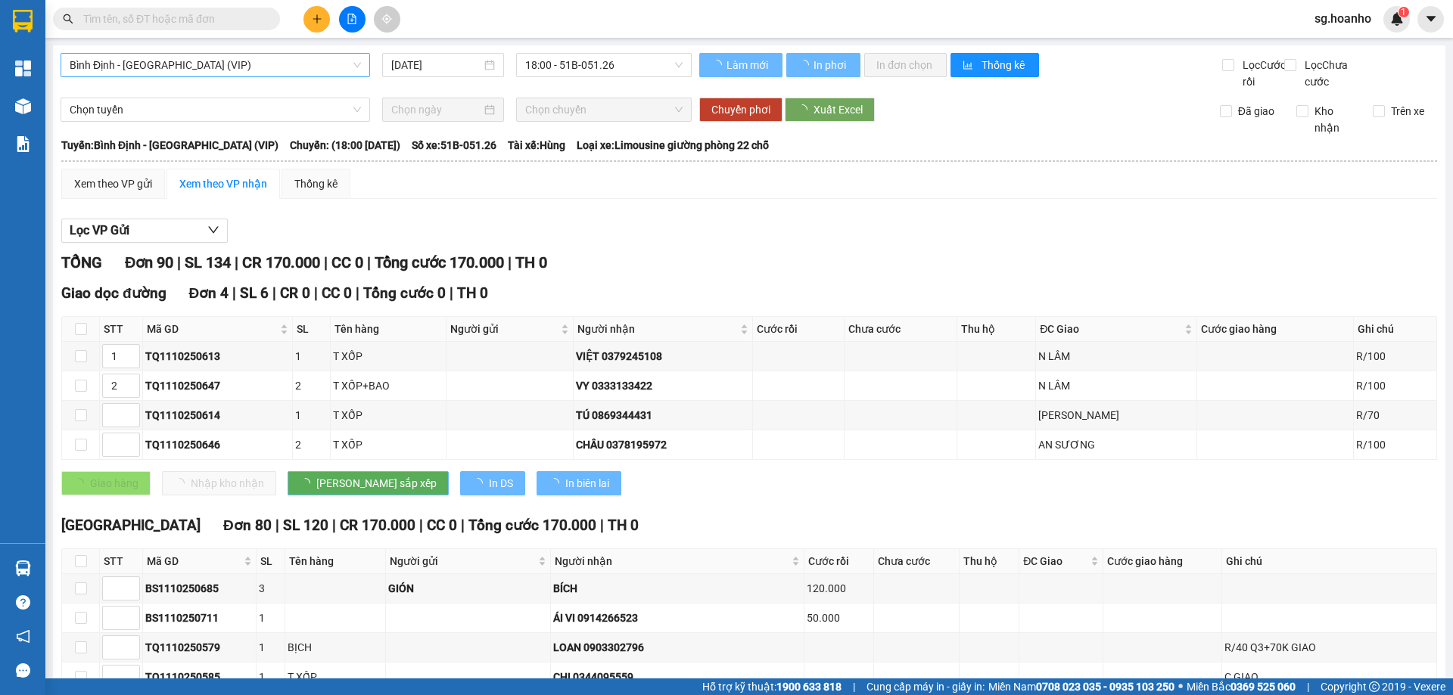
drag, startPoint x: 261, startPoint y: 69, endPoint x: 255, endPoint y: 78, distance: 10.9
click at [260, 70] on span "Bình Định - [GEOGRAPHIC_DATA] (VIP)" at bounding box center [215, 65] width 291 height 23
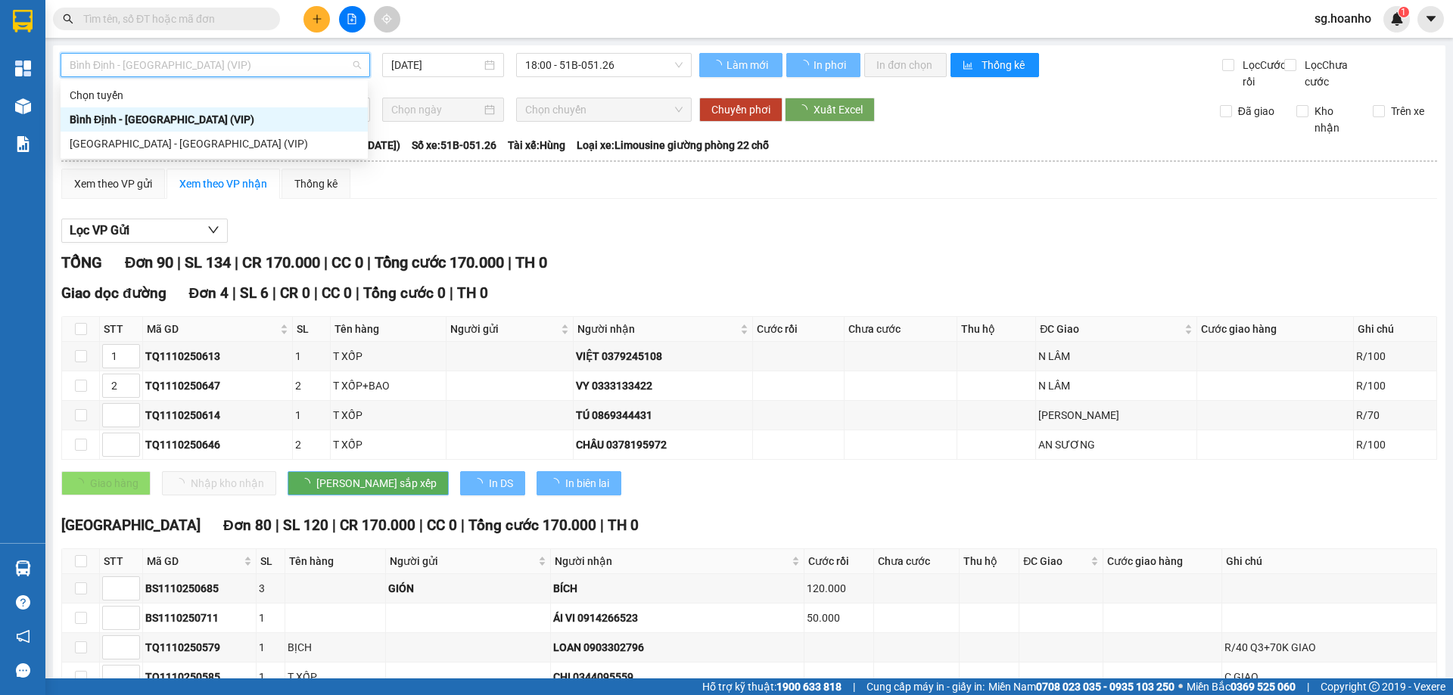
click at [227, 139] on div "[GEOGRAPHIC_DATA] - [GEOGRAPHIC_DATA] (VIP)" at bounding box center [214, 143] width 289 height 17
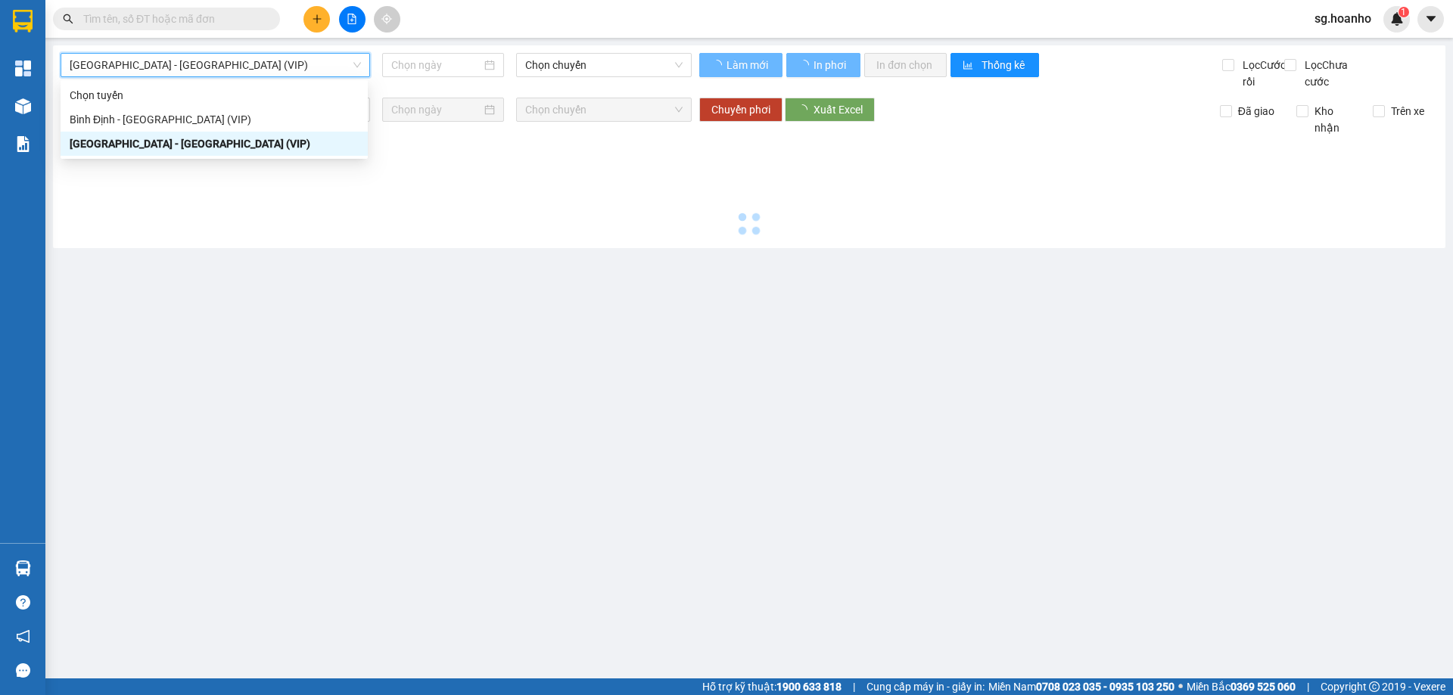
type input "[DATE]"
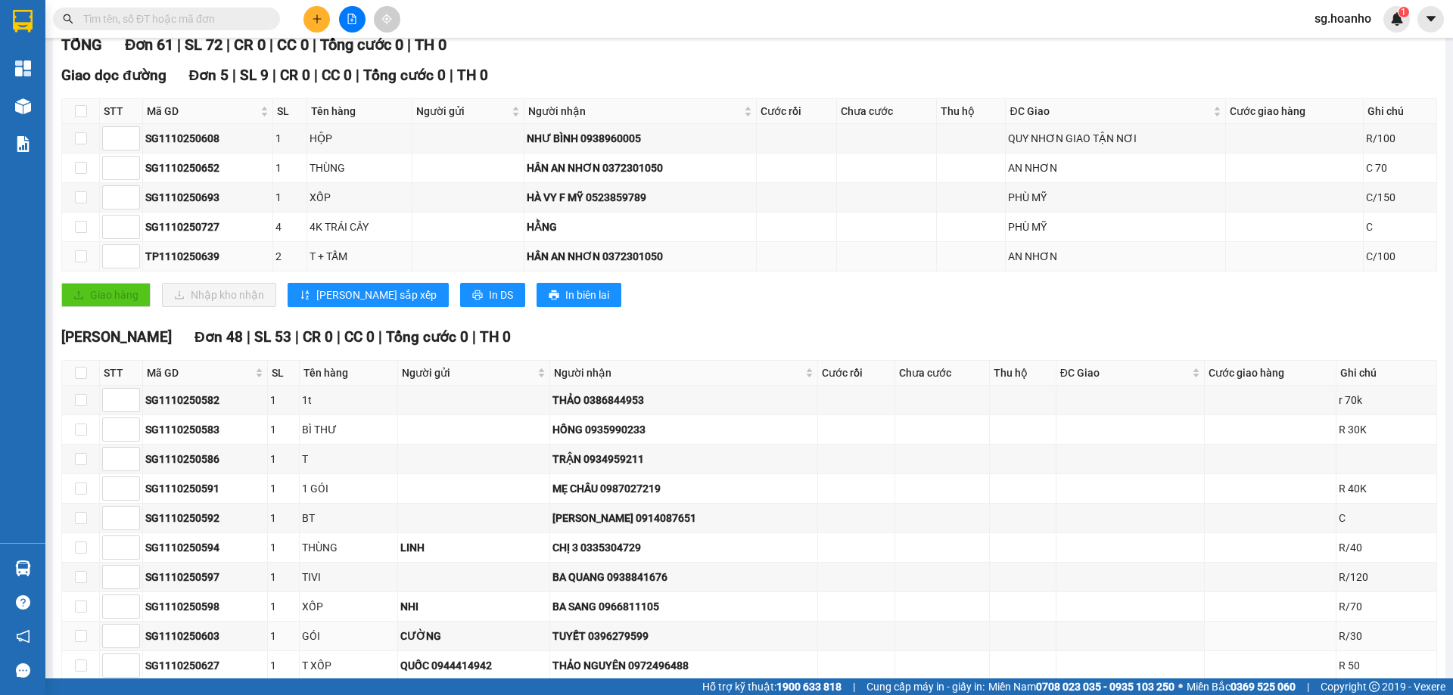
scroll to position [85, 0]
